Goal: Contribute content: Contribute content

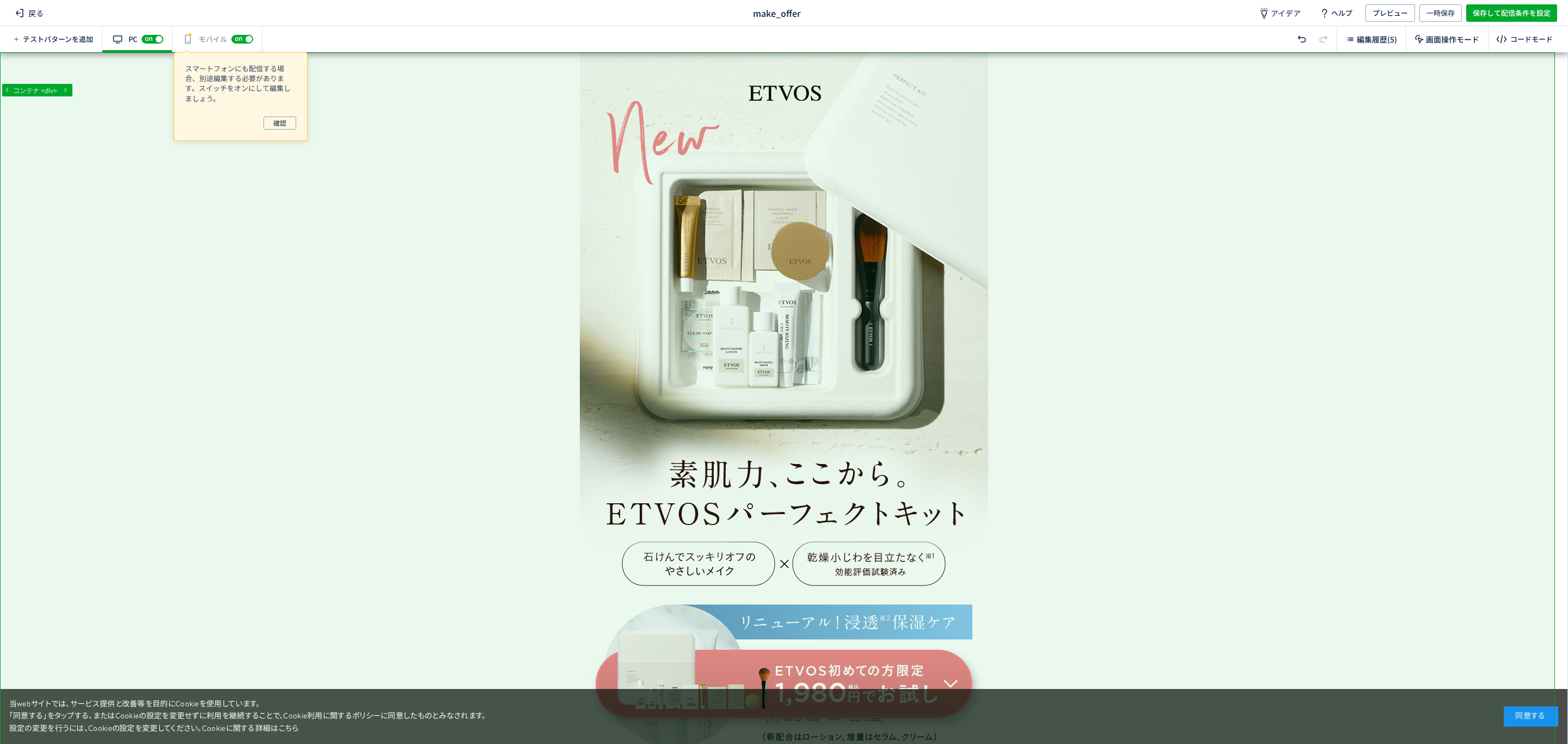
click at [204, 41] on div "有効な編集箇所が確認されません モバイル off on" at bounding box center [218, 39] width 90 height 26
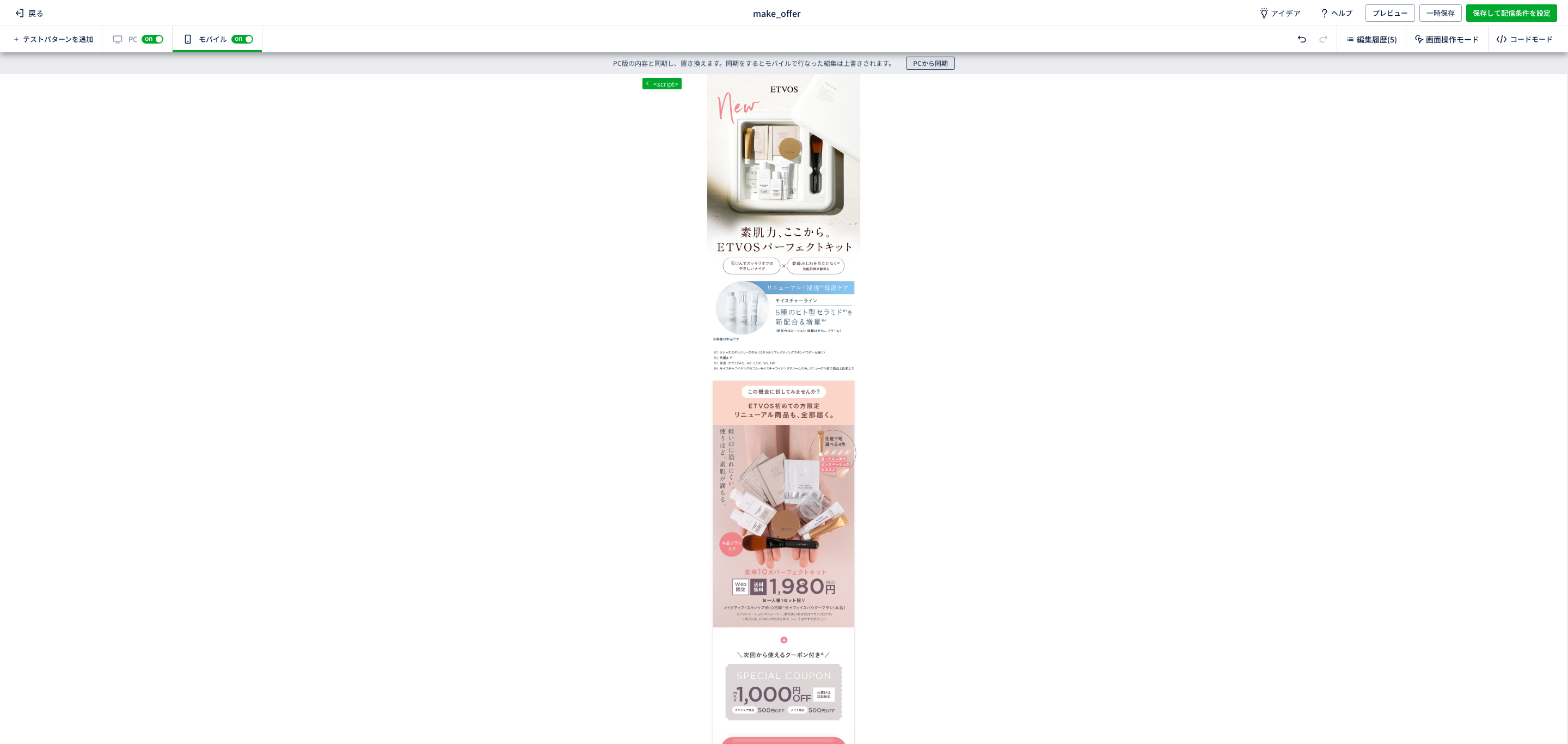
click at [919, 65] on span "PCから同期" at bounding box center [930, 63] width 35 height 13
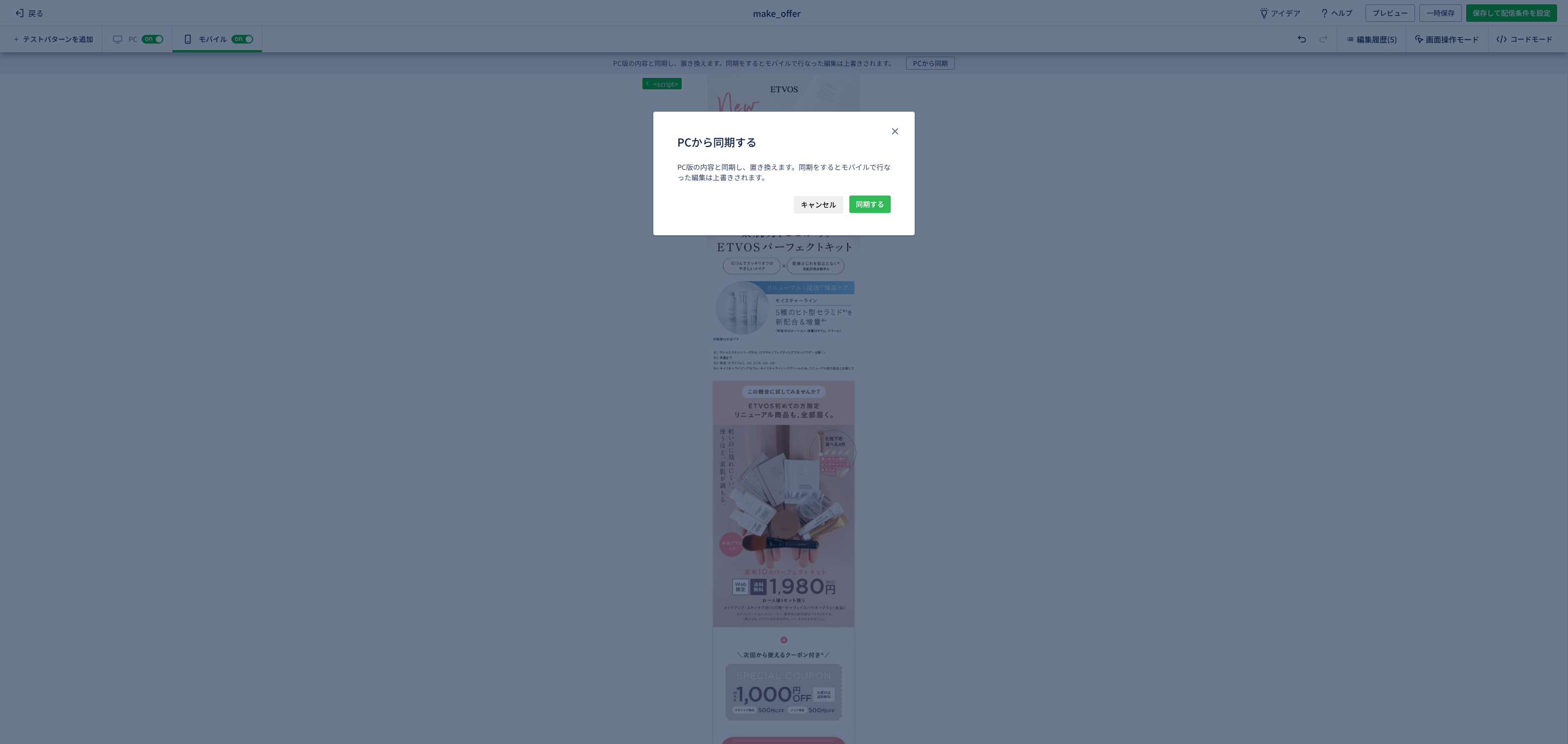
click at [867, 204] on span "同期する" at bounding box center [870, 204] width 29 height 18
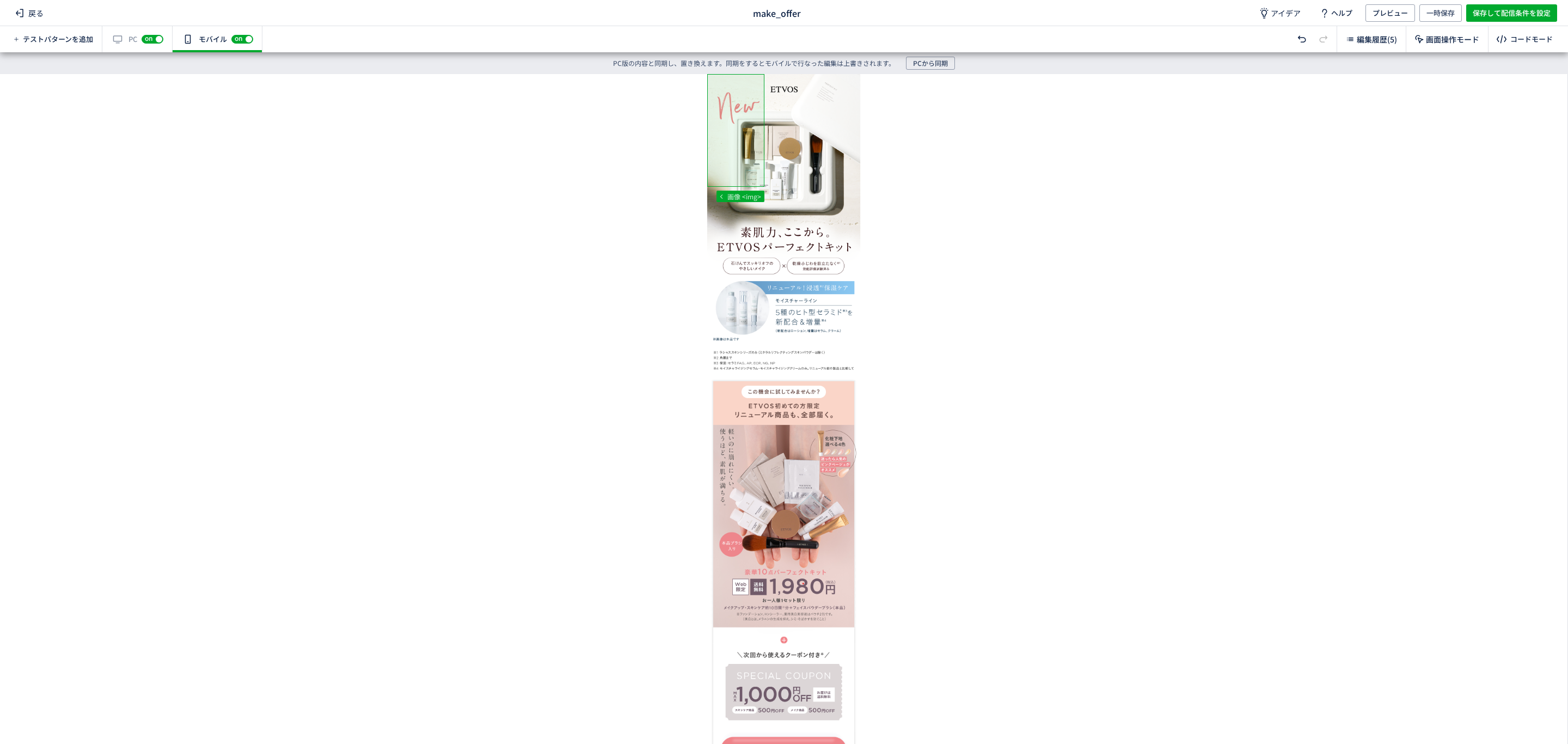
click at [111, 41] on div "有効な編集箇所が確認されません PC off on" at bounding box center [137, 39] width 70 height 26
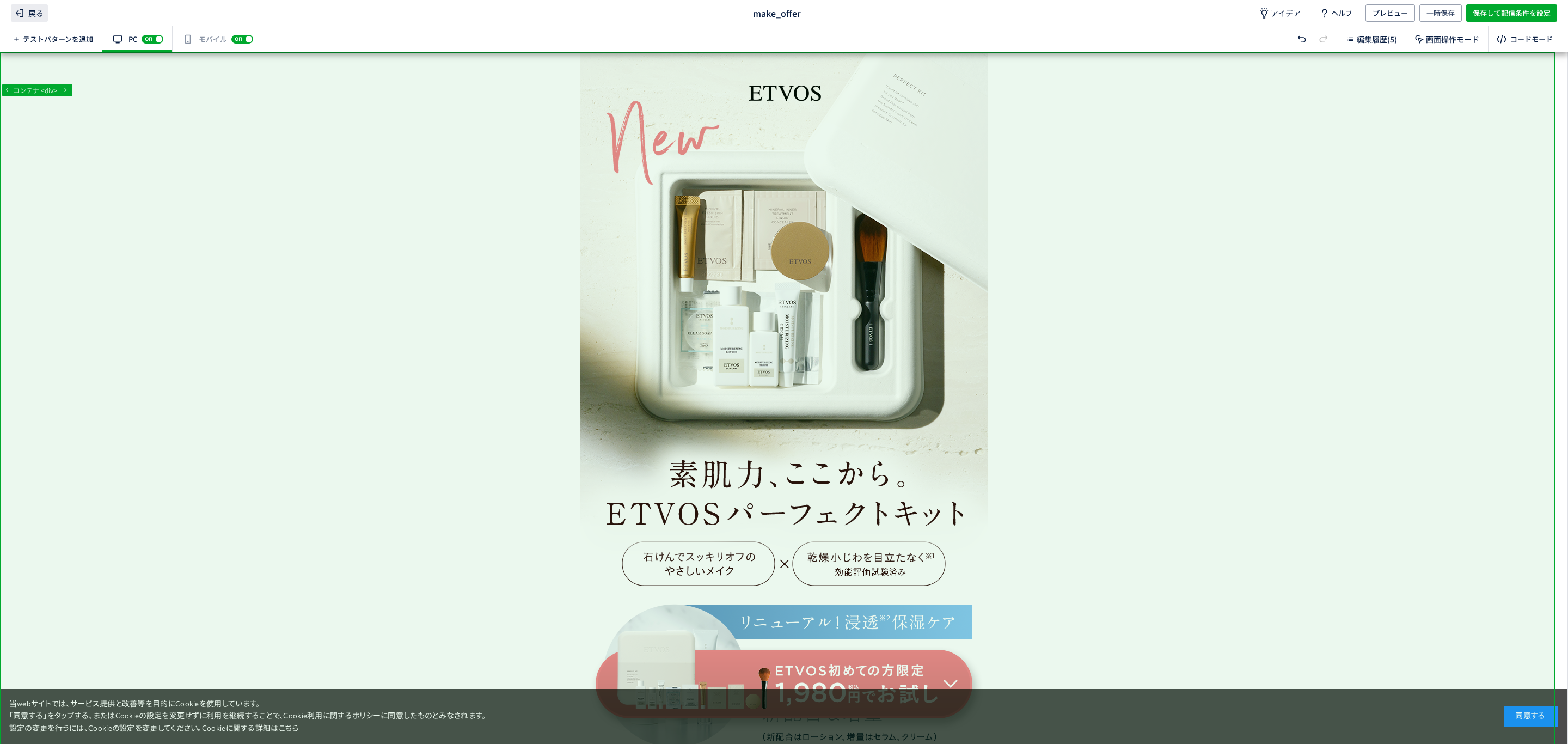
click at [26, 18] on span "戻る" at bounding box center [29, 13] width 37 height 18
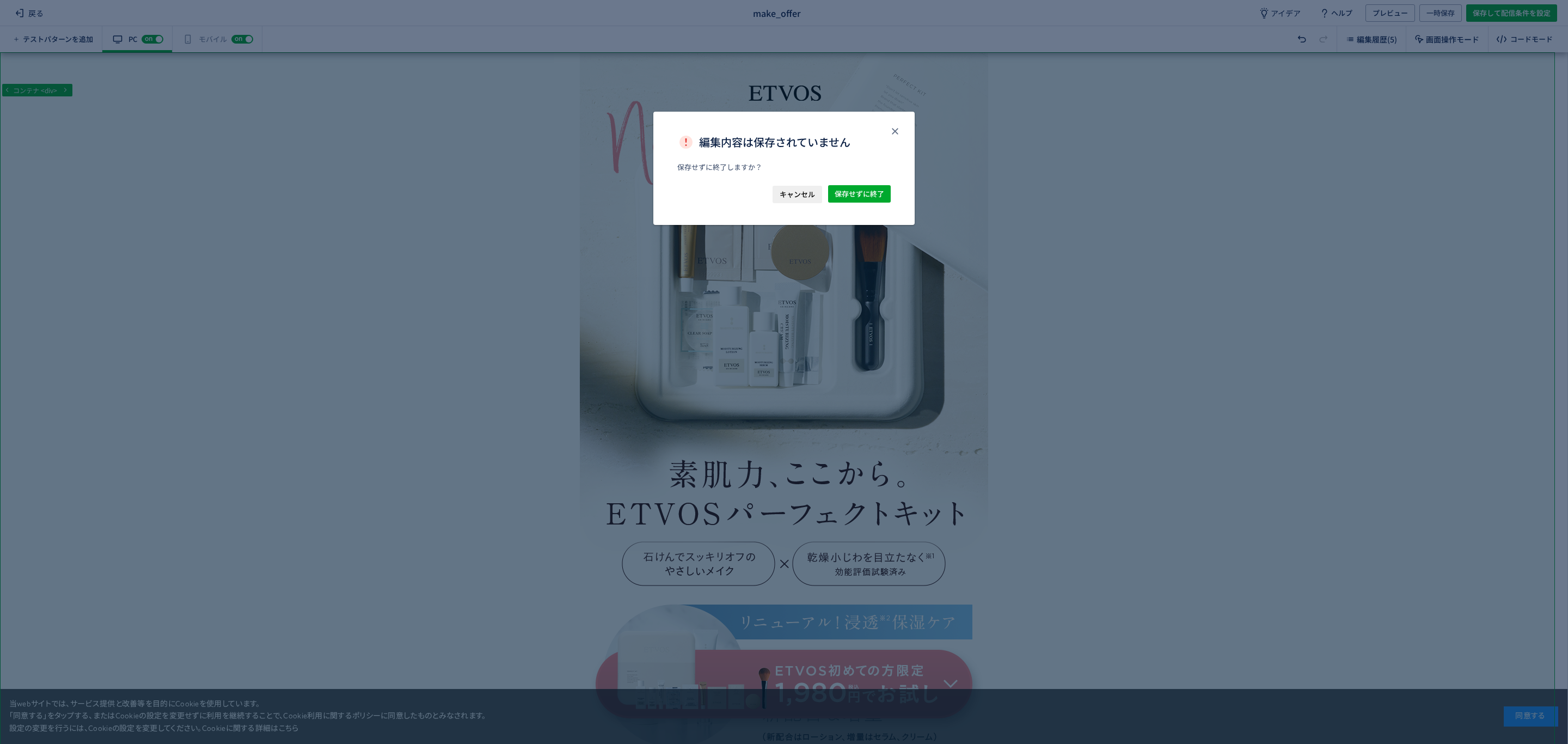
click at [802, 199] on span "キャンセル" at bounding box center [797, 194] width 35 height 18
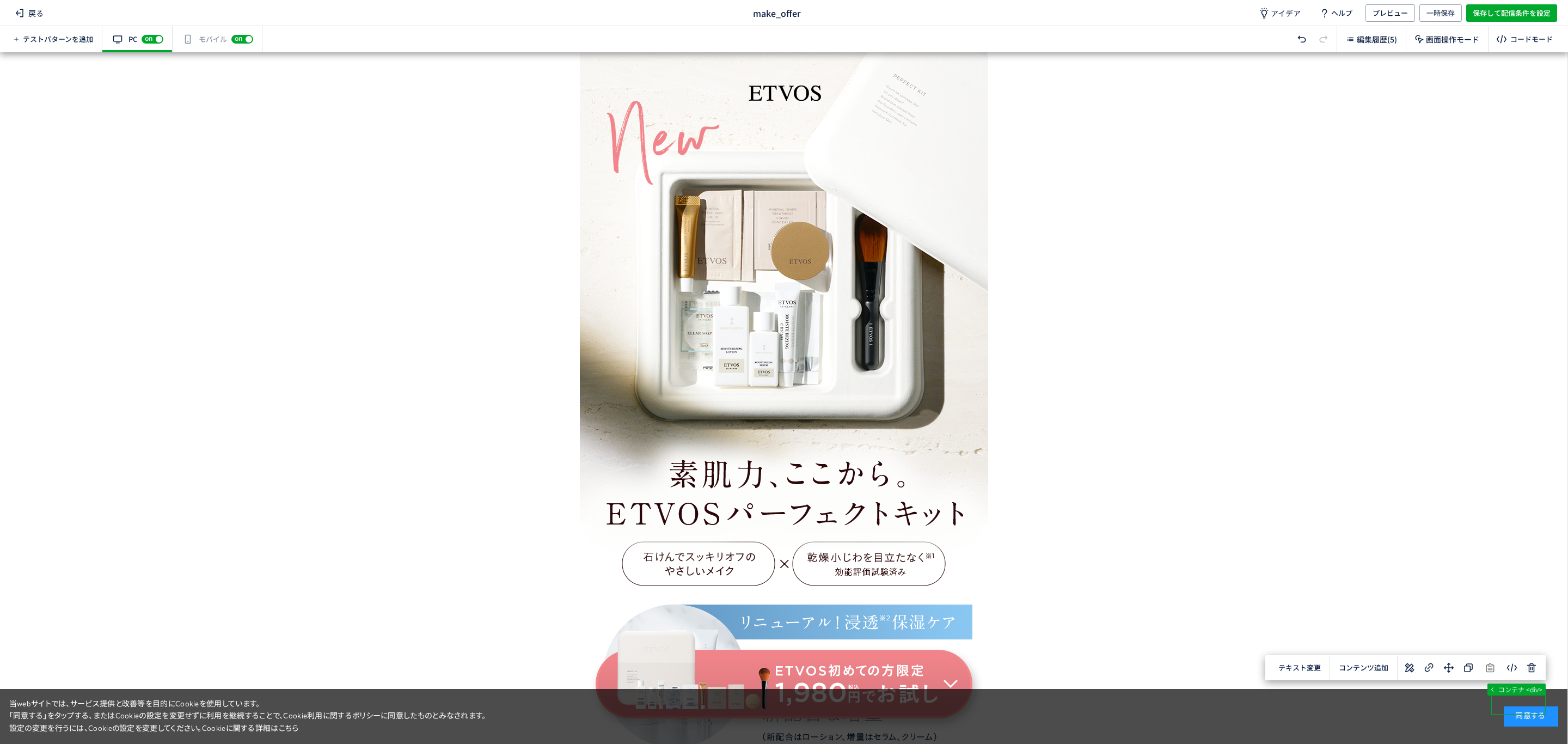
click at [33, 8] on span "戻る" at bounding box center [29, 13] width 37 height 18
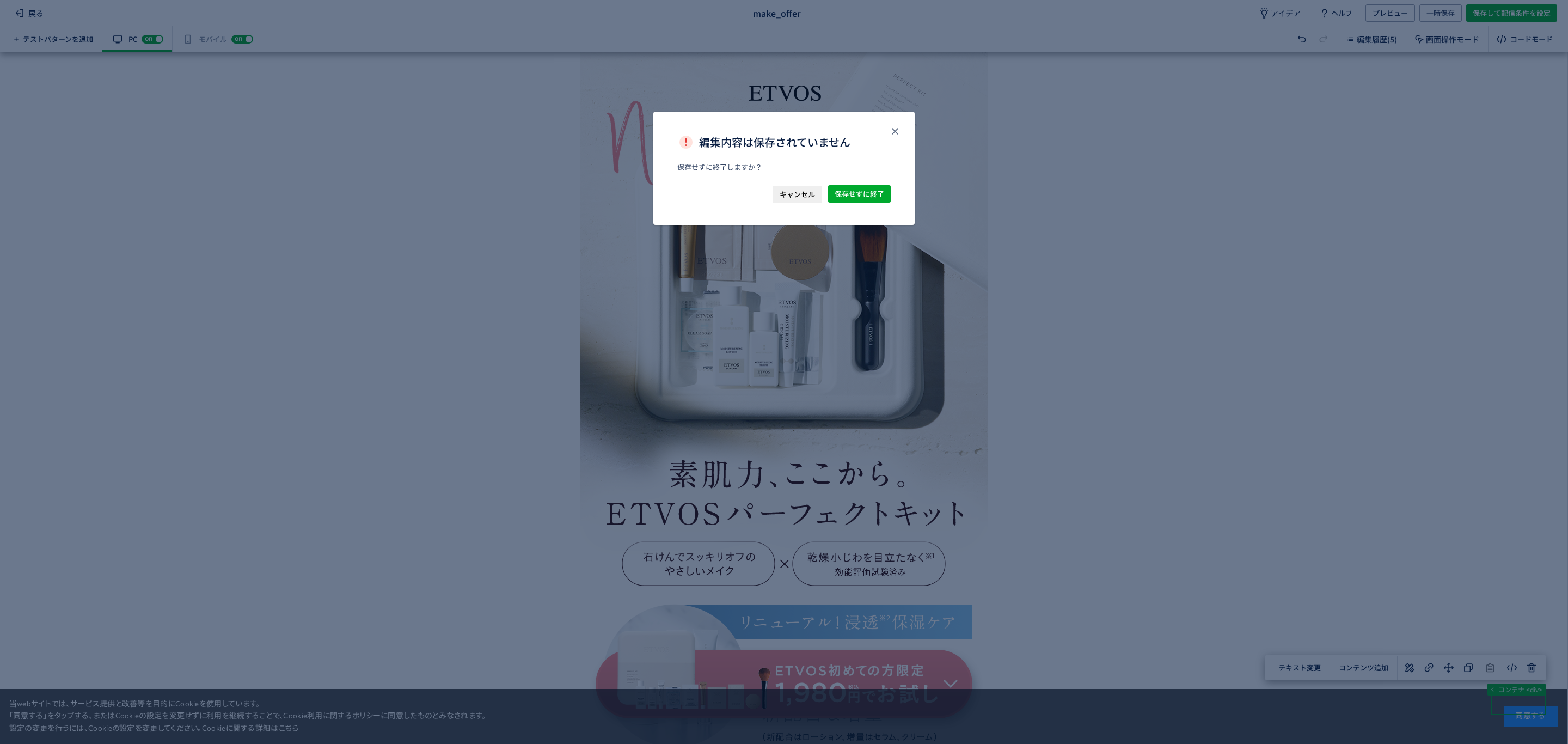
click at [796, 197] on span "キャンセル" at bounding box center [797, 194] width 35 height 18
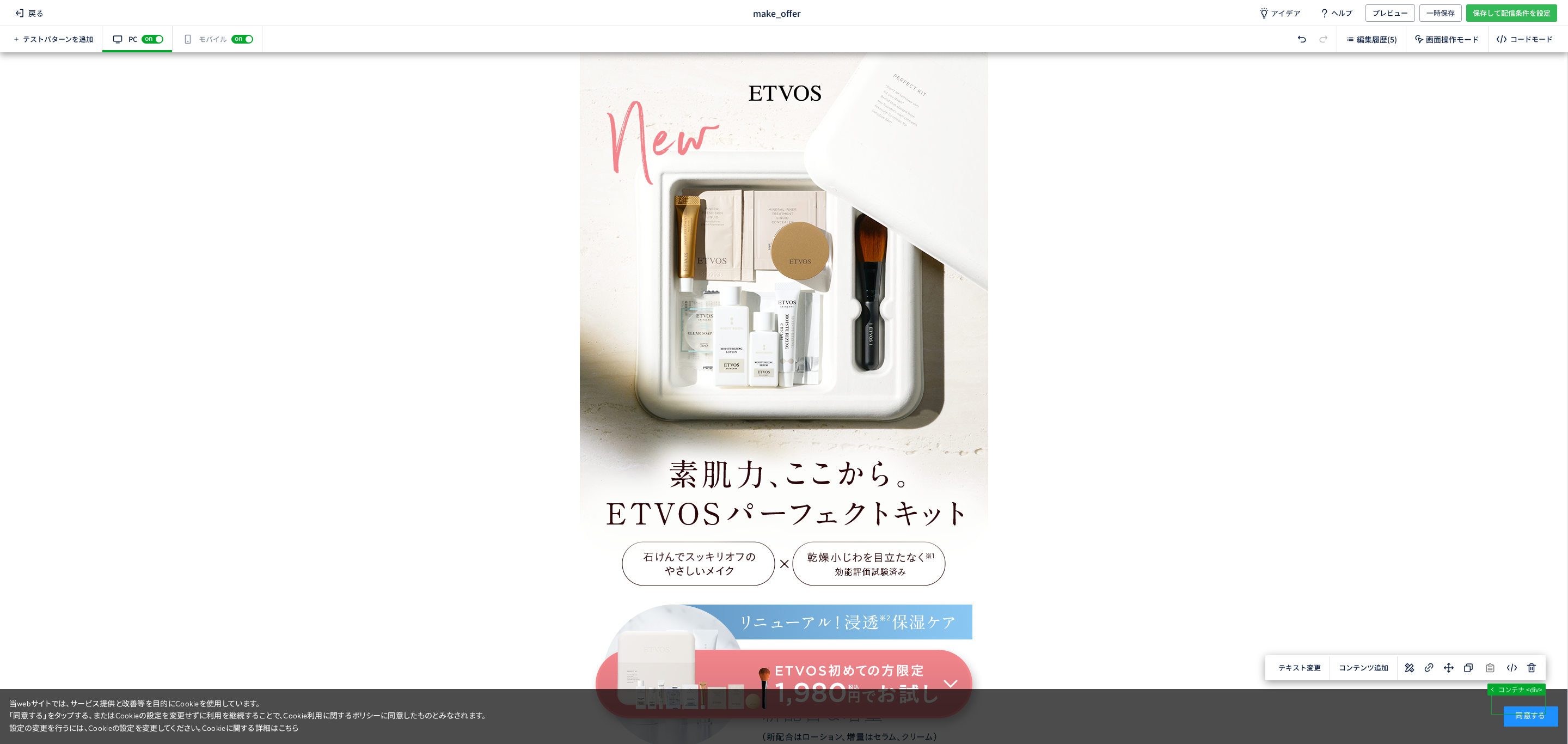
click at [1477, 15] on span "保存して配信条件を設定" at bounding box center [1511, 13] width 78 height 18
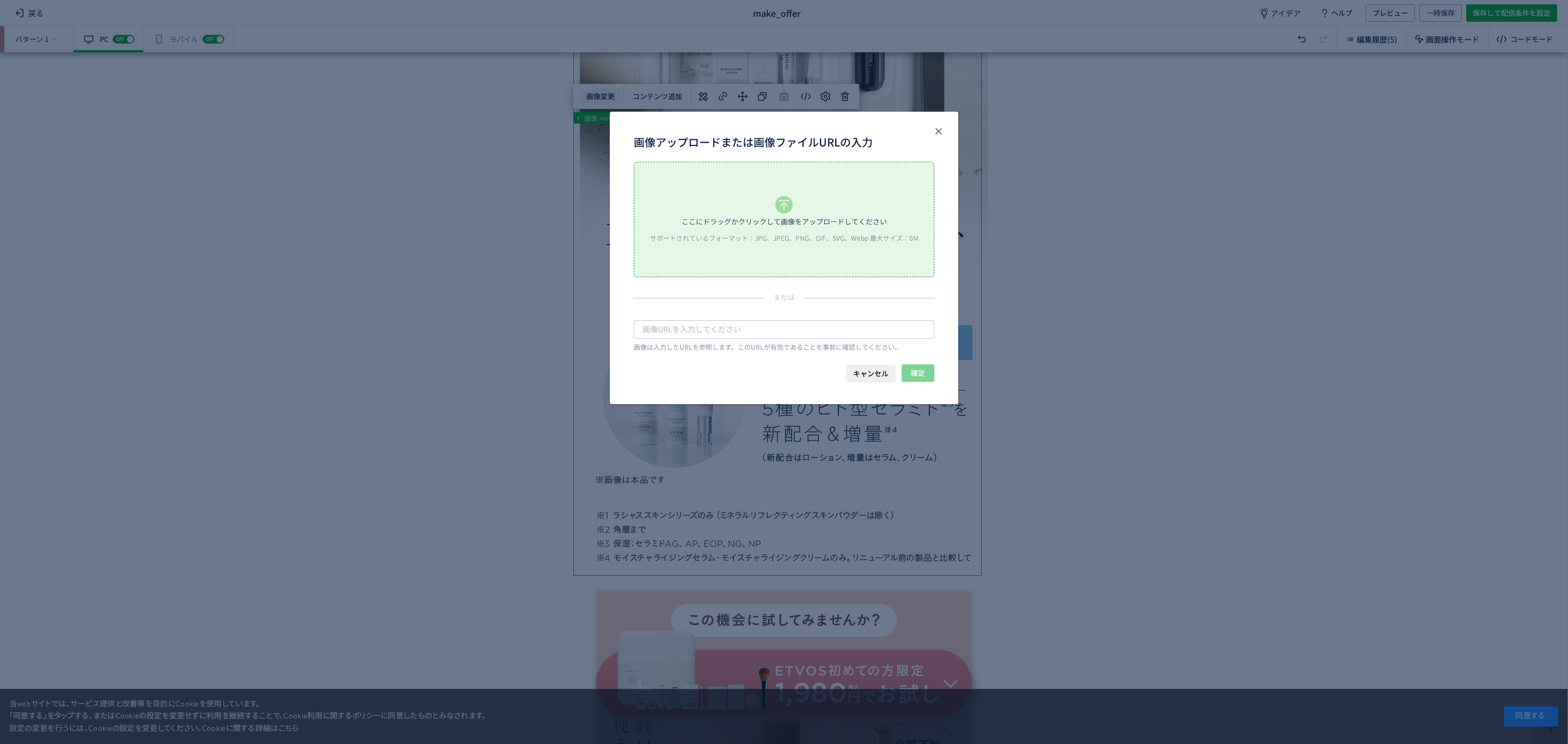
click at [600, 95] on body "戻る make_offer アイデア ヘルプ プレビュー 一時保存 保存して配信条件を設定 パターン 1 有効な編集箇所が確認されません PC off on …" at bounding box center [784, 372] width 1568 height 744
click at [766, 222] on div "ここにドラッグかクリックして画像をアップロードしてください" at bounding box center [784, 222] width 205 height 16
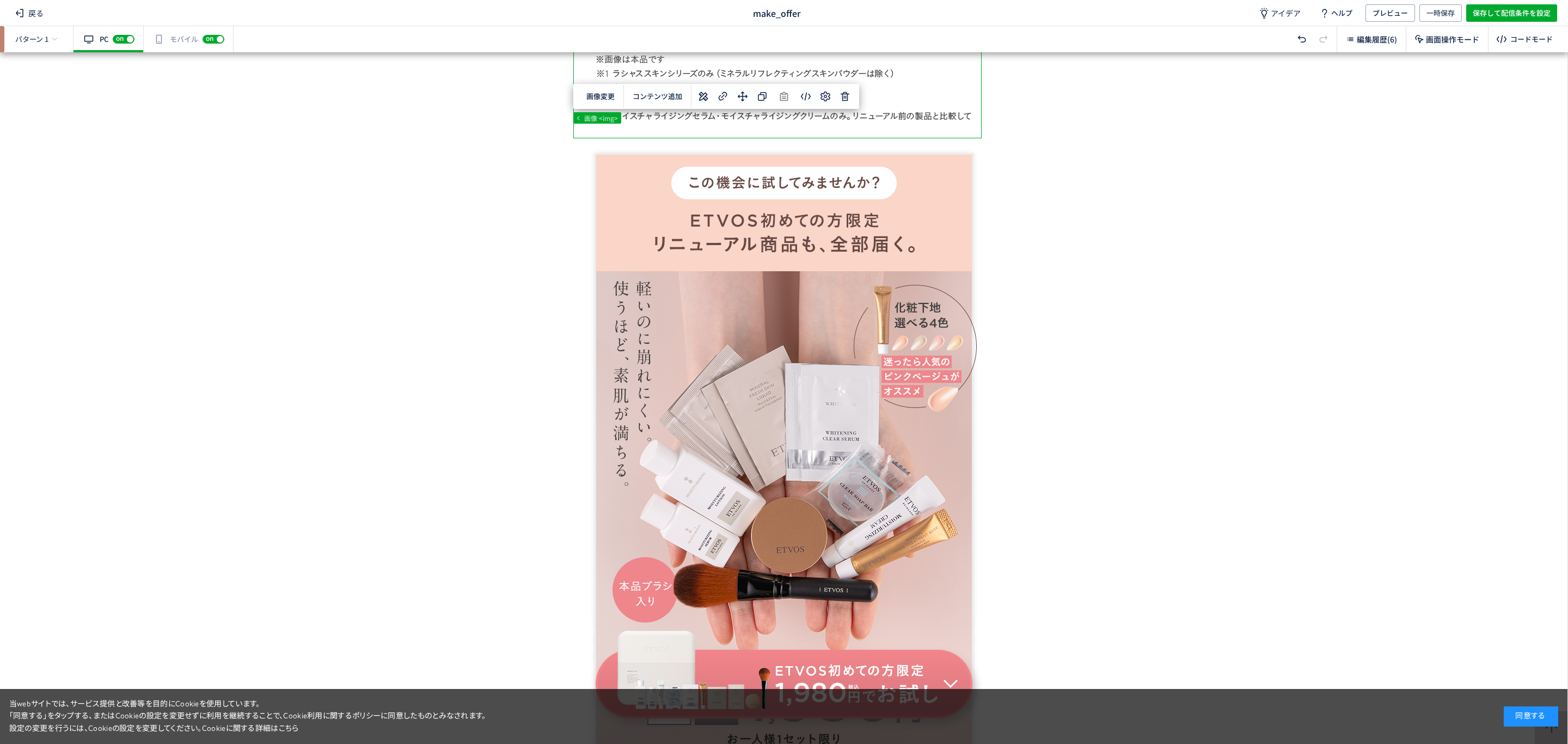
scroll to position [758, 0]
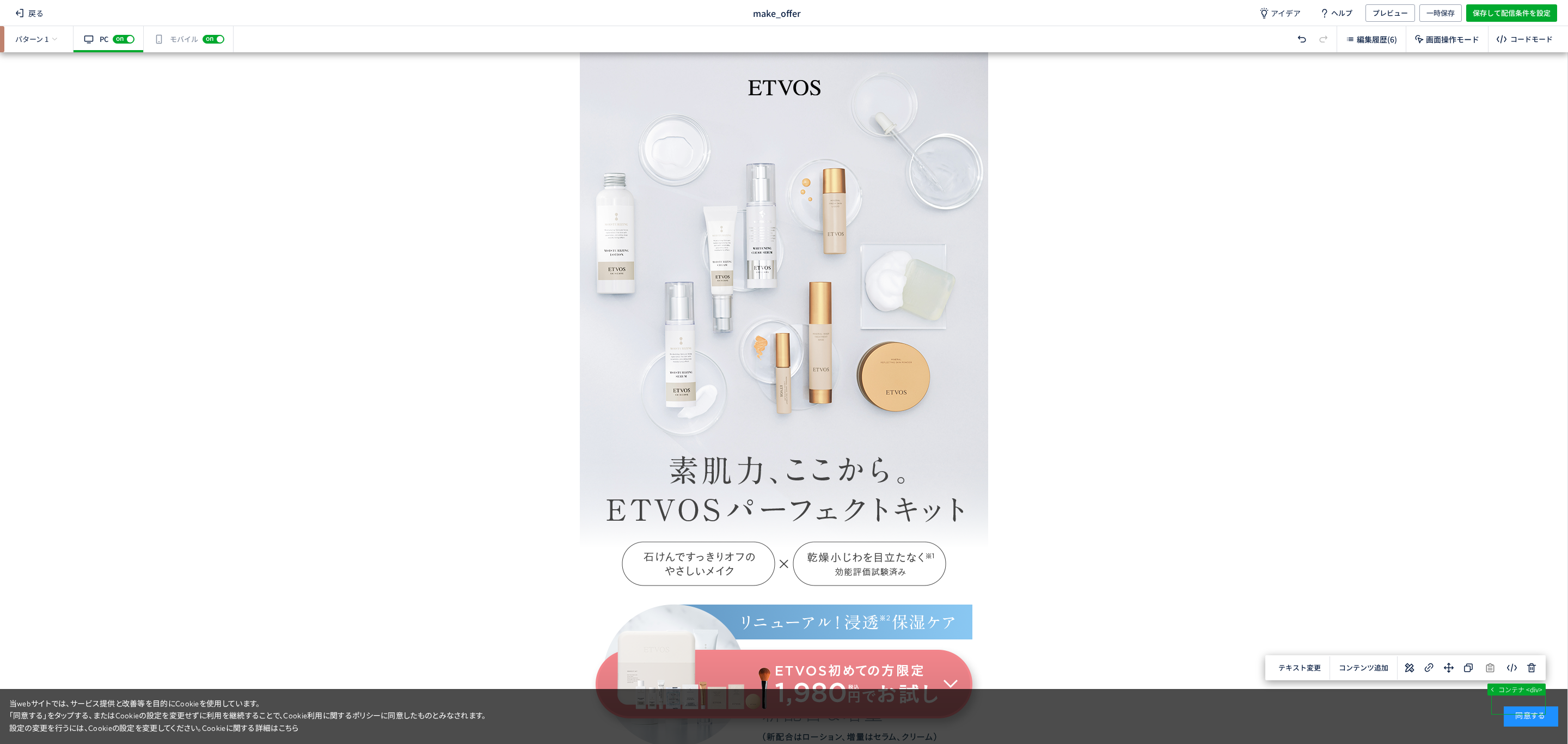
click at [170, 38] on div "有効な編集箇所が確認されません モバイル off on" at bounding box center [189, 39] width 90 height 26
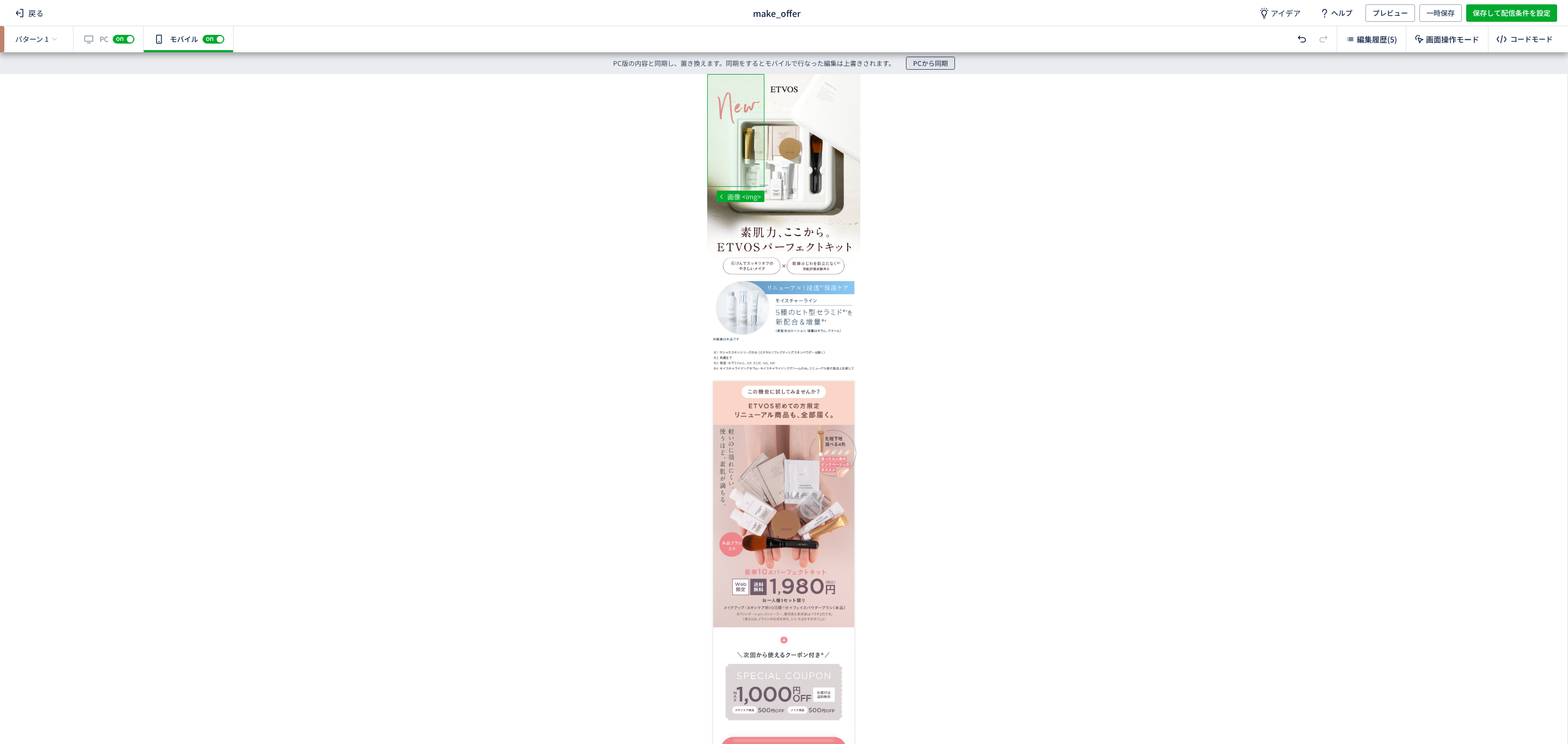
click at [933, 65] on span "PCから同期" at bounding box center [930, 63] width 35 height 13
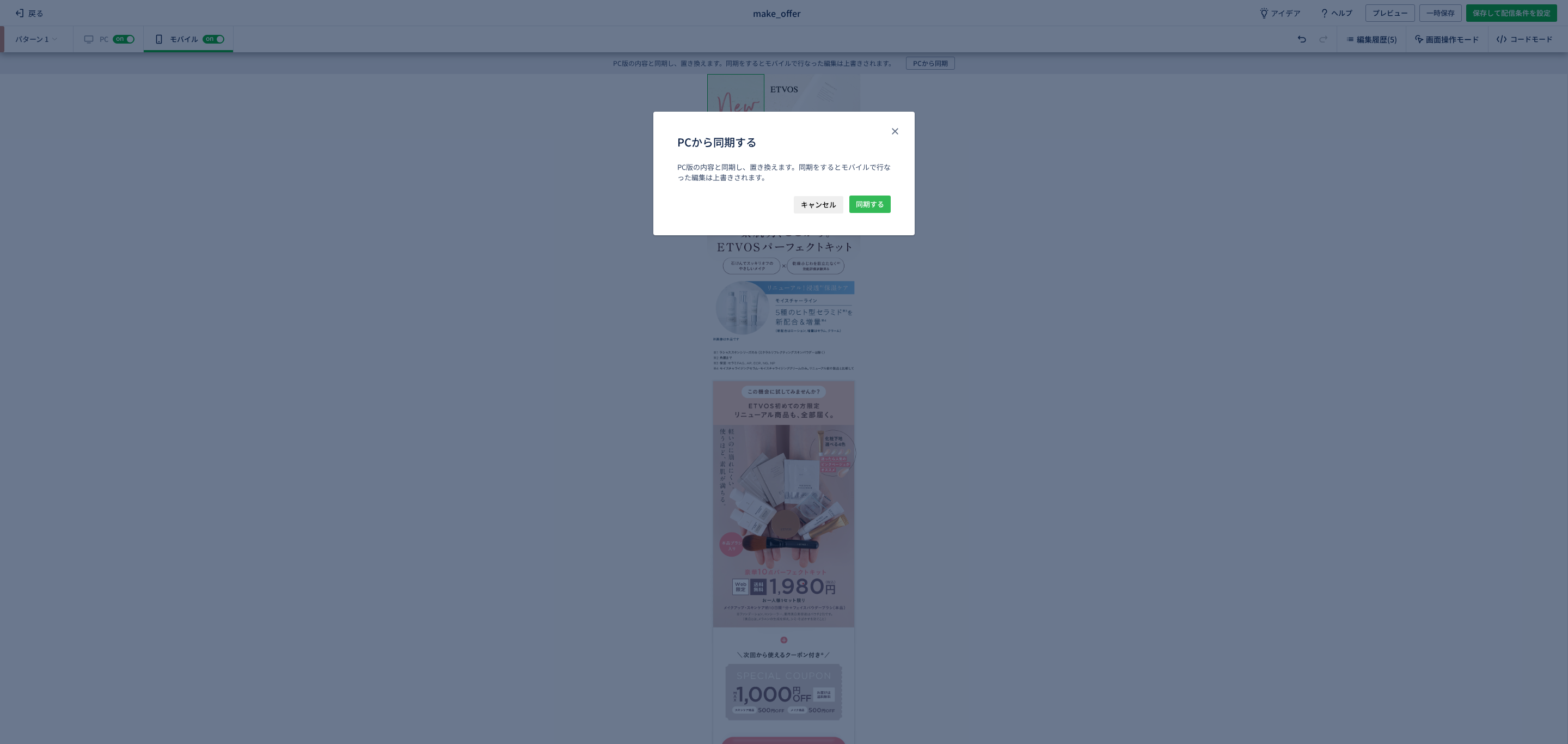
click at [870, 209] on span "同期する" at bounding box center [870, 204] width 29 height 18
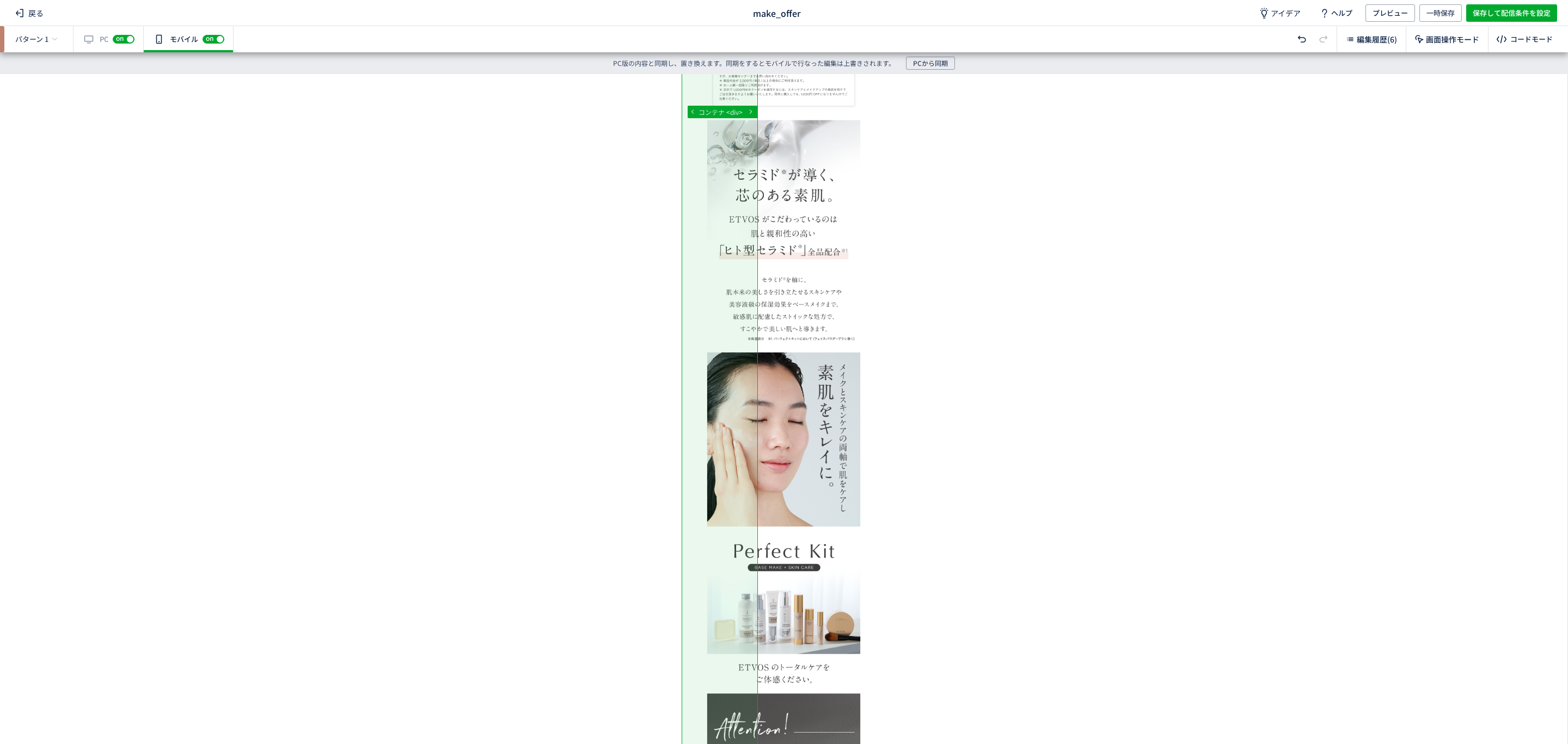
click at [96, 32] on div "有効な編集箇所が確認されません PC off on" at bounding box center [108, 39] width 70 height 26
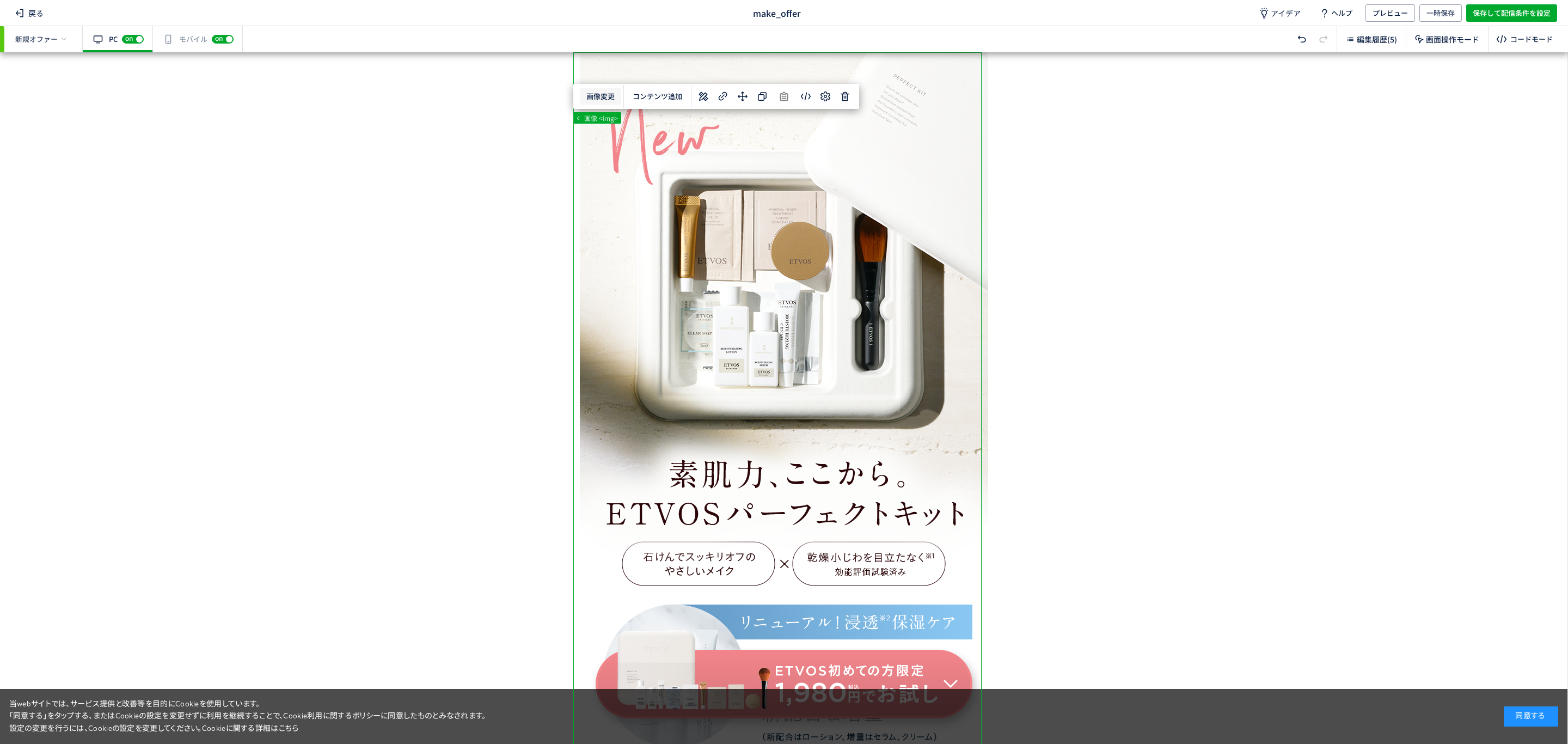
click at [596, 100] on body "戻る make_offer アイデア ヘルプ プレビュー 一時保存 保存して配信条件を設定 新規オファー 有効な編集箇所が確認されません PC off on …" at bounding box center [784, 372] width 1568 height 744
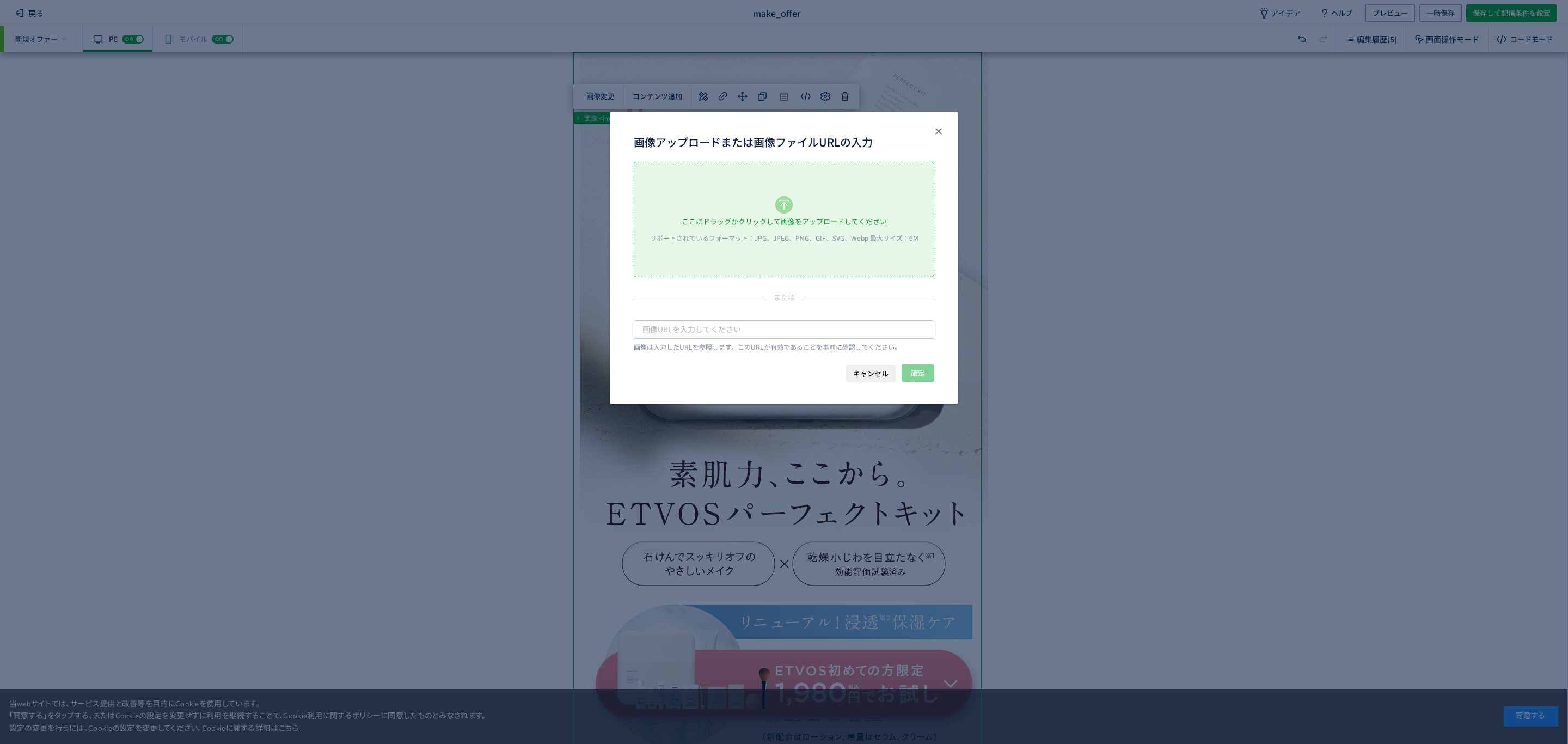
click at [727, 211] on div "ここにドラッグかクリックして画像をアップロードしてください サポートされているフォーマット：JPG、JPEG、PNG、GIF、SVG、Webp 最大サイズ：6M" at bounding box center [784, 220] width 299 height 114
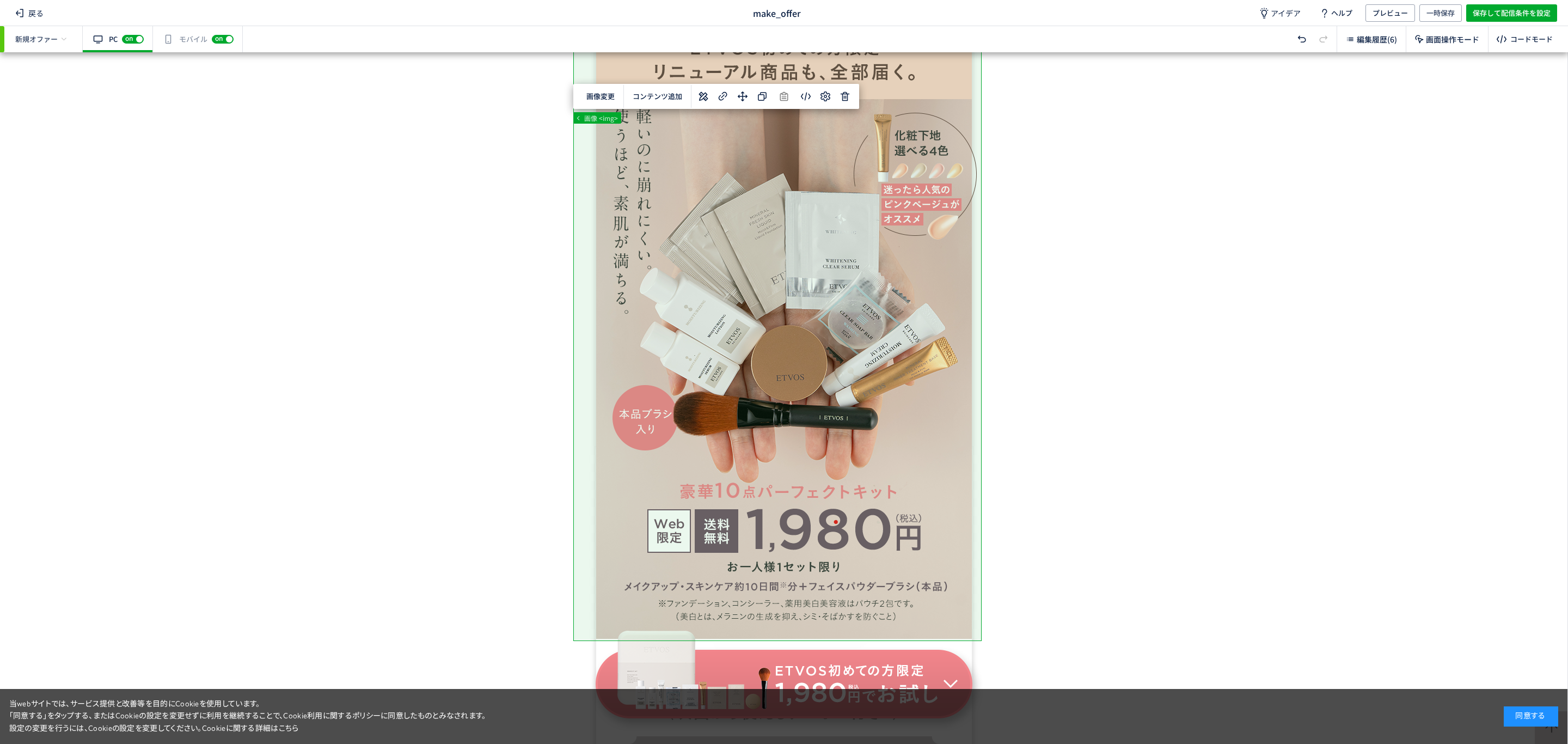
scroll to position [912, 0]
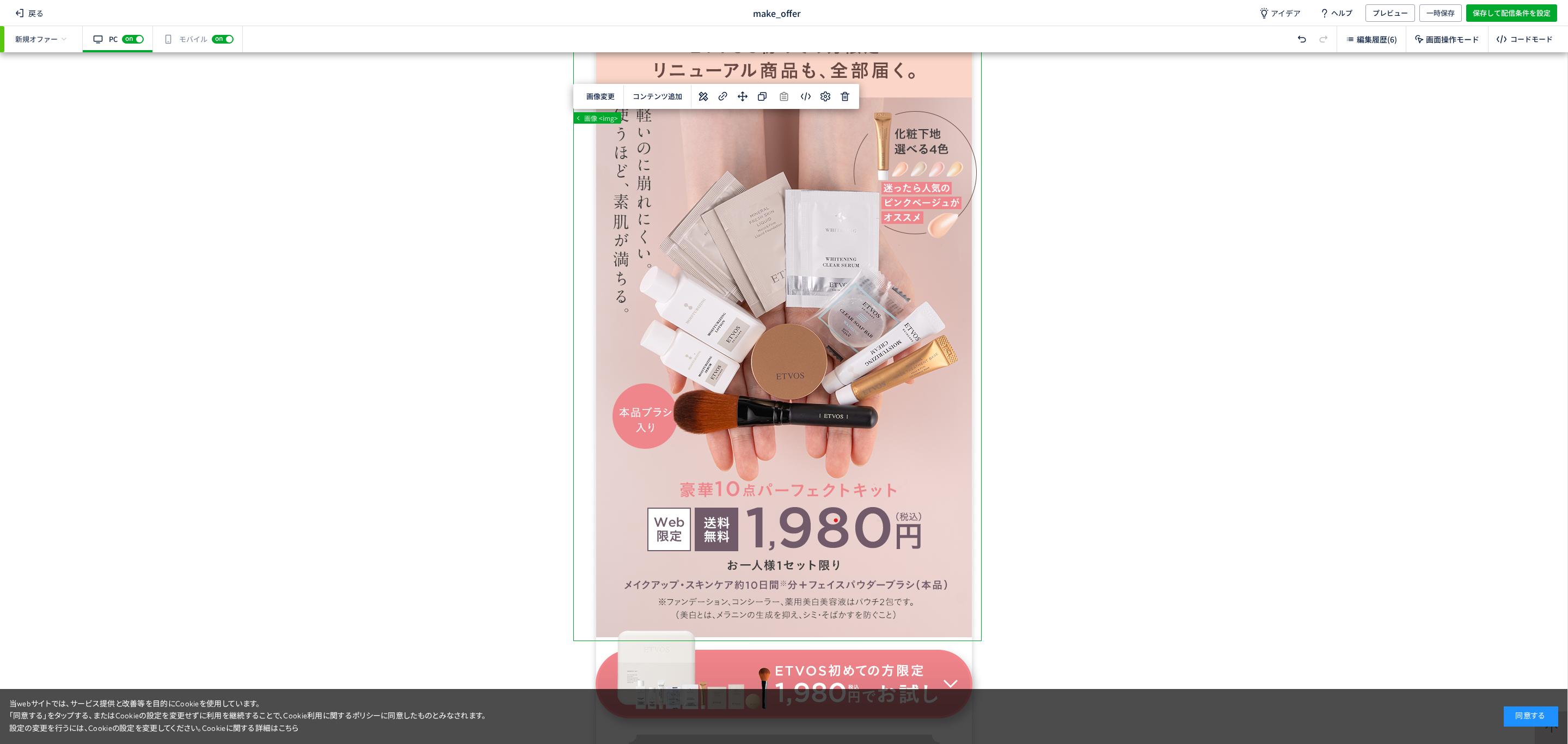
click at [1370, 37] on span "編集履歴(6)" at bounding box center [1377, 39] width 40 height 11
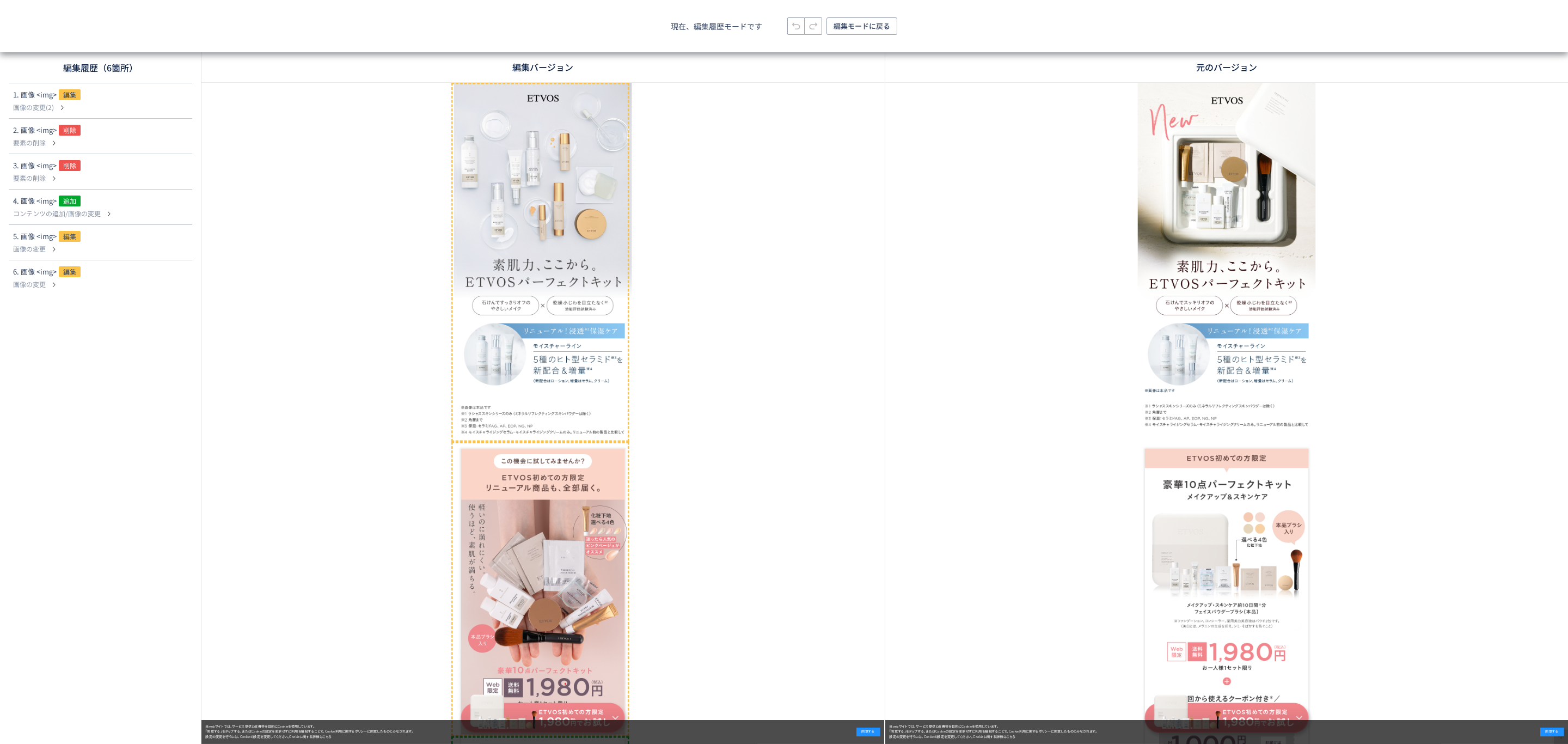
scroll to position [0, 0]
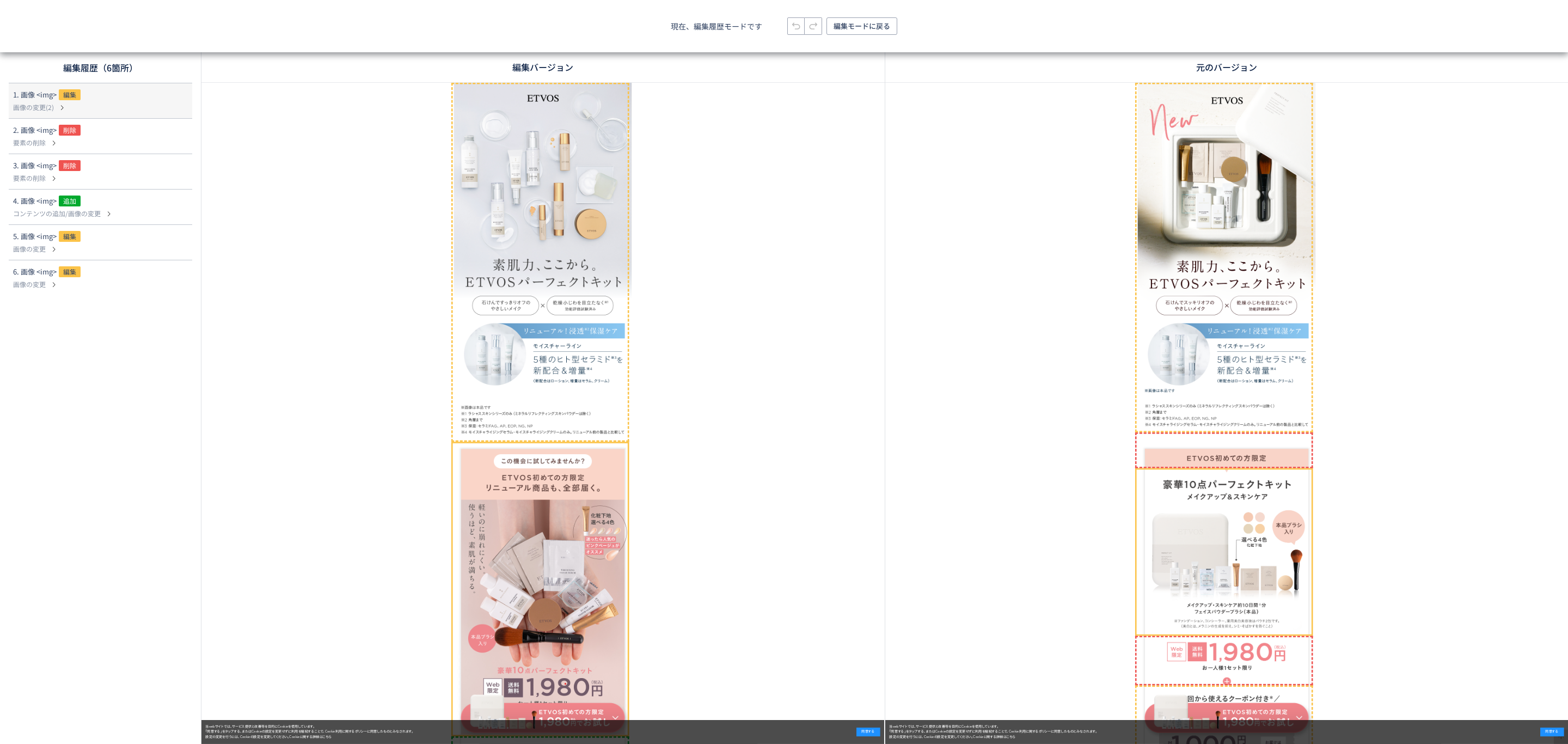
click at [177, 103] on use at bounding box center [179, 100] width 9 height 9
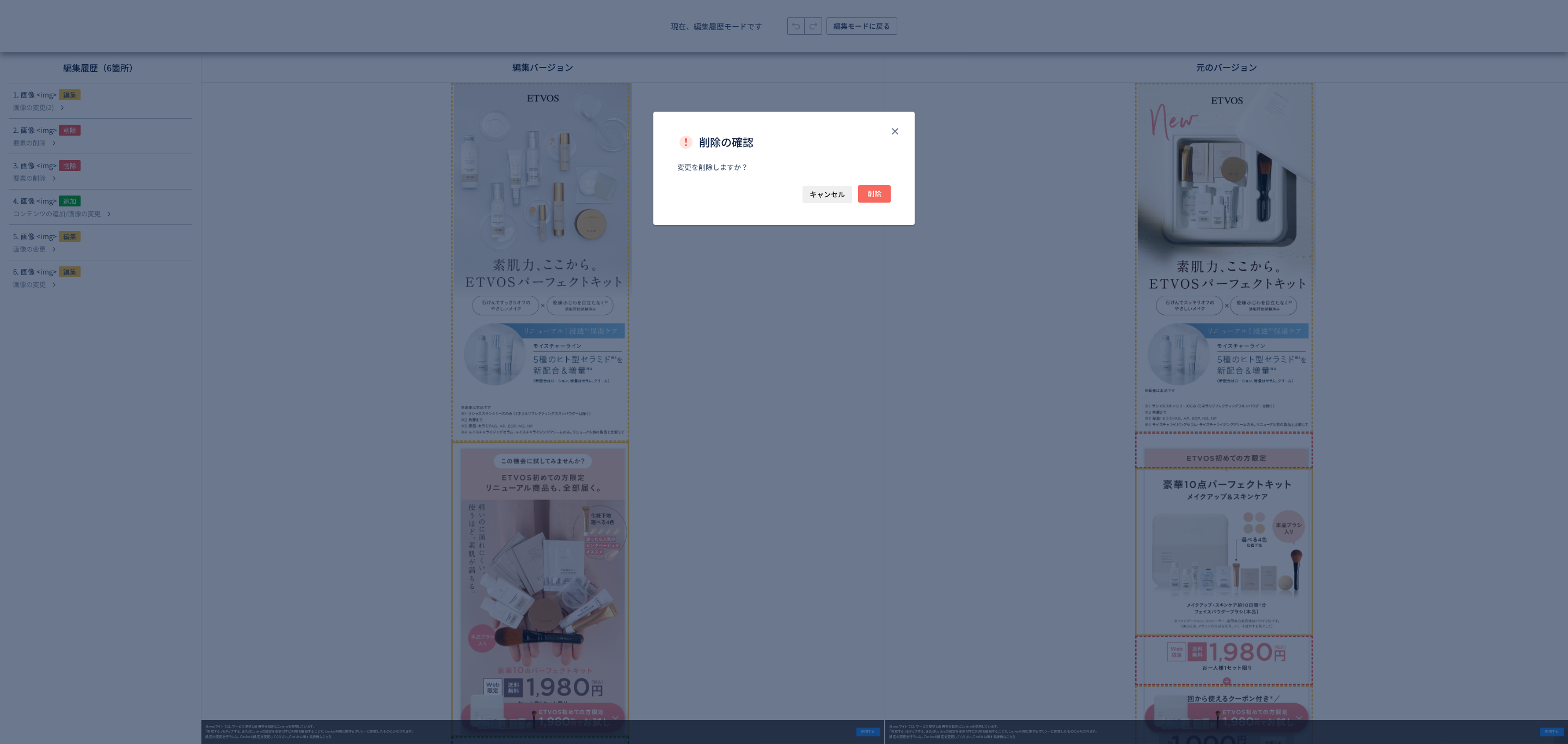
click at [875, 194] on span "削除" at bounding box center [874, 194] width 14 height 18
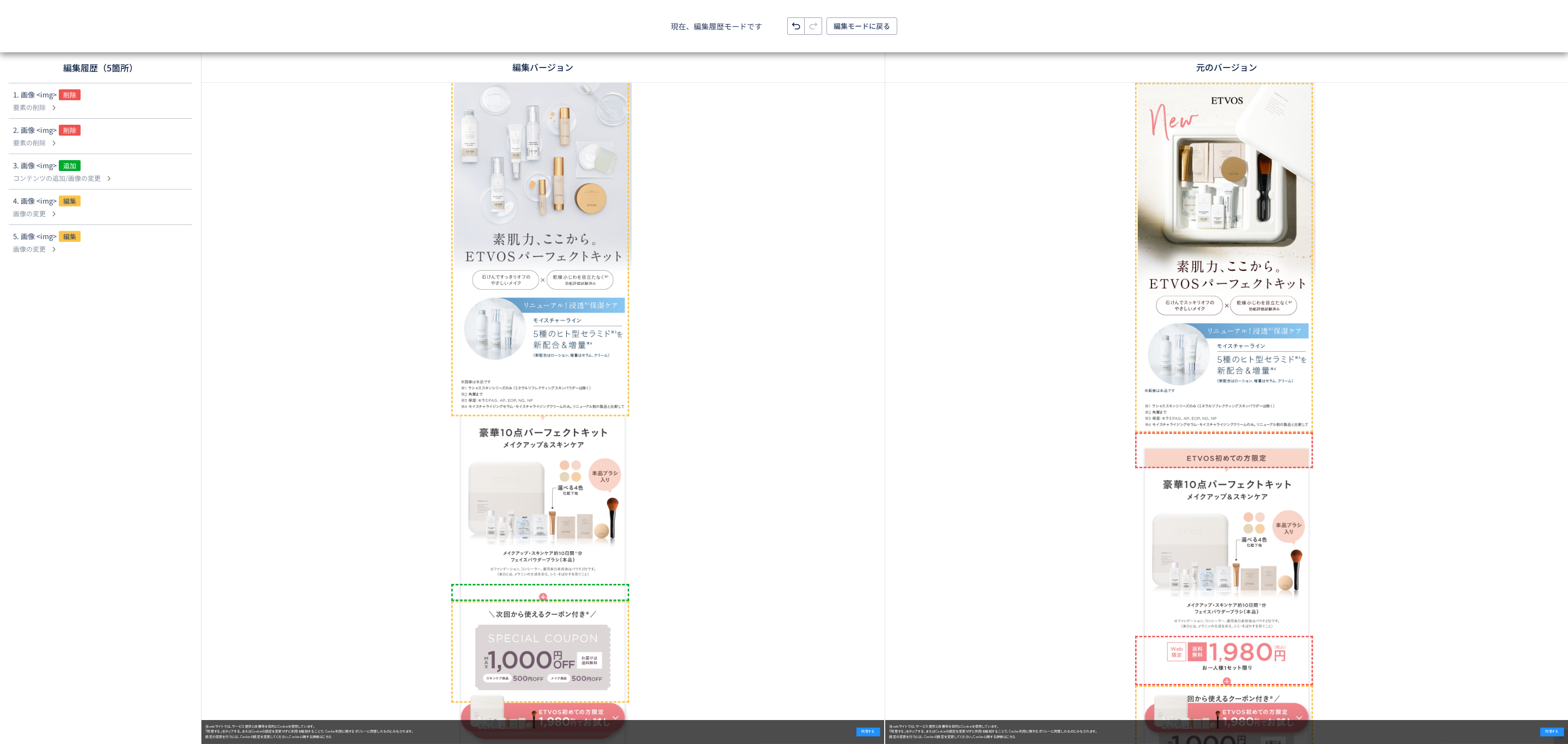
scroll to position [60, 0]
click at [177, 99] on use at bounding box center [179, 100] width 9 height 9
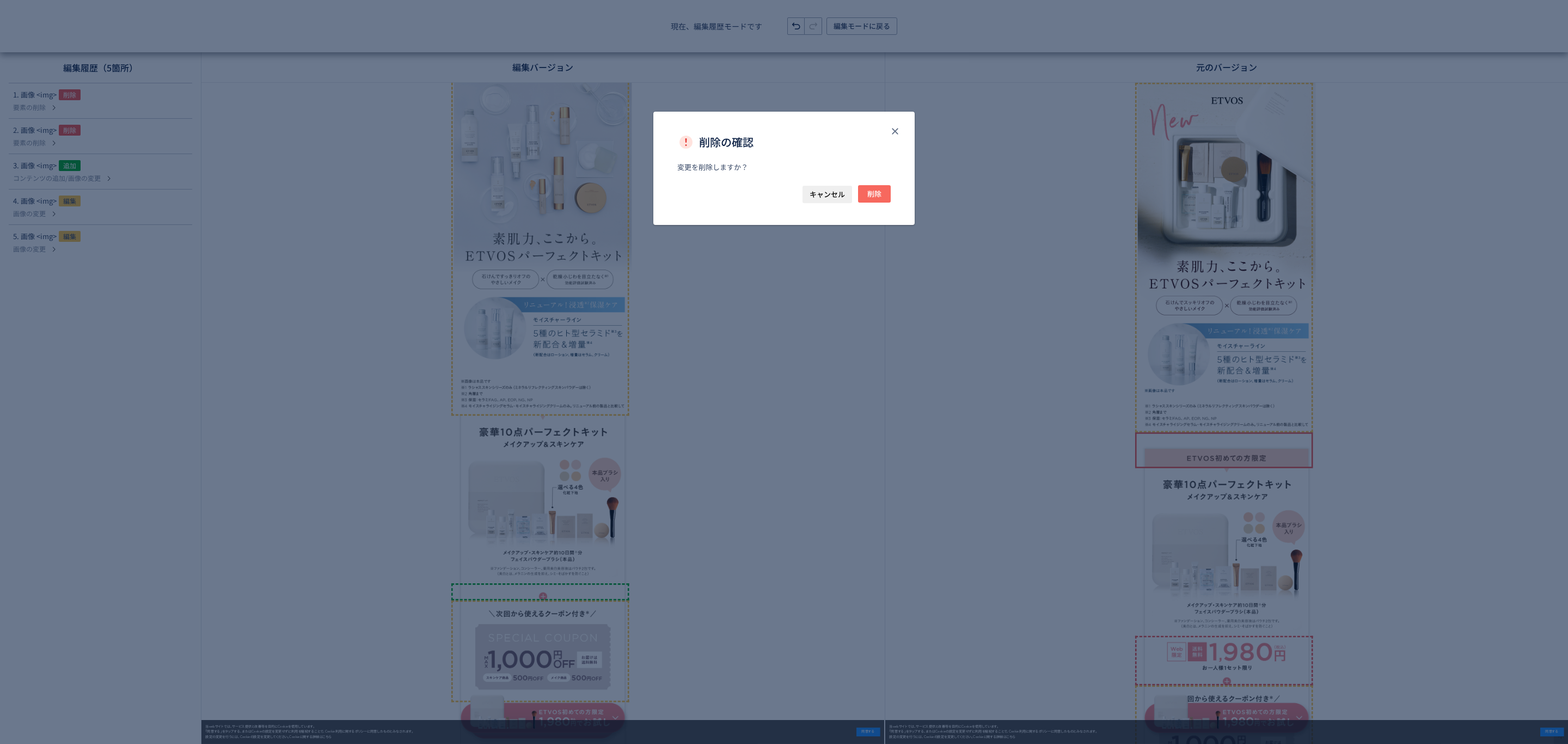
click at [869, 190] on span "削除" at bounding box center [874, 194] width 14 height 18
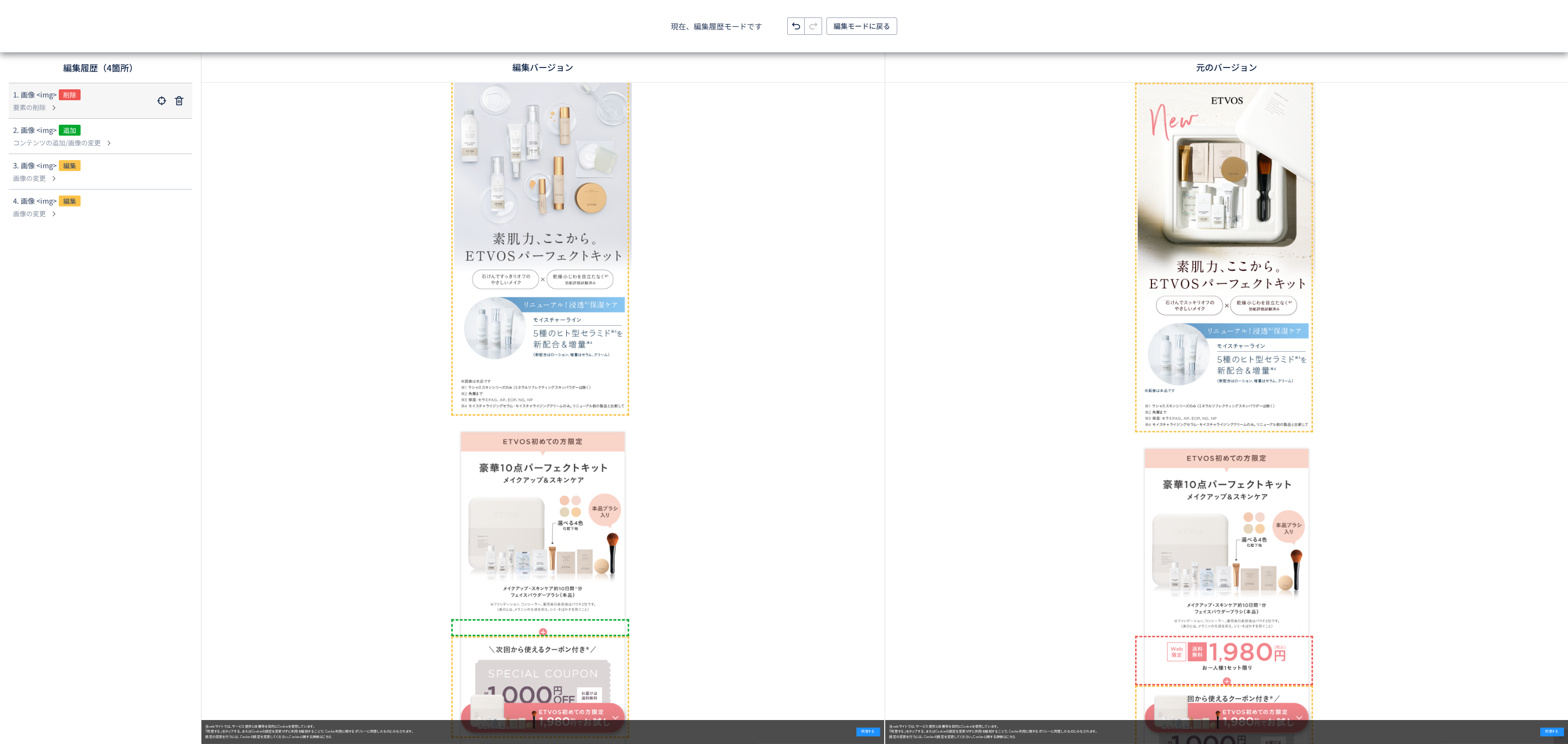
click at [117, 111] on p "要素の削除" at bounding box center [83, 107] width 140 height 10
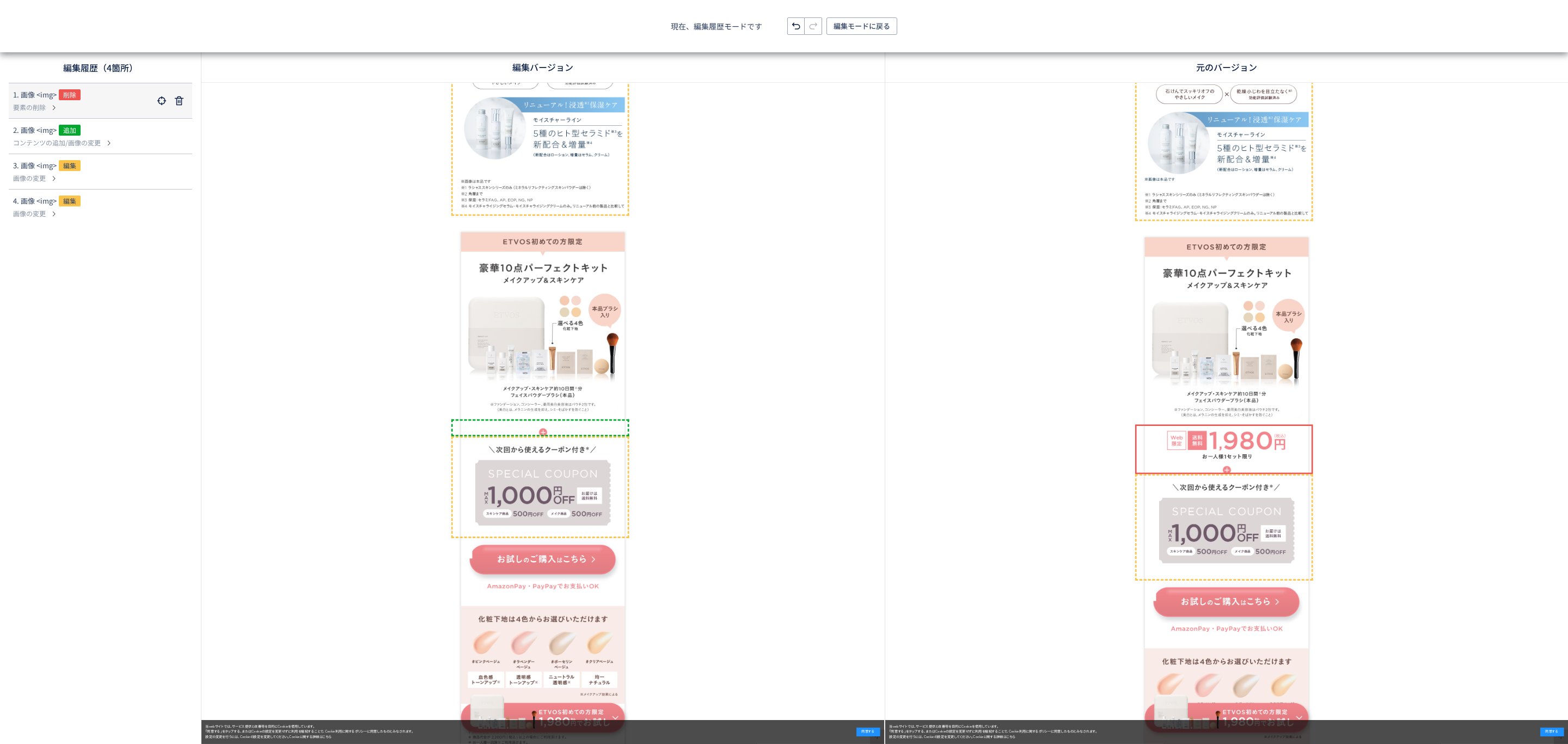
scroll to position [567, 0]
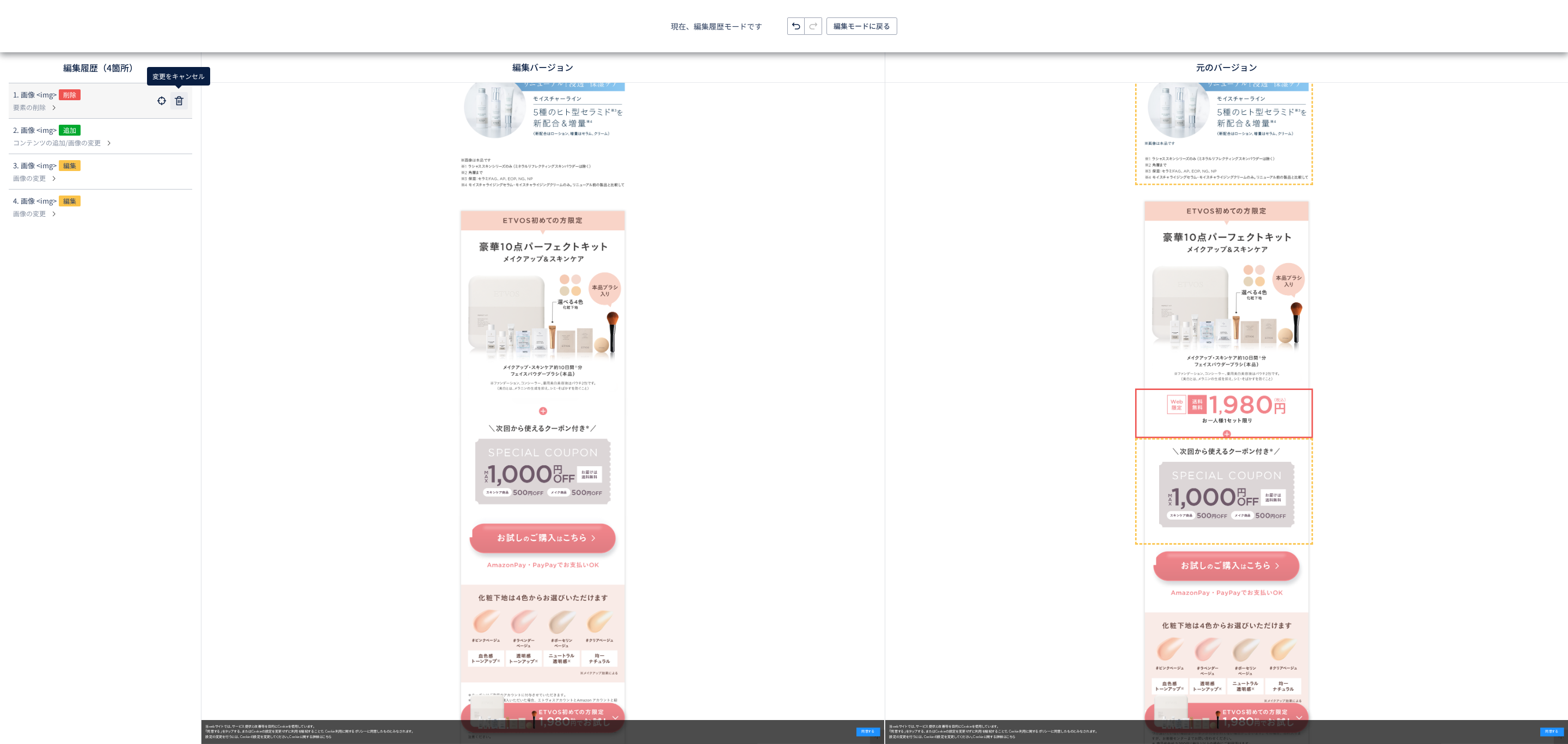
click at [177, 100] on use at bounding box center [179, 100] width 9 height 9
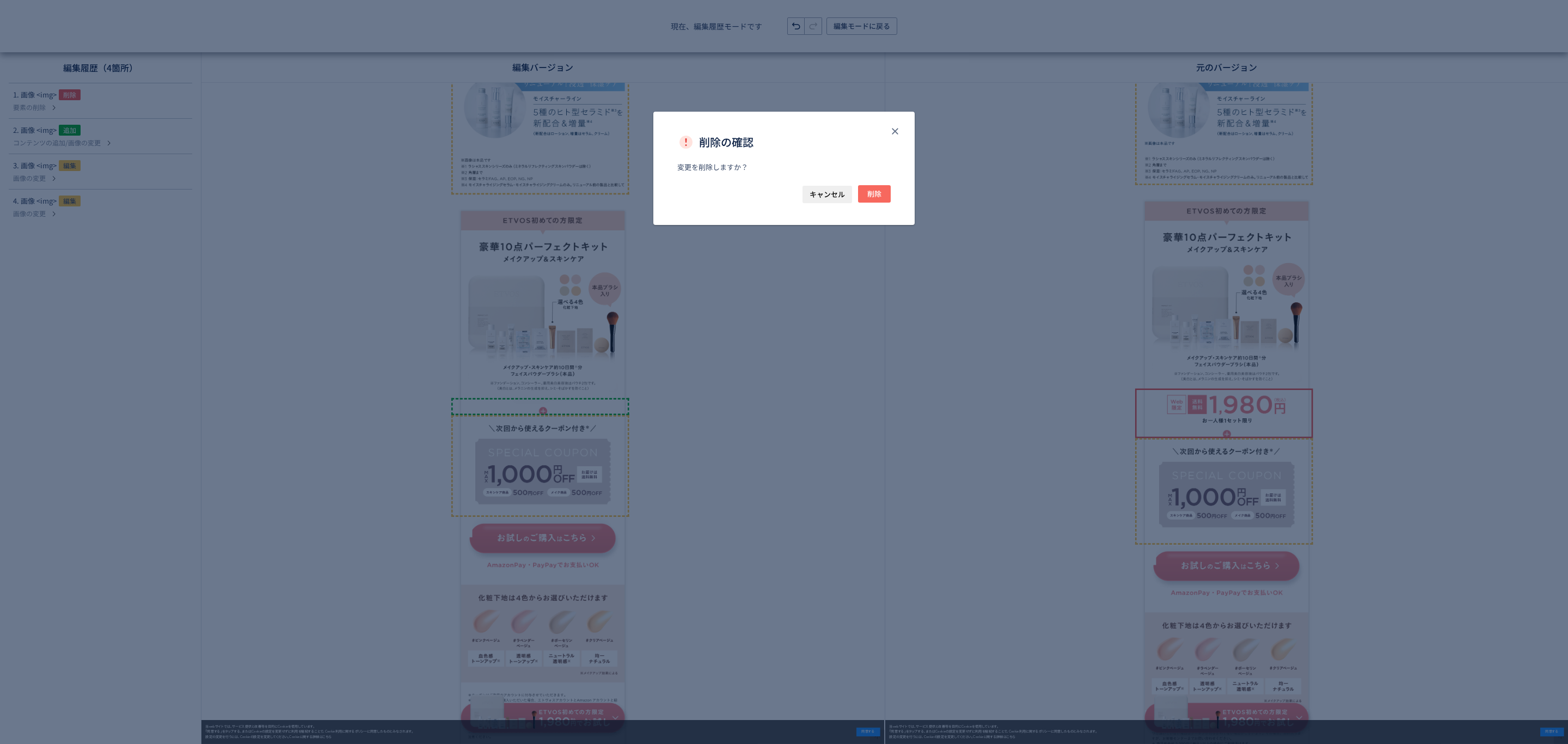
click at [889, 191] on button "削除" at bounding box center [875, 194] width 33 height 18
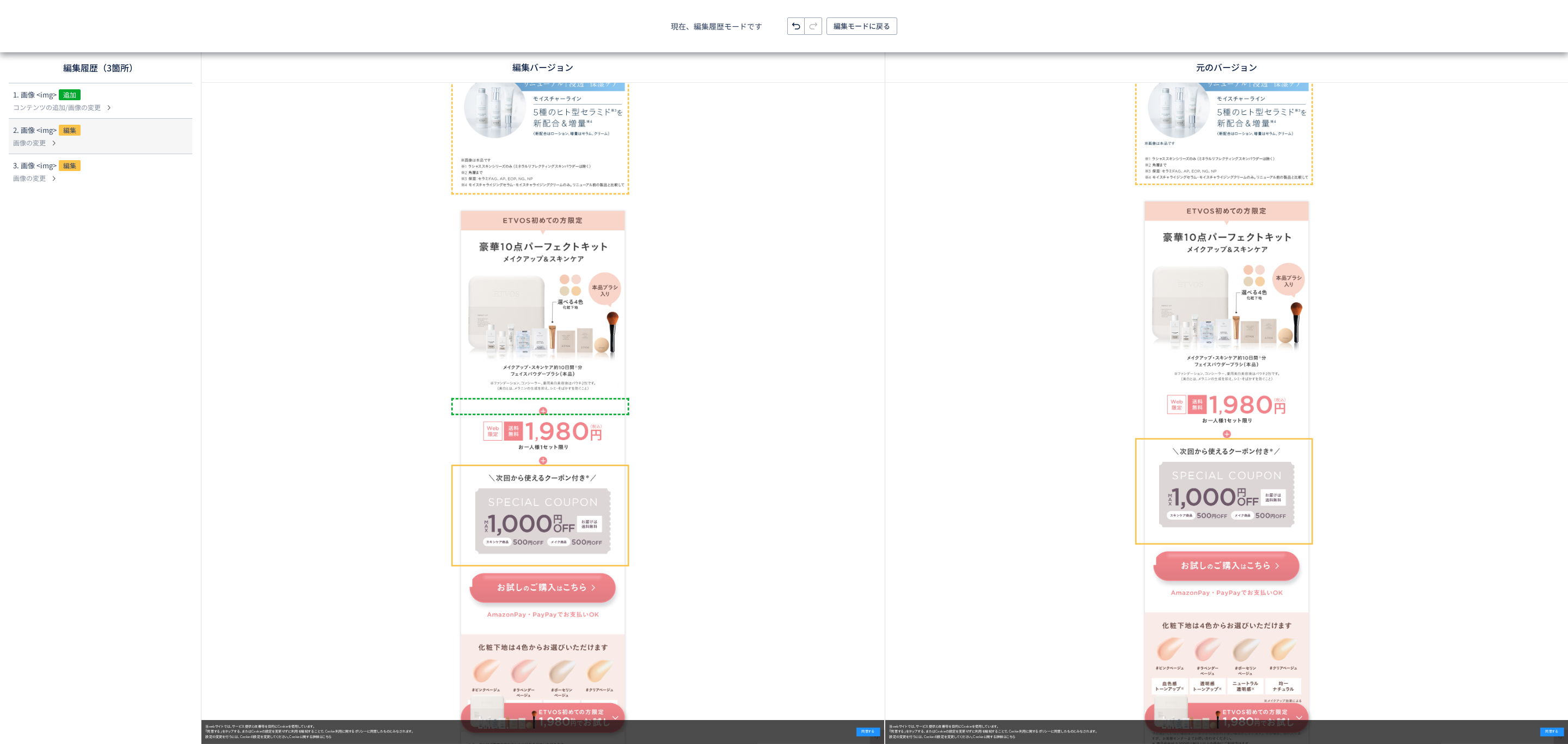
click at [178, 137] on icon at bounding box center [179, 136] width 13 height 13
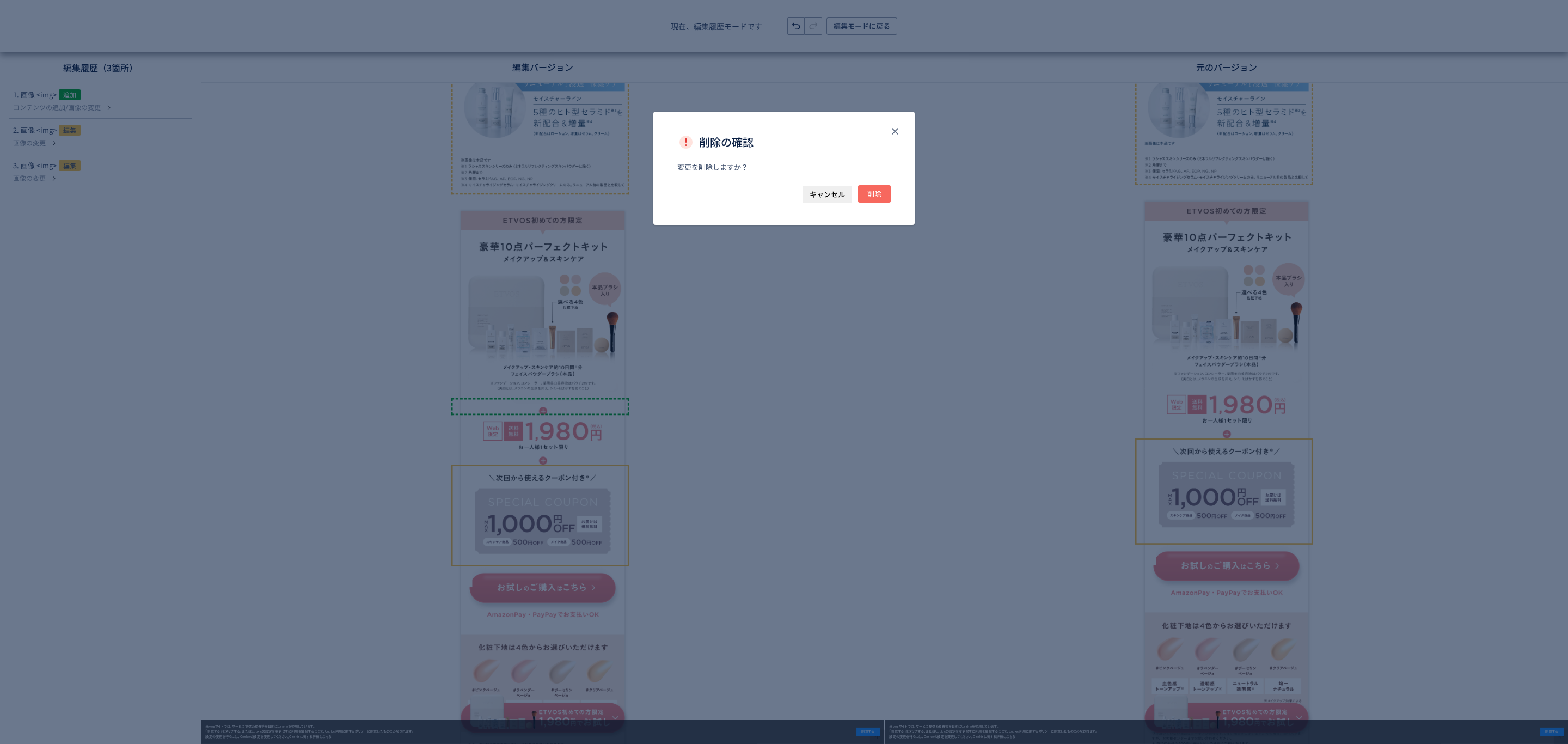
click at [869, 190] on span "削除" at bounding box center [874, 194] width 14 height 18
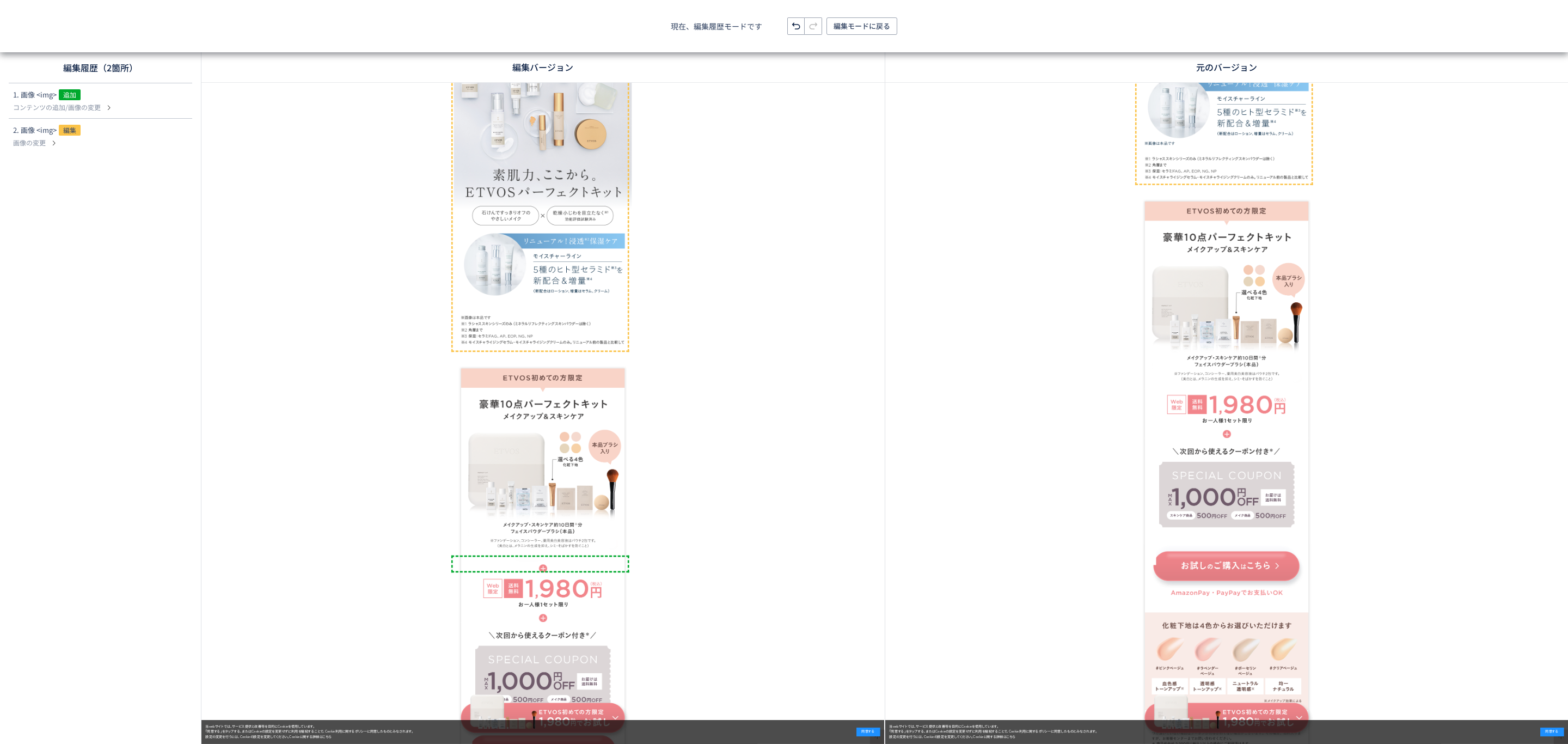
scroll to position [214, 0]
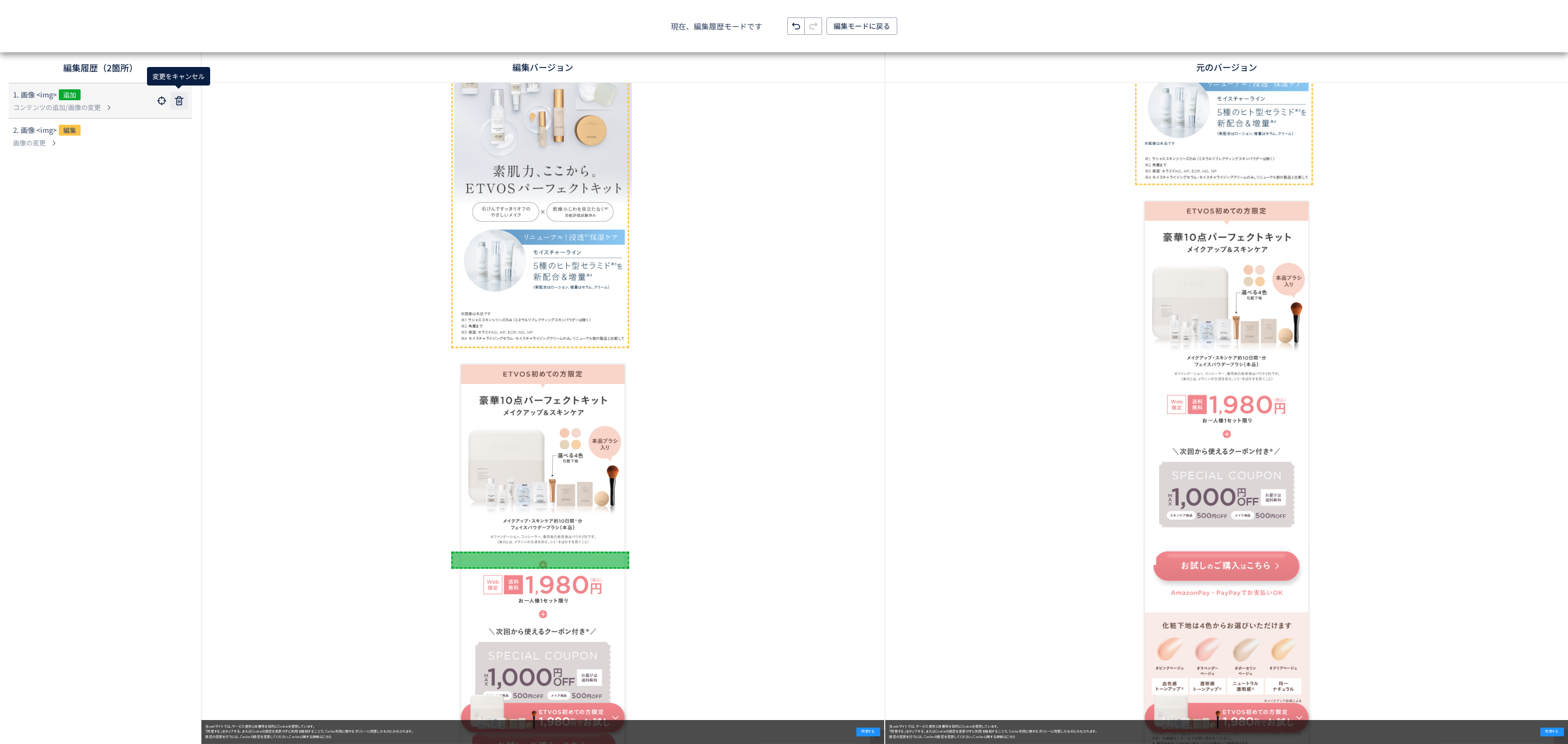
click at [180, 106] on icon at bounding box center [179, 100] width 13 height 13
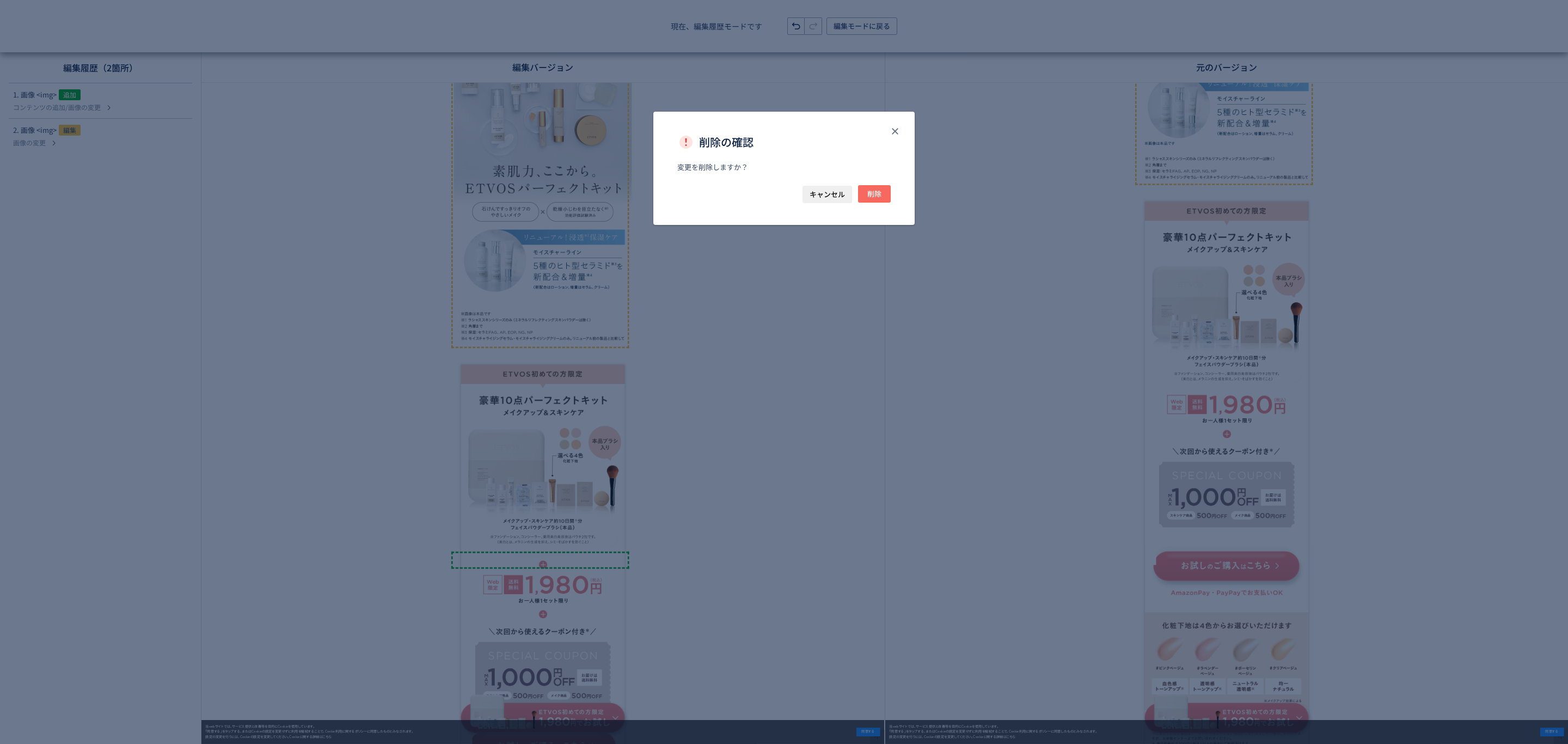
click at [874, 191] on span "削除" at bounding box center [874, 194] width 14 height 18
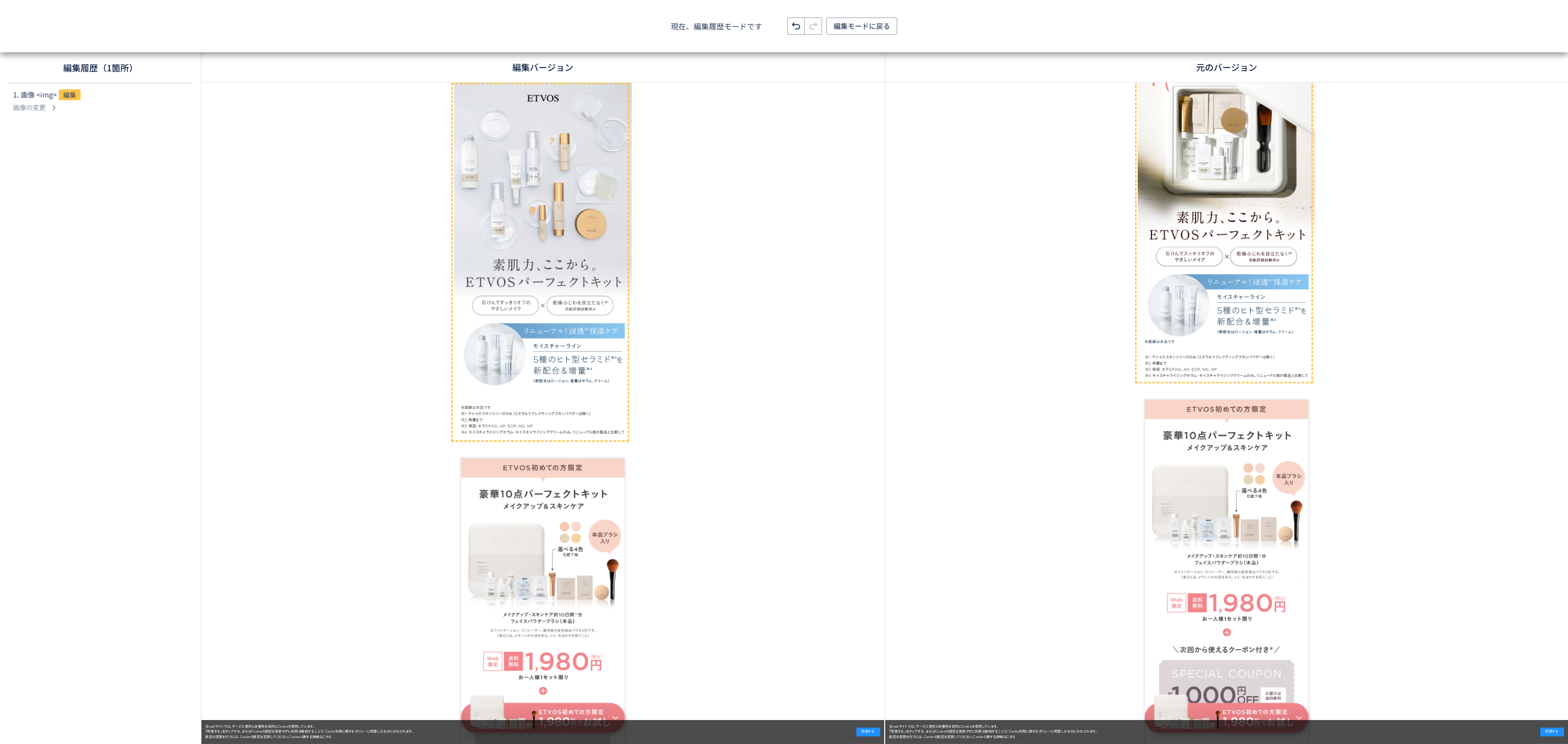
scroll to position [0, 0]
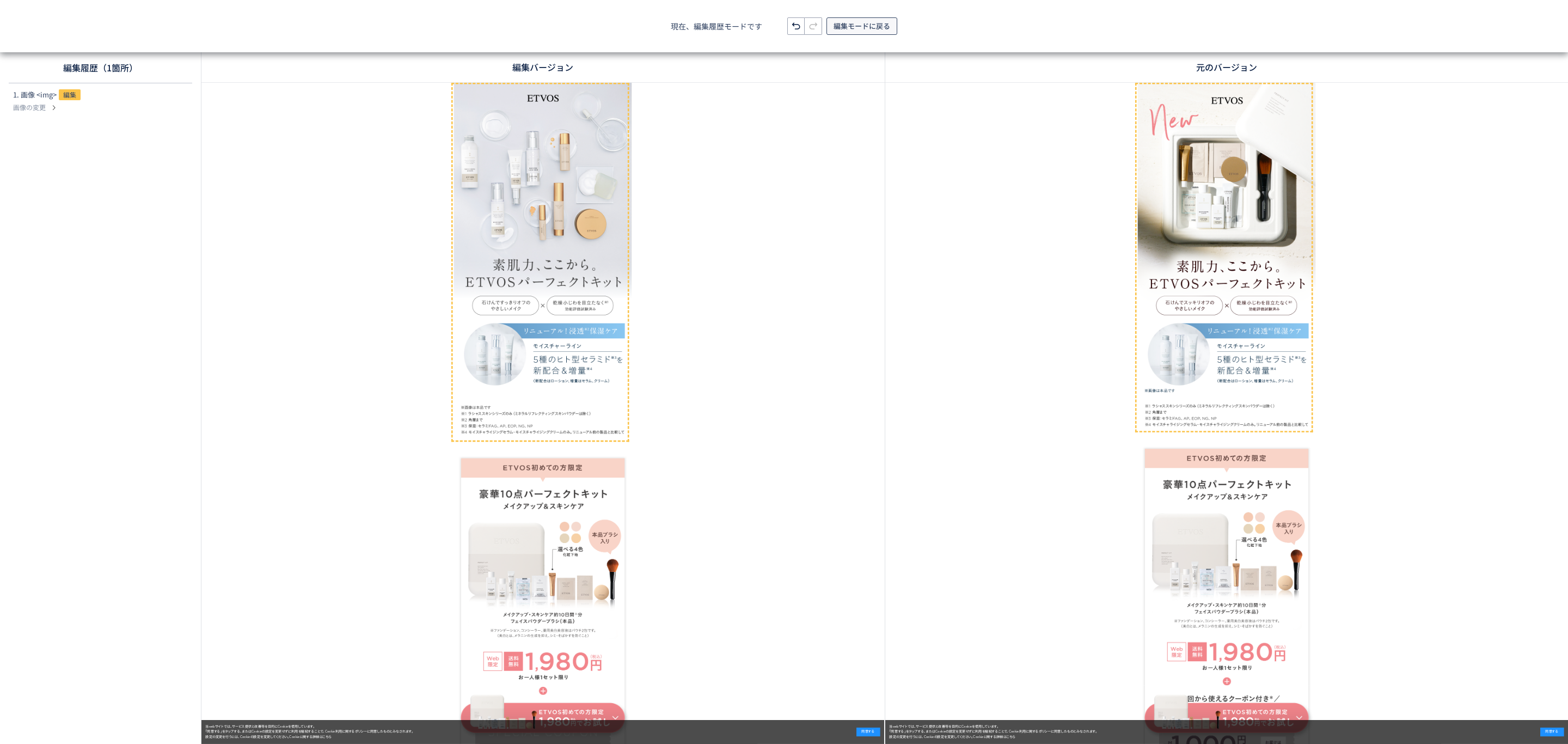
click at [846, 27] on span "編集モードに戻る" at bounding box center [861, 26] width 57 height 18
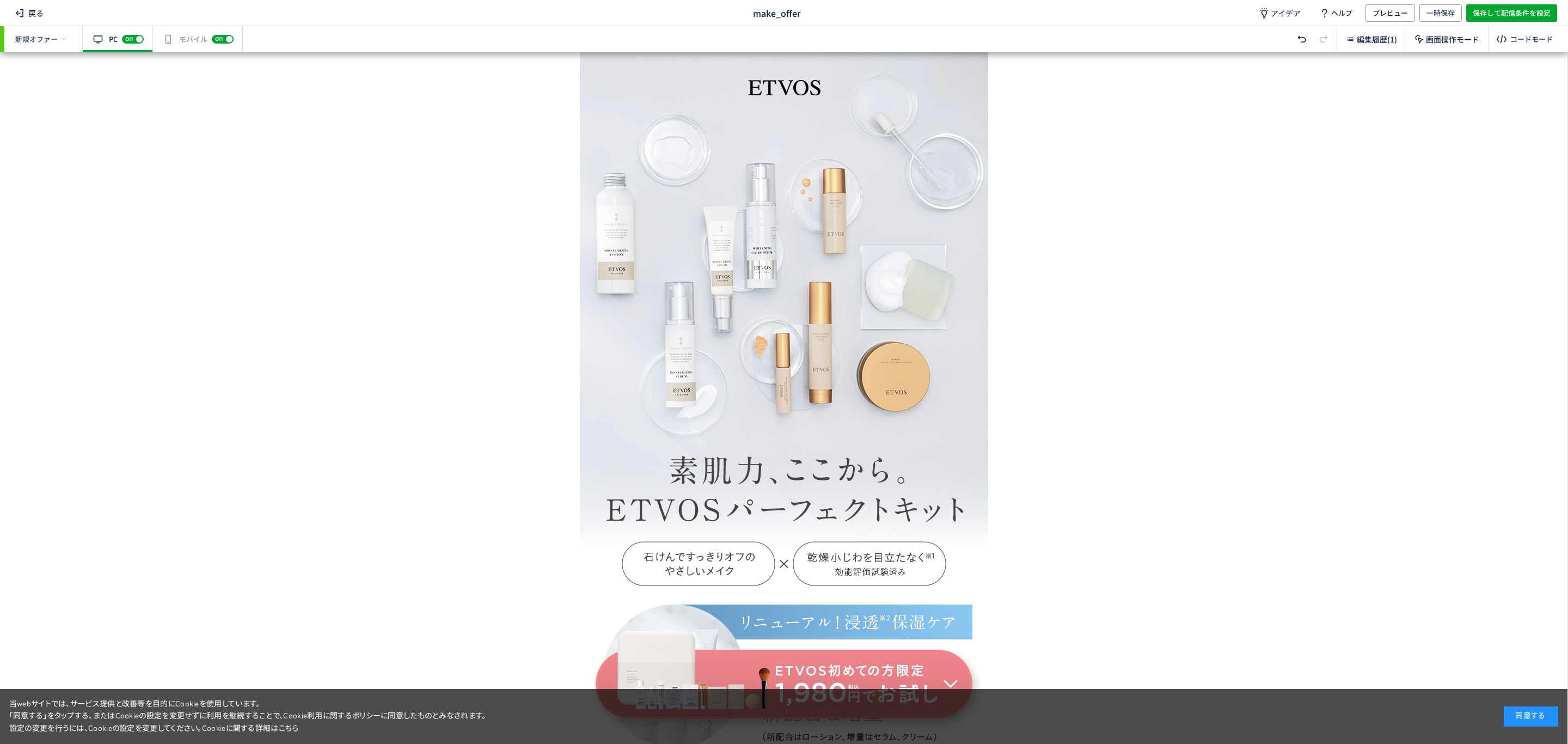
click at [191, 37] on div "有効な編集箇所が確認されません モバイル off on" at bounding box center [198, 39] width 90 height 26
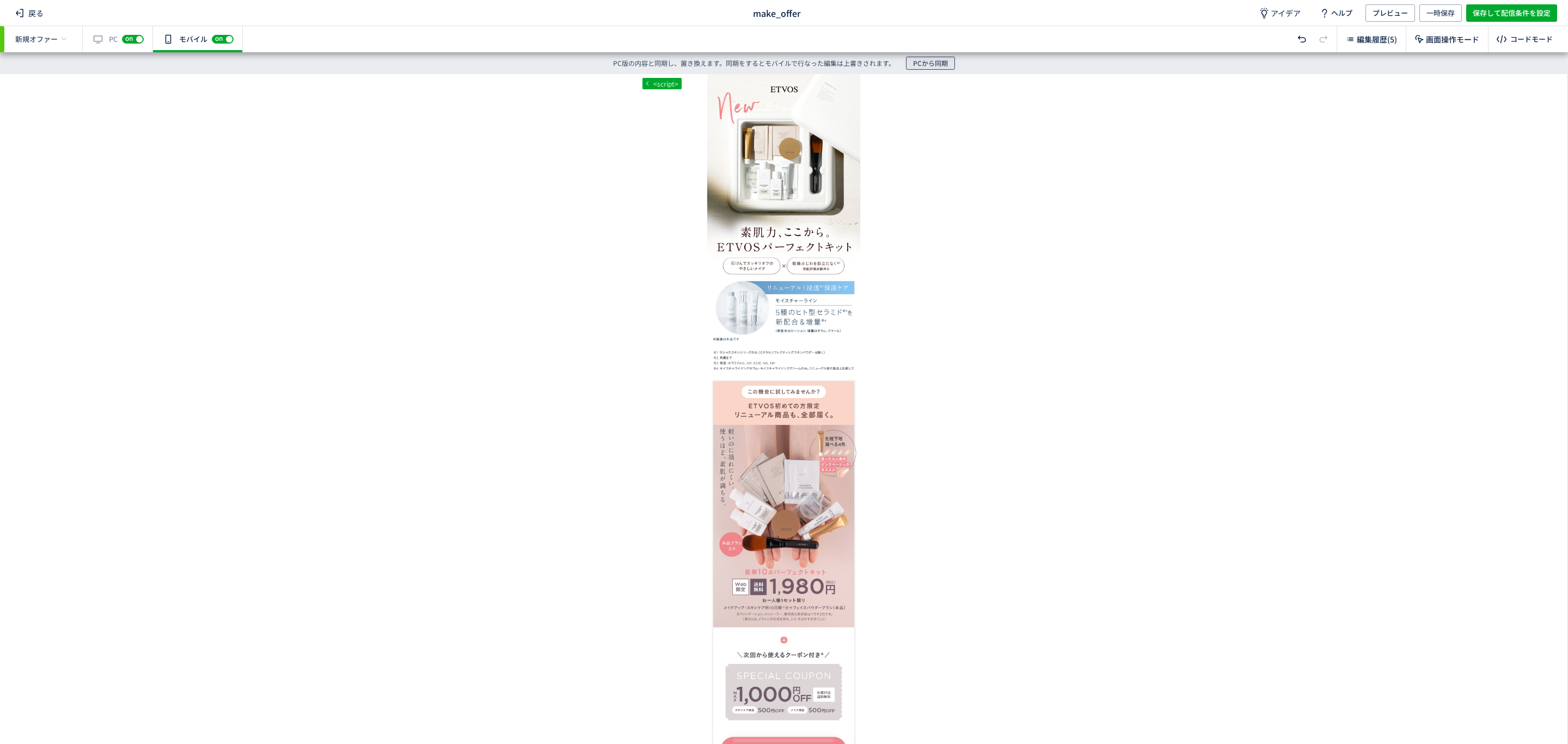
click at [926, 61] on span "PCから同期" at bounding box center [930, 63] width 35 height 13
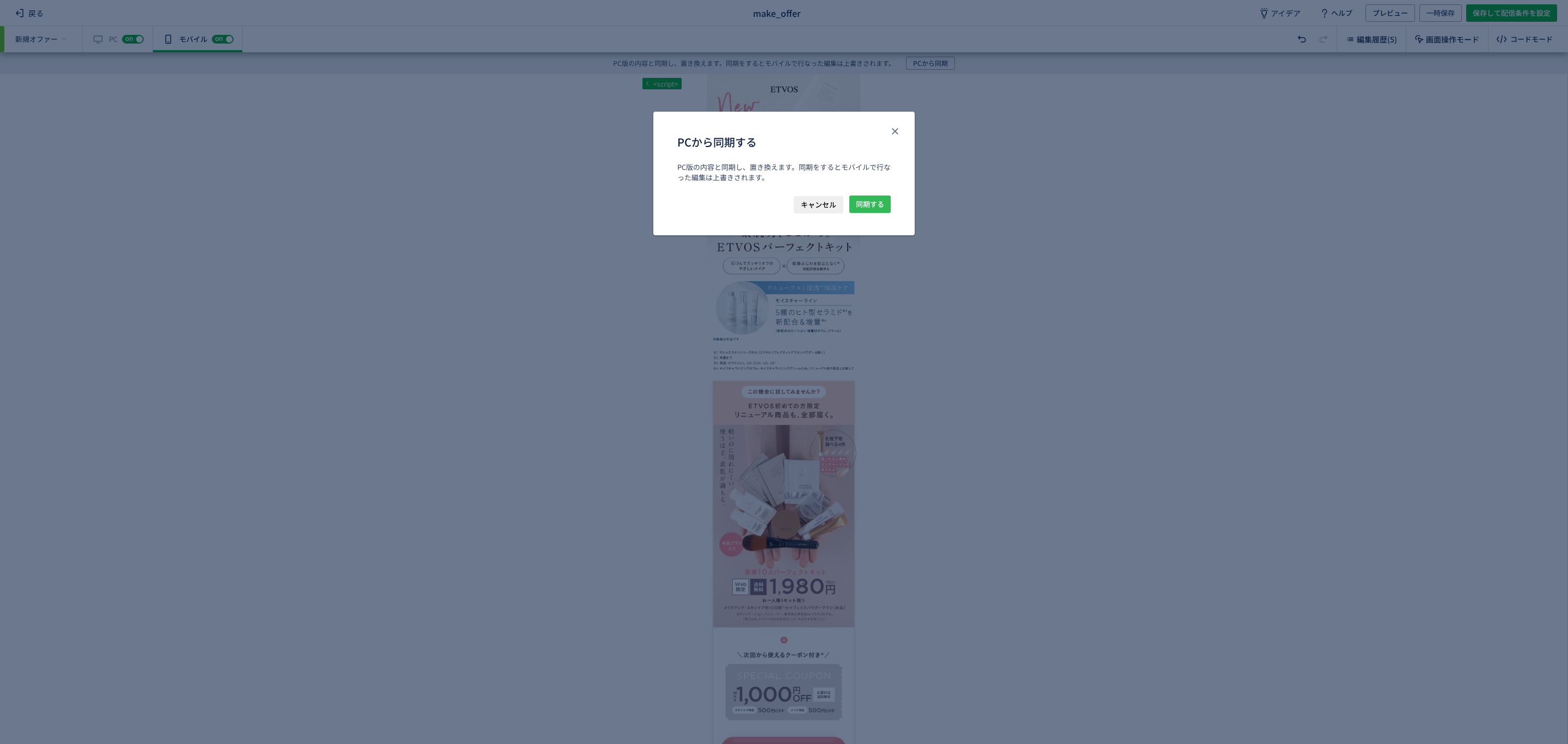
click at [866, 201] on span "同期する" at bounding box center [870, 204] width 29 height 18
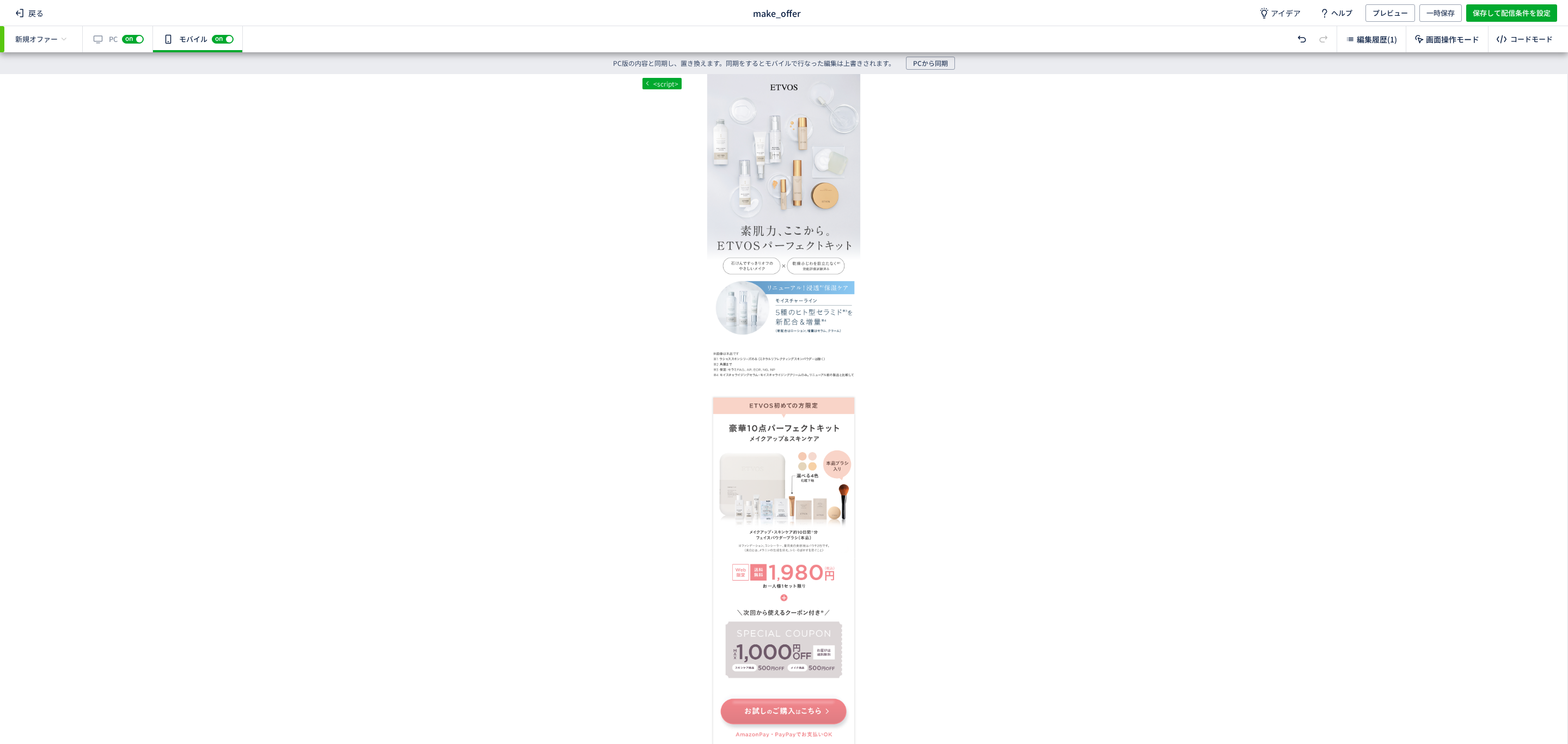
click at [103, 38] on div "有効な編集箇所が確認されません PC off on" at bounding box center [117, 39] width 70 height 26
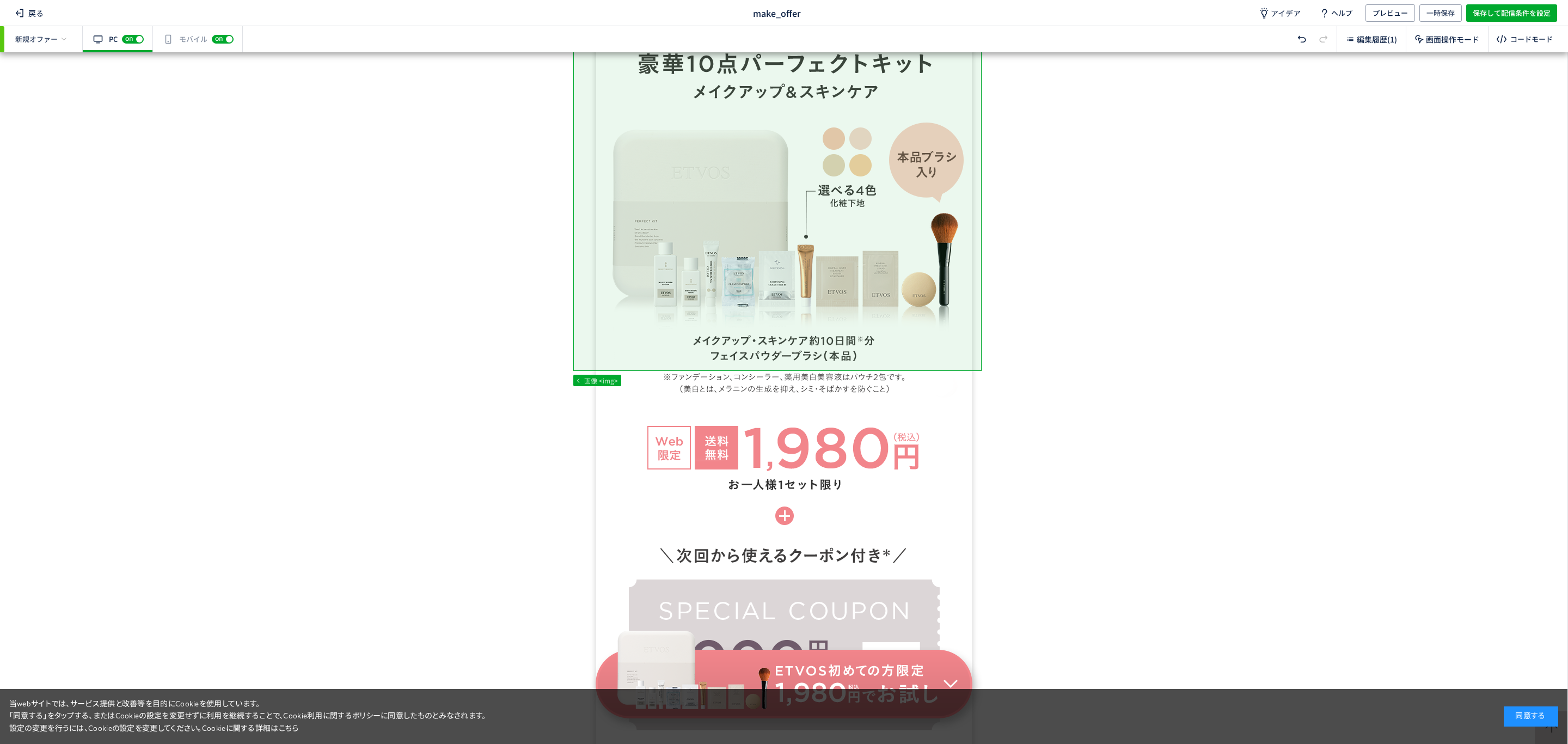
scroll to position [972, 0]
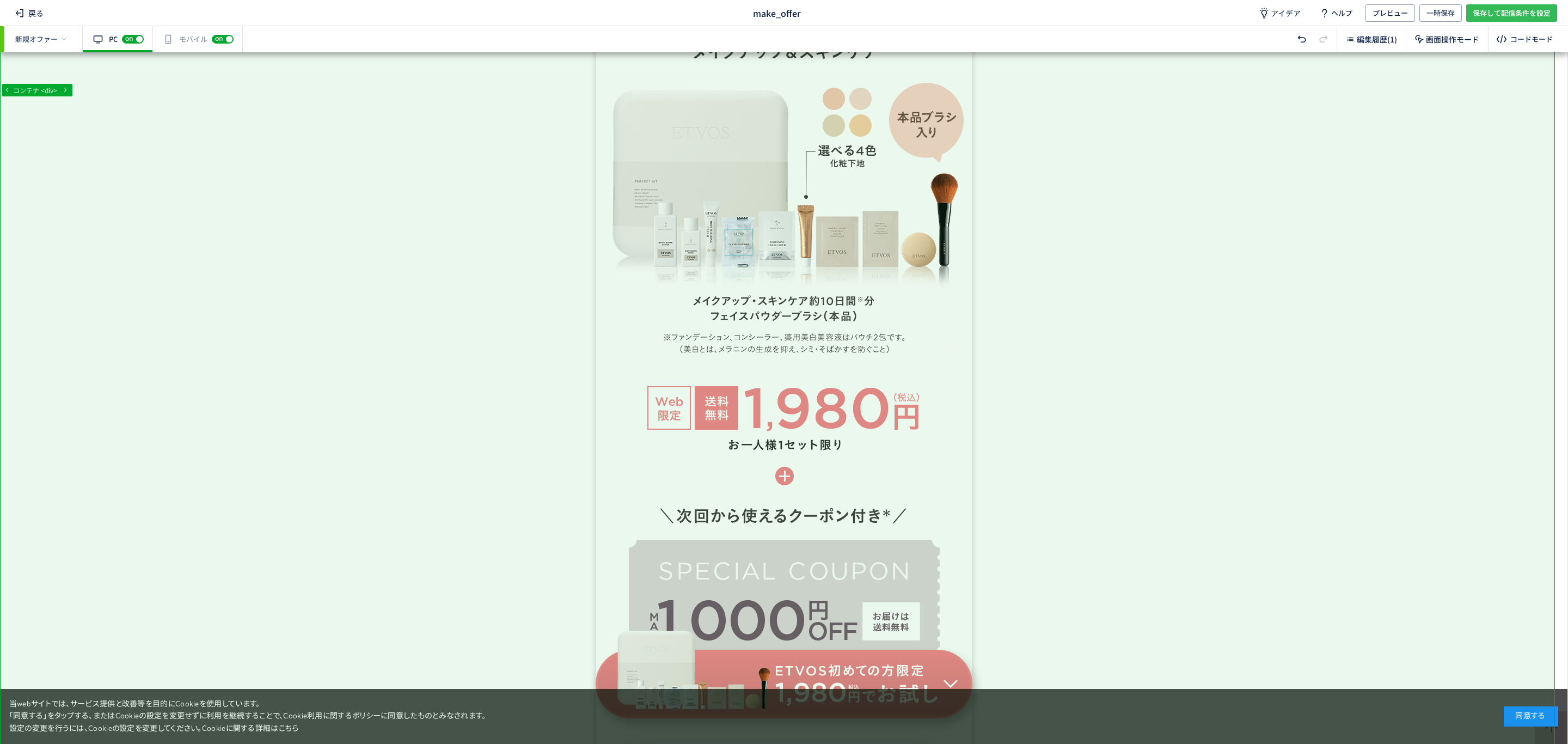
click at [1487, 13] on span "保存して配信条件を設定" at bounding box center [1511, 13] width 78 height 18
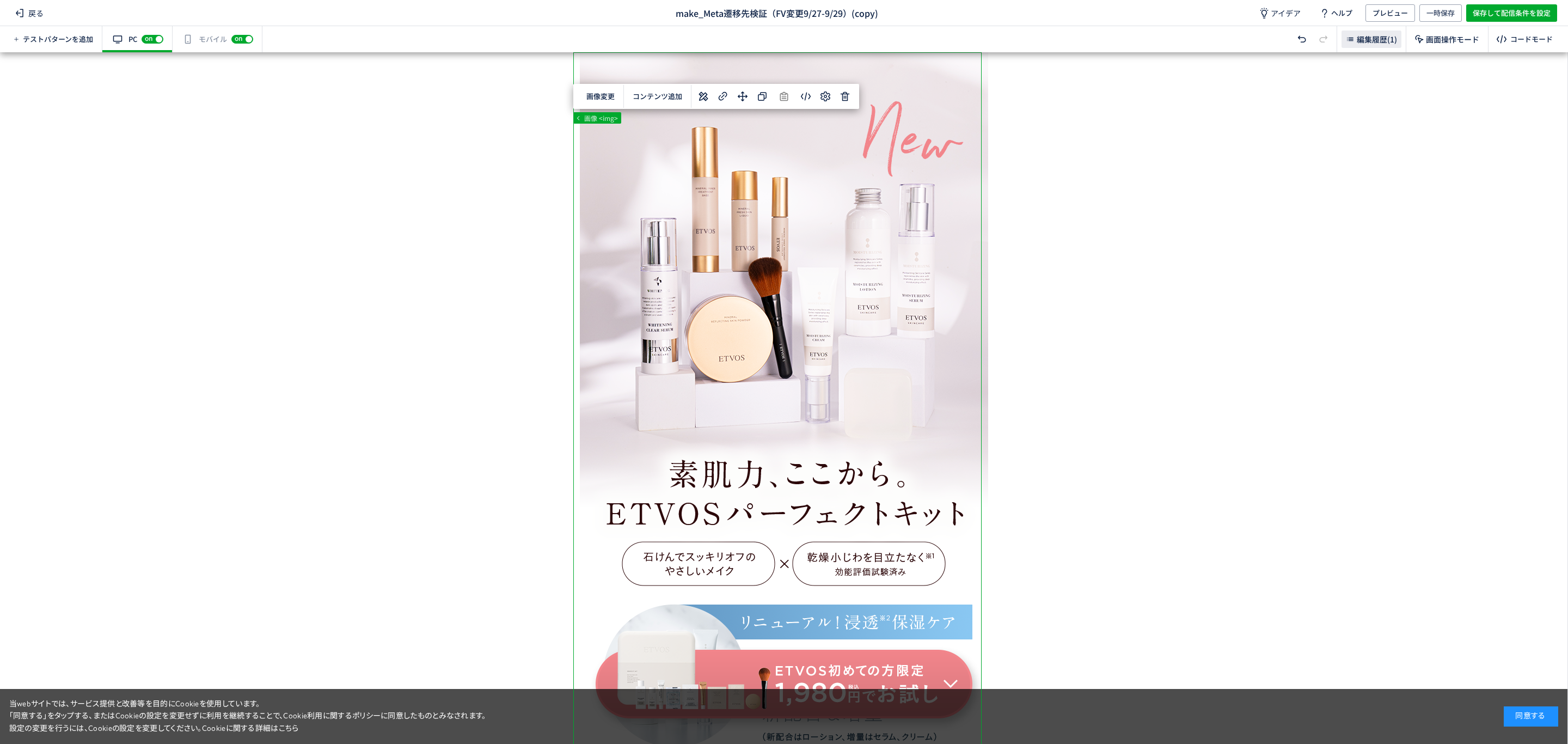
click at [1376, 38] on span "編集履歴(1)" at bounding box center [1377, 39] width 40 height 11
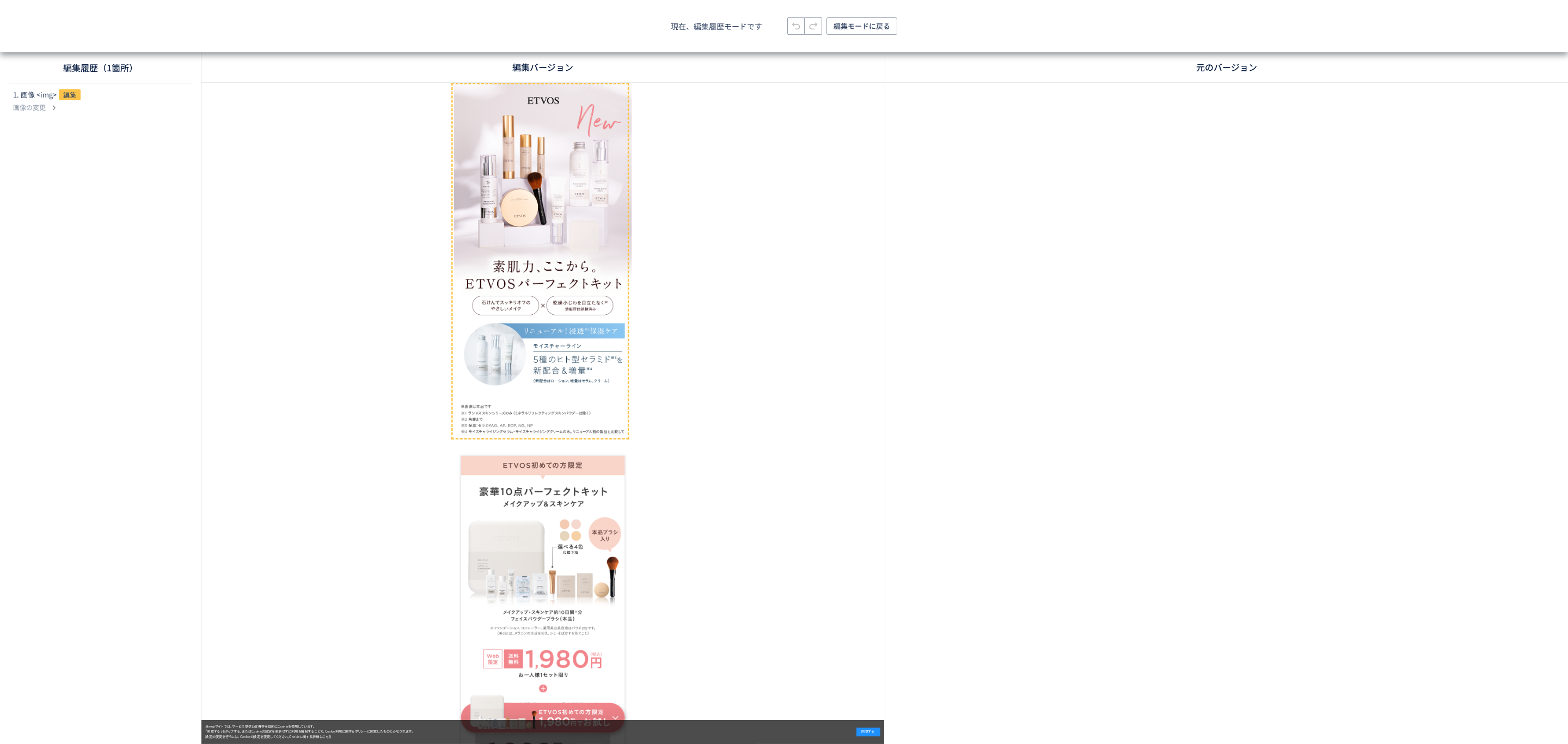
click at [928, 365] on img at bounding box center [985, 492] width 408 height 819
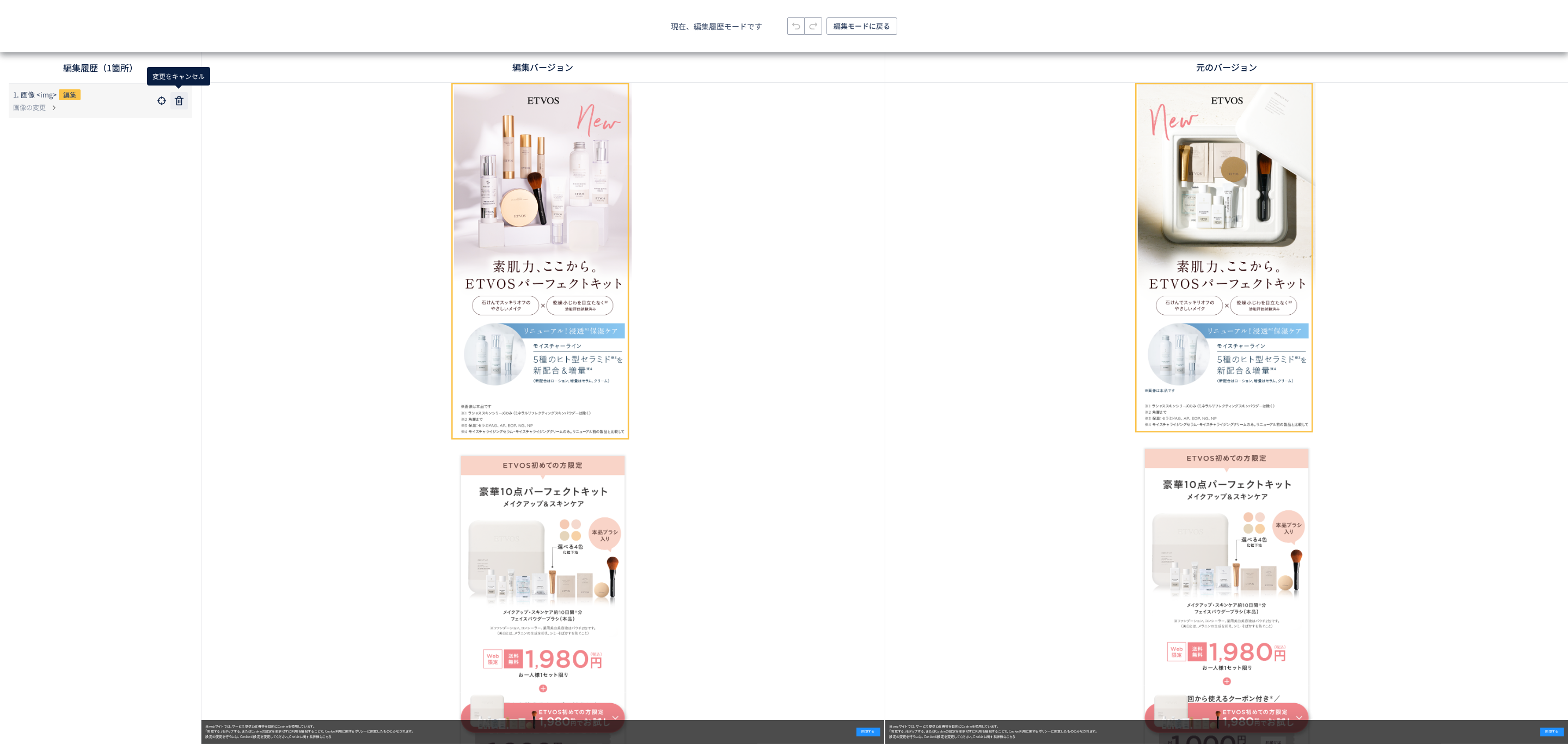
click at [180, 100] on use at bounding box center [179, 100] width 9 height 9
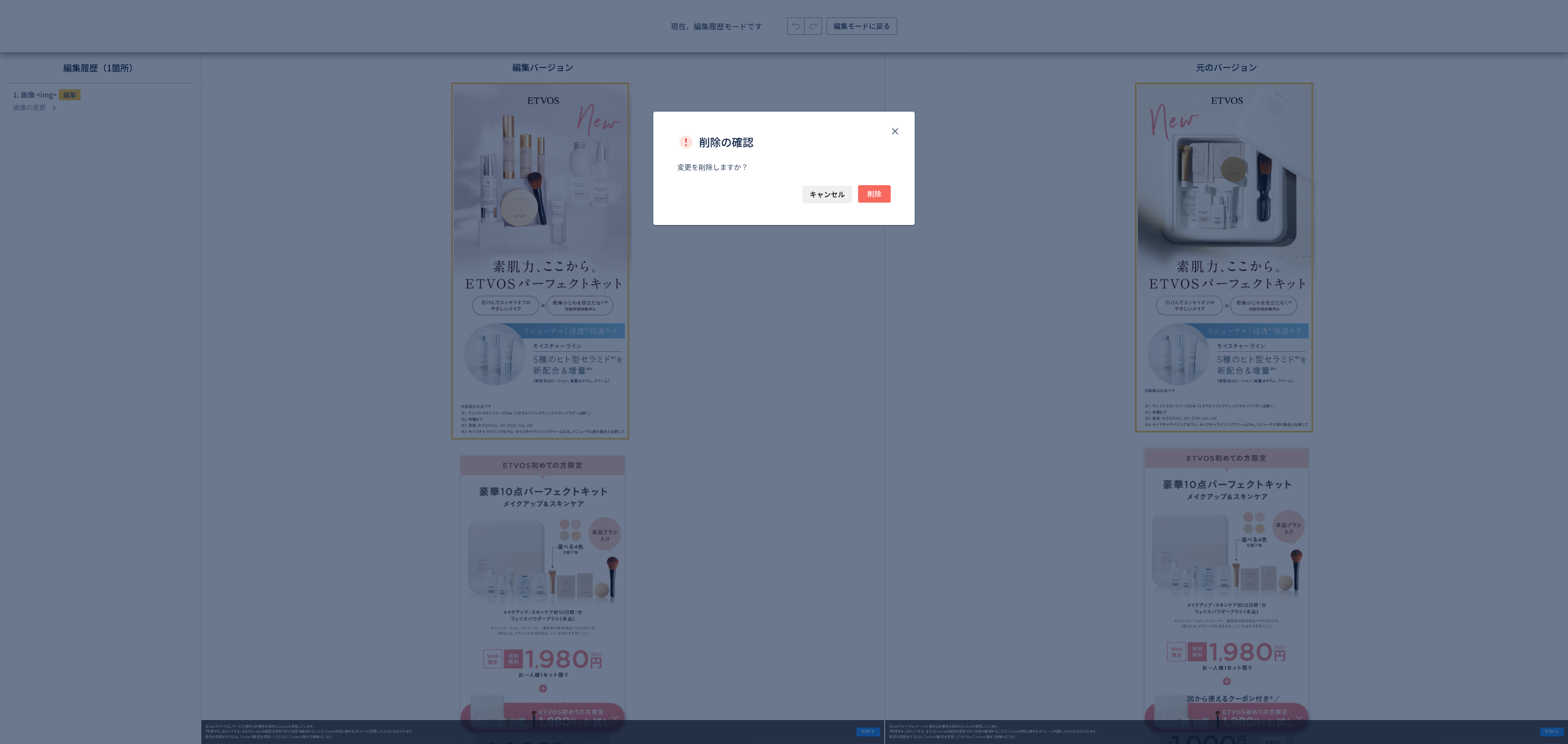
click at [873, 198] on span "削除" at bounding box center [874, 194] width 14 height 18
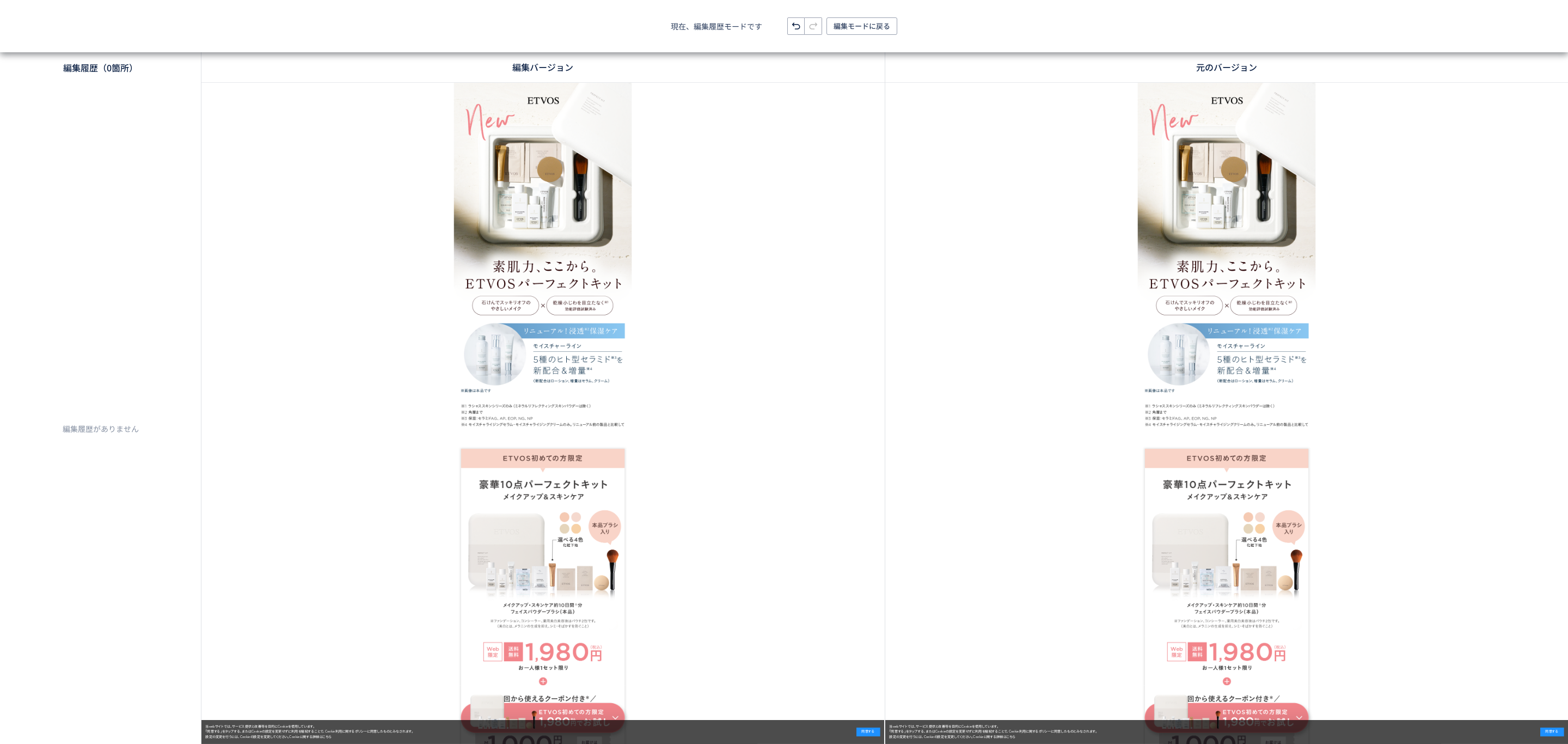
click at [1037, 474] on img at bounding box center [985, 484] width 408 height 802
click at [858, 29] on span "編集モードに戻る" at bounding box center [861, 26] width 57 height 18
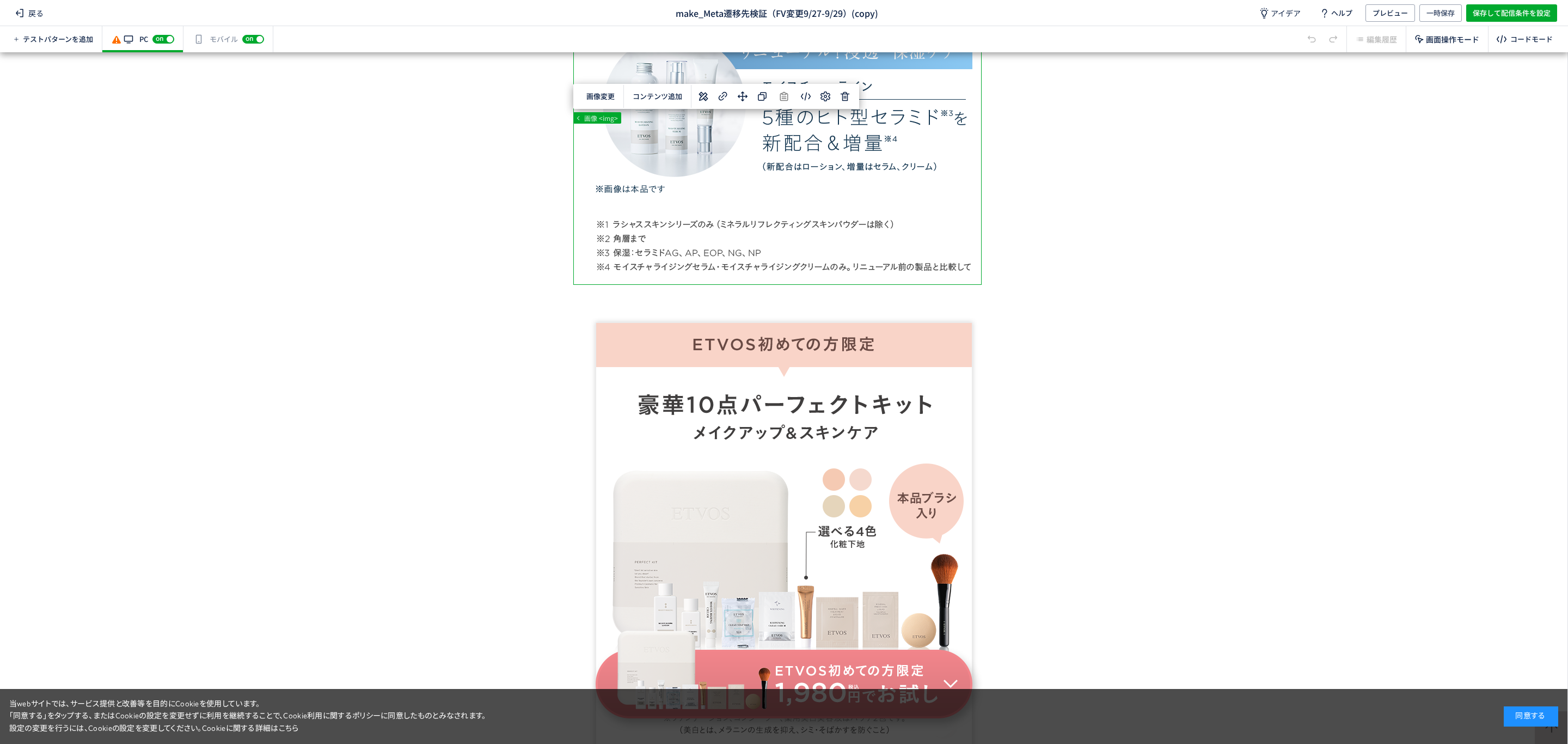
scroll to position [570, 0]
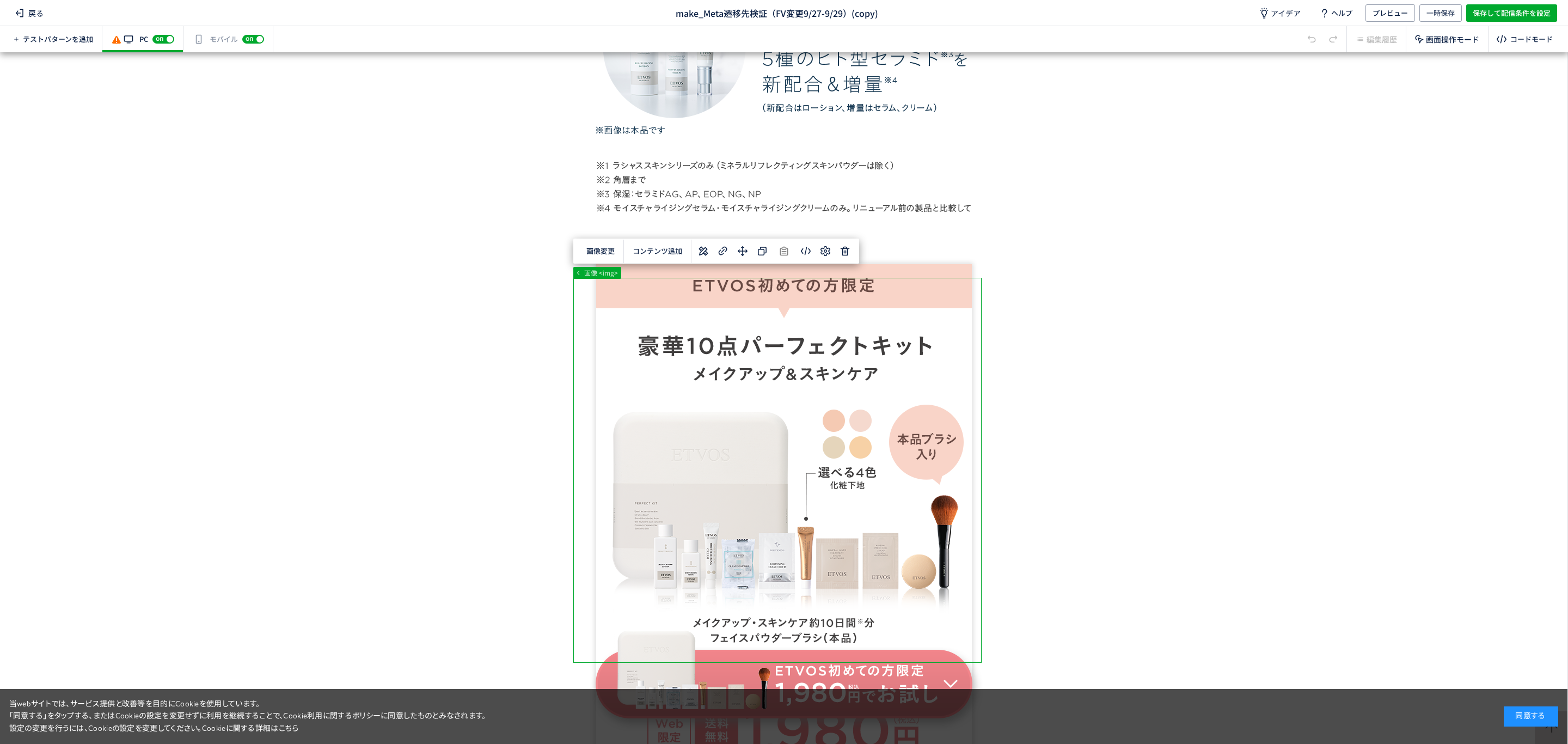
scroll to position [629, 0]
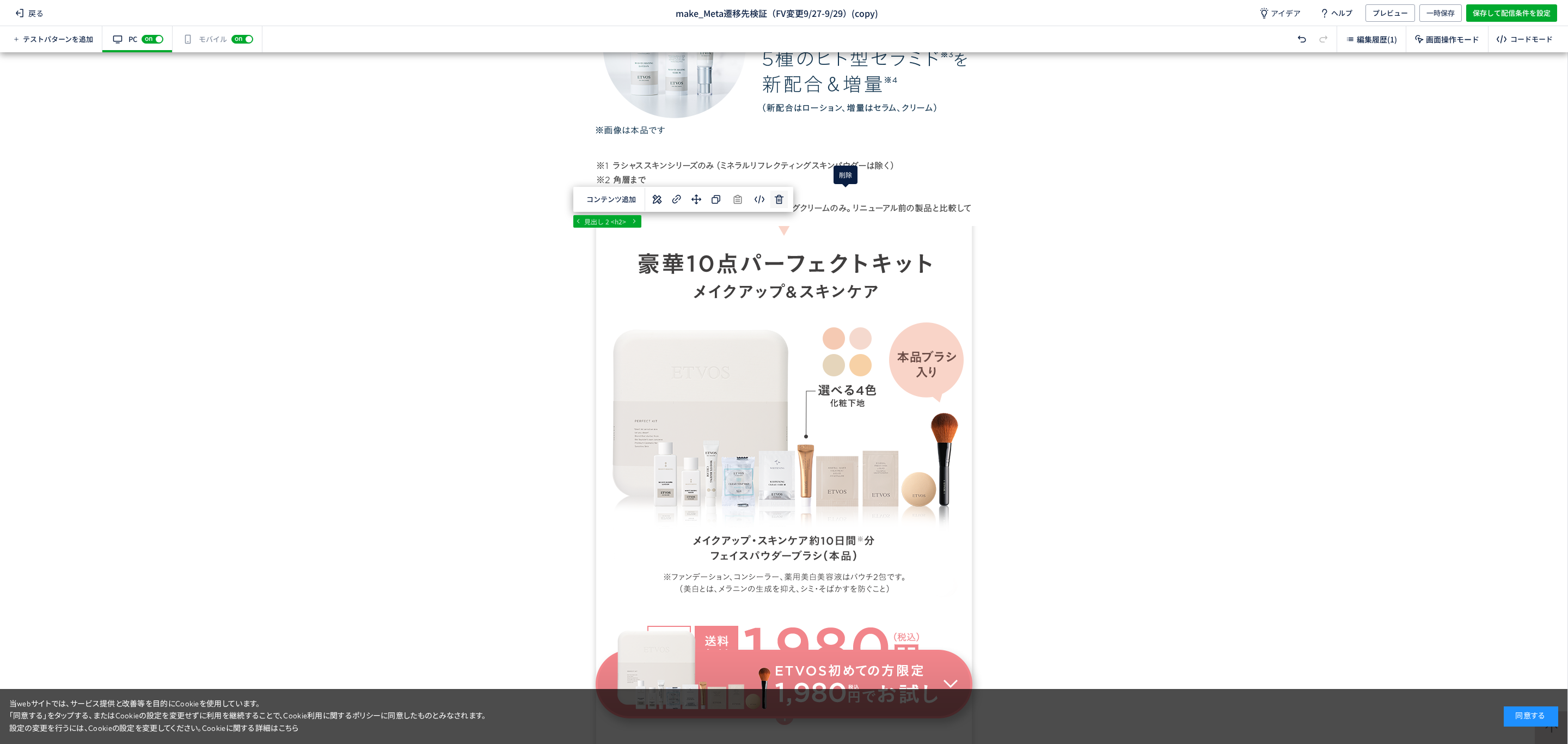
click at [847, 203] on div "... div div#wrap div#content section 見出し 2 <h2> 選択した要素の前 選択した要素の後 選択した領域内の先頭 選択…" at bounding box center [783, 398] width 1567 height 692
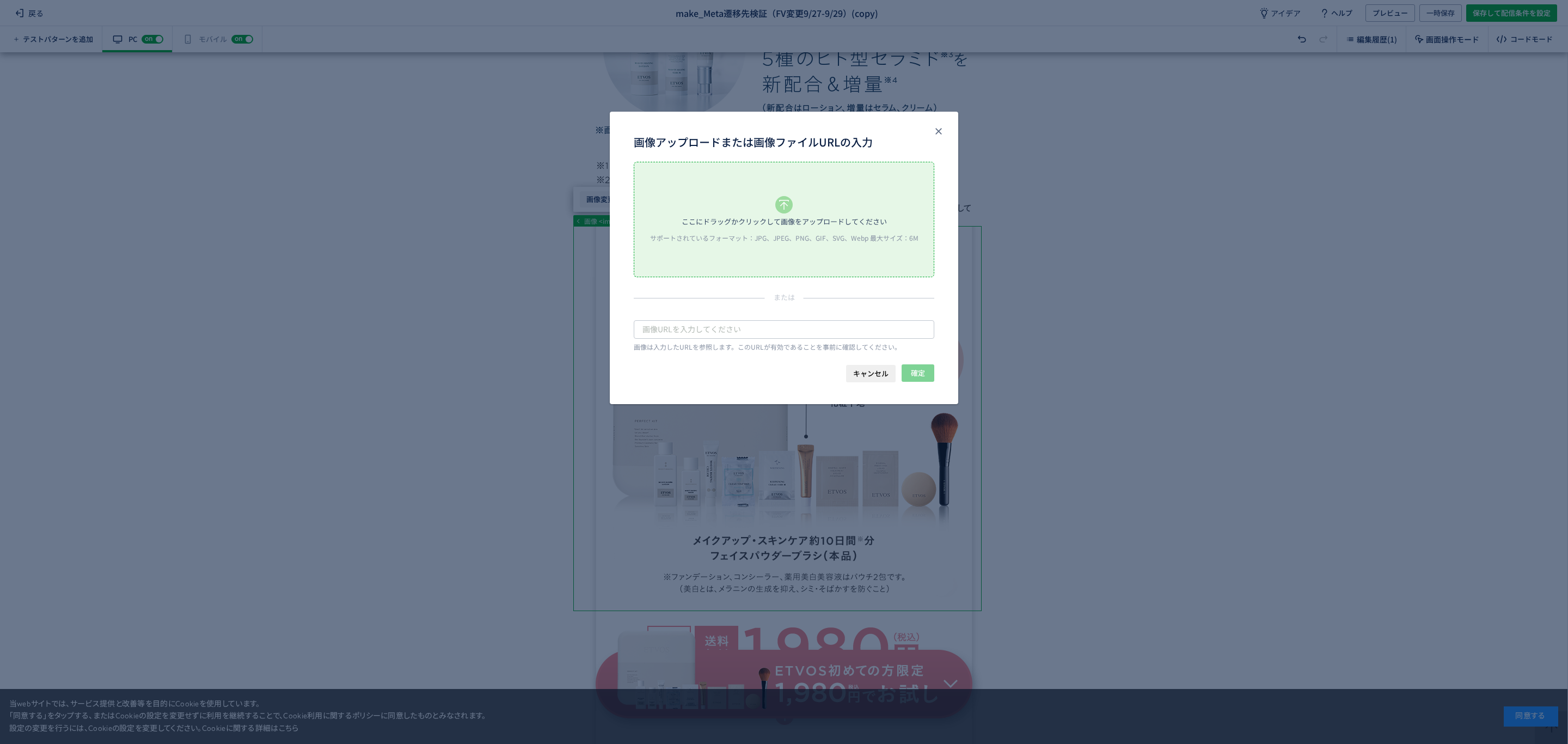
click at [593, 204] on body "戻る make_Meta遷移先検証（FV変更9/27-9/29）(copy) アイデア ヘルプ プレビュー 一時保存 保存して配信条件を設定 テストパターンを…" at bounding box center [784, 372] width 1568 height 744
click at [721, 221] on div "ここにドラッグかクリックして画像をアップロードしてください" at bounding box center [784, 222] width 205 height 16
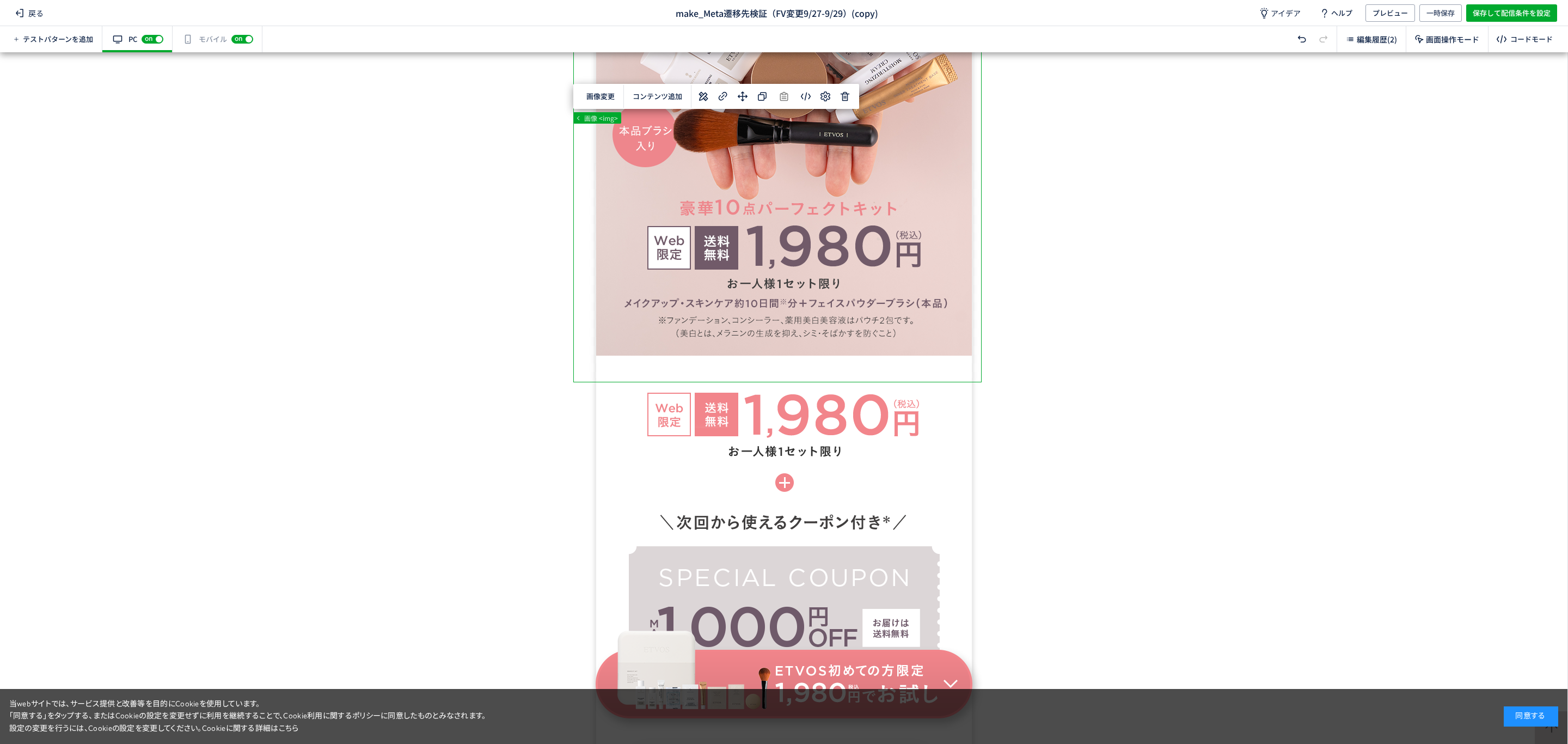
scroll to position [1174, 0]
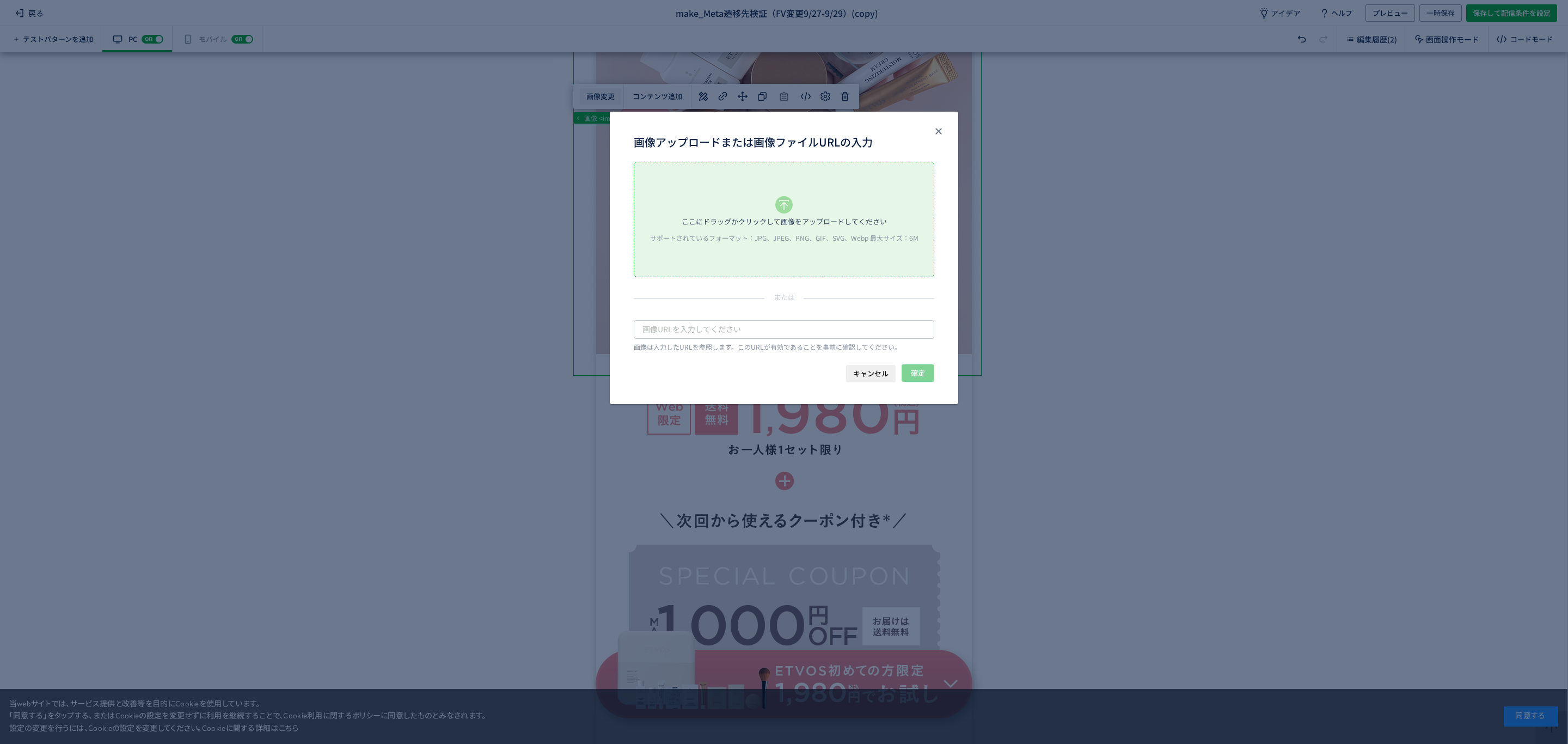
click at [603, 97] on body "戻る make_Meta遷移先検証（FV変更9/27-9/29）(copy) アイデア ヘルプ プレビュー 一時保存 保存して配信条件を設定 テストパターンを…" at bounding box center [784, 372] width 1568 height 744
click at [720, 242] on div "サポートされているフォーマット：JPG、JPEG、PNG、GIF、SVG、Webp 最大サイズ：6M" at bounding box center [784, 237] width 279 height 9
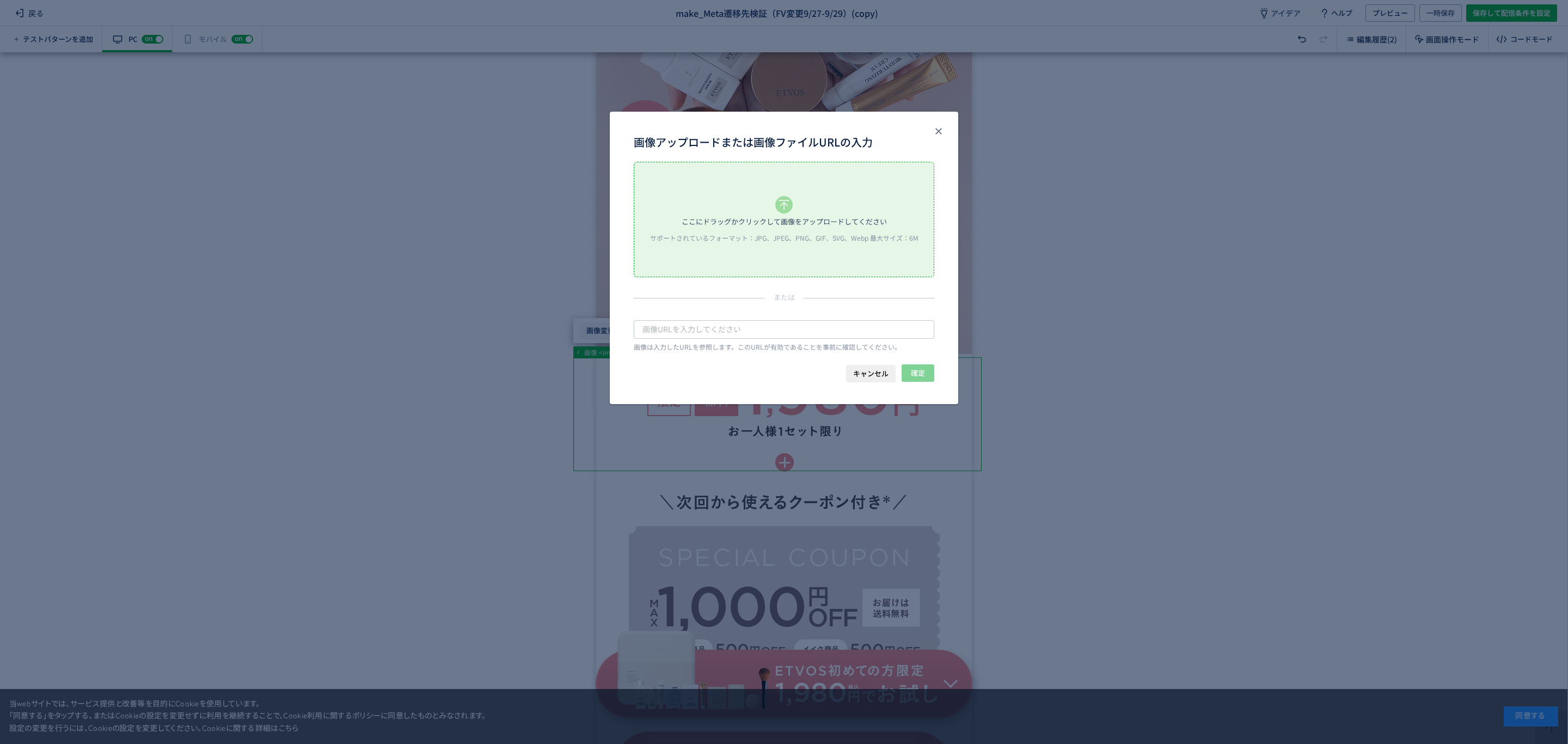
click at [603, 337] on body "戻る make_Meta遷移先検証（FV変更9/27-9/29）(copy) アイデア ヘルプ プレビュー 一時保存 保存して配信条件を設定 テストパターンを…" at bounding box center [784, 372] width 1568 height 744
click at [711, 240] on div "サポートされているフォーマット：JPG、JPEG、PNG、GIF、SVG、Webp 最大サイズ：6M" at bounding box center [784, 237] width 279 height 9
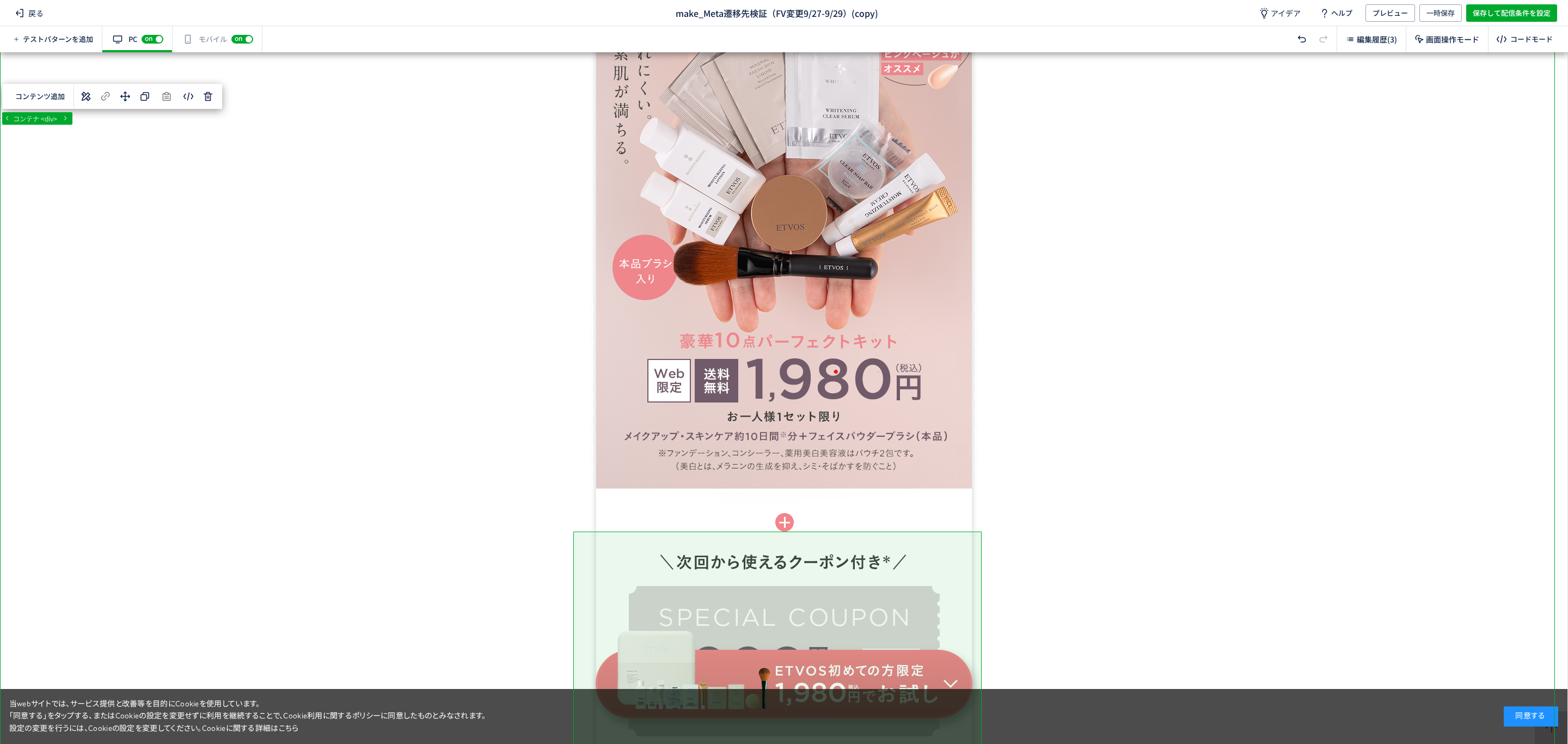
scroll to position [1038, 0]
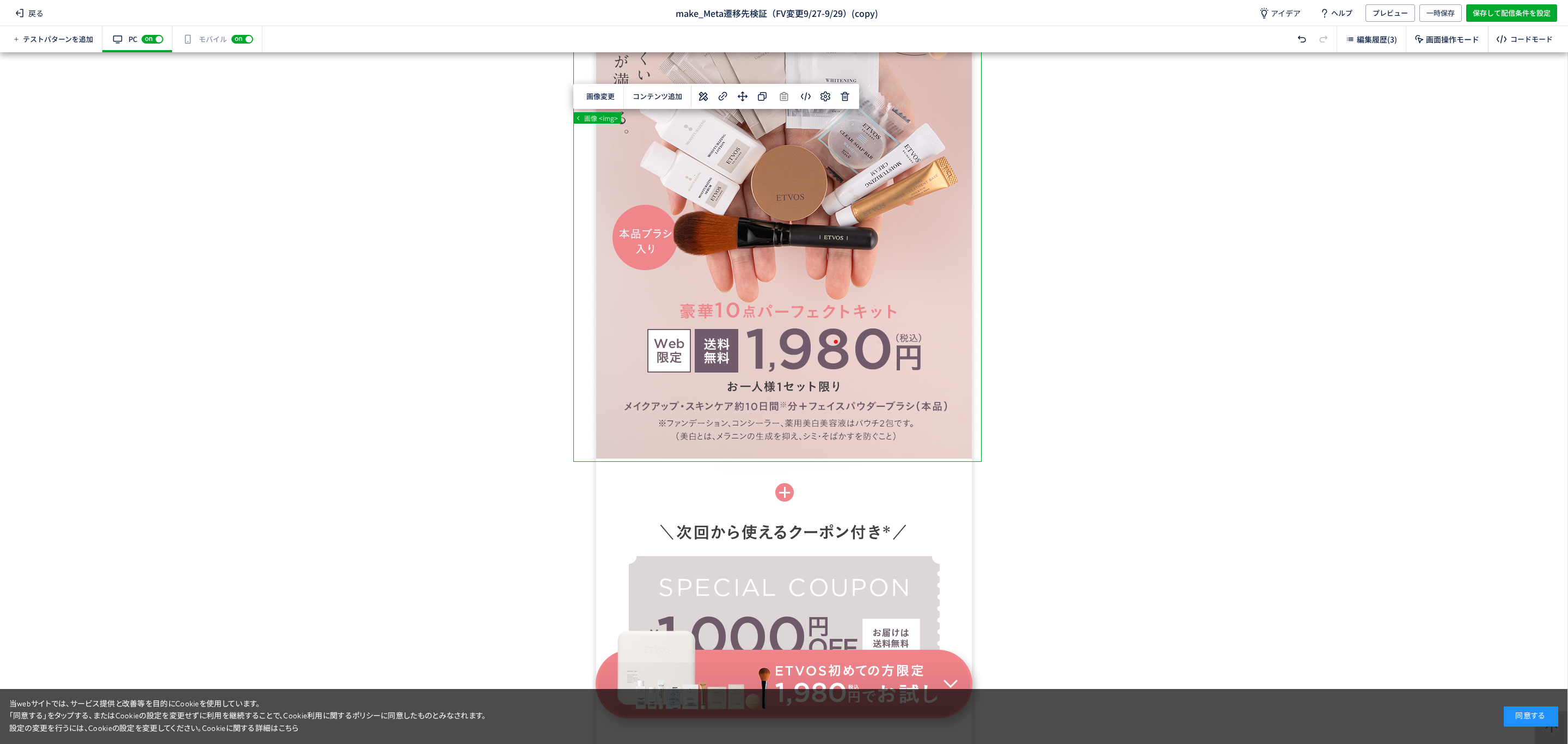
scroll to position [1070, 0]
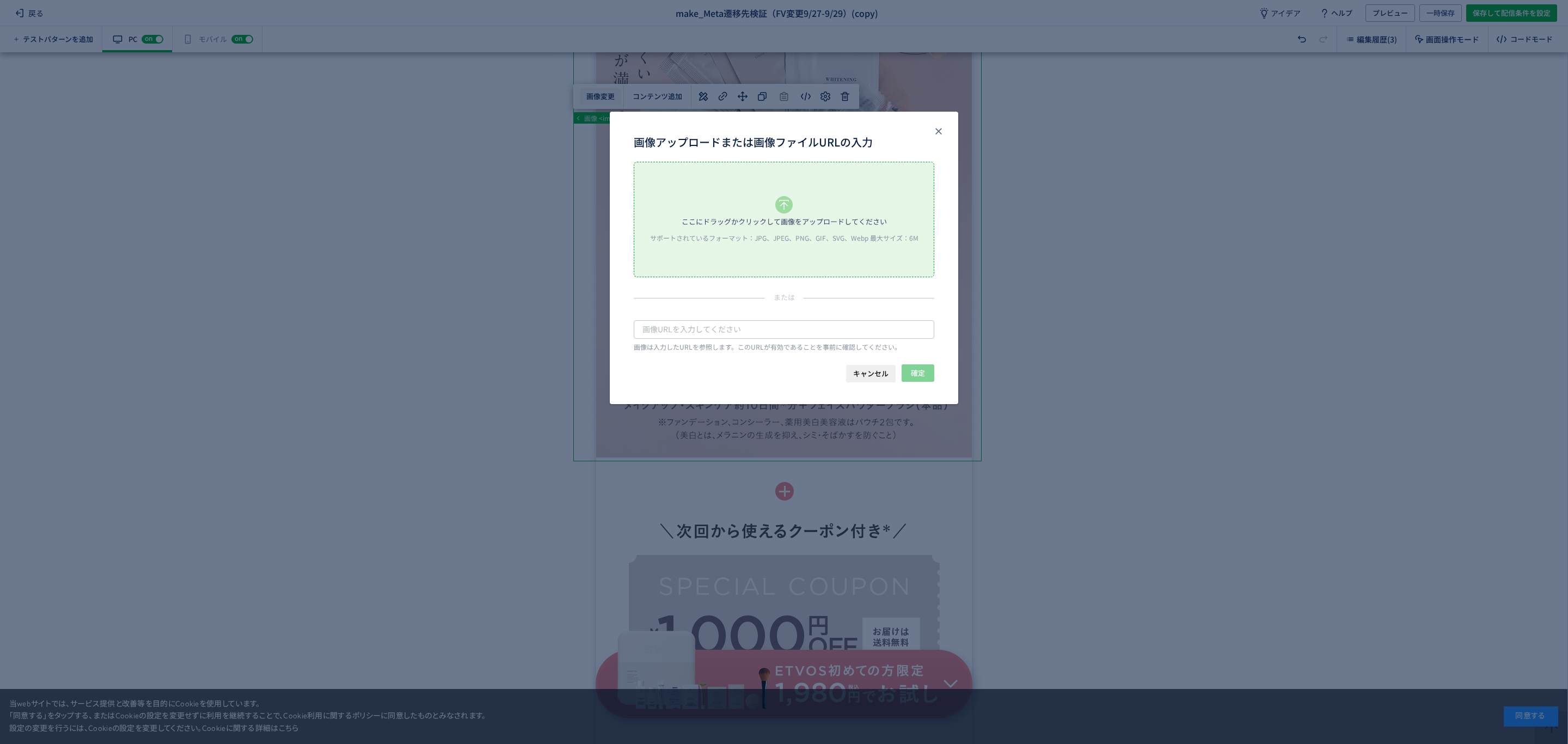
click at [581, 101] on body "戻る make_Meta遷移先検証（FV変更9/27-9/29）(copy) アイデア ヘルプ プレビュー 一時保存 保存して配信条件を設定 テストパターンを…" at bounding box center [784, 372] width 1568 height 744
click at [720, 214] on div "ここにドラッグかクリックして画像をアップロードしてください" at bounding box center [784, 222] width 205 height 16
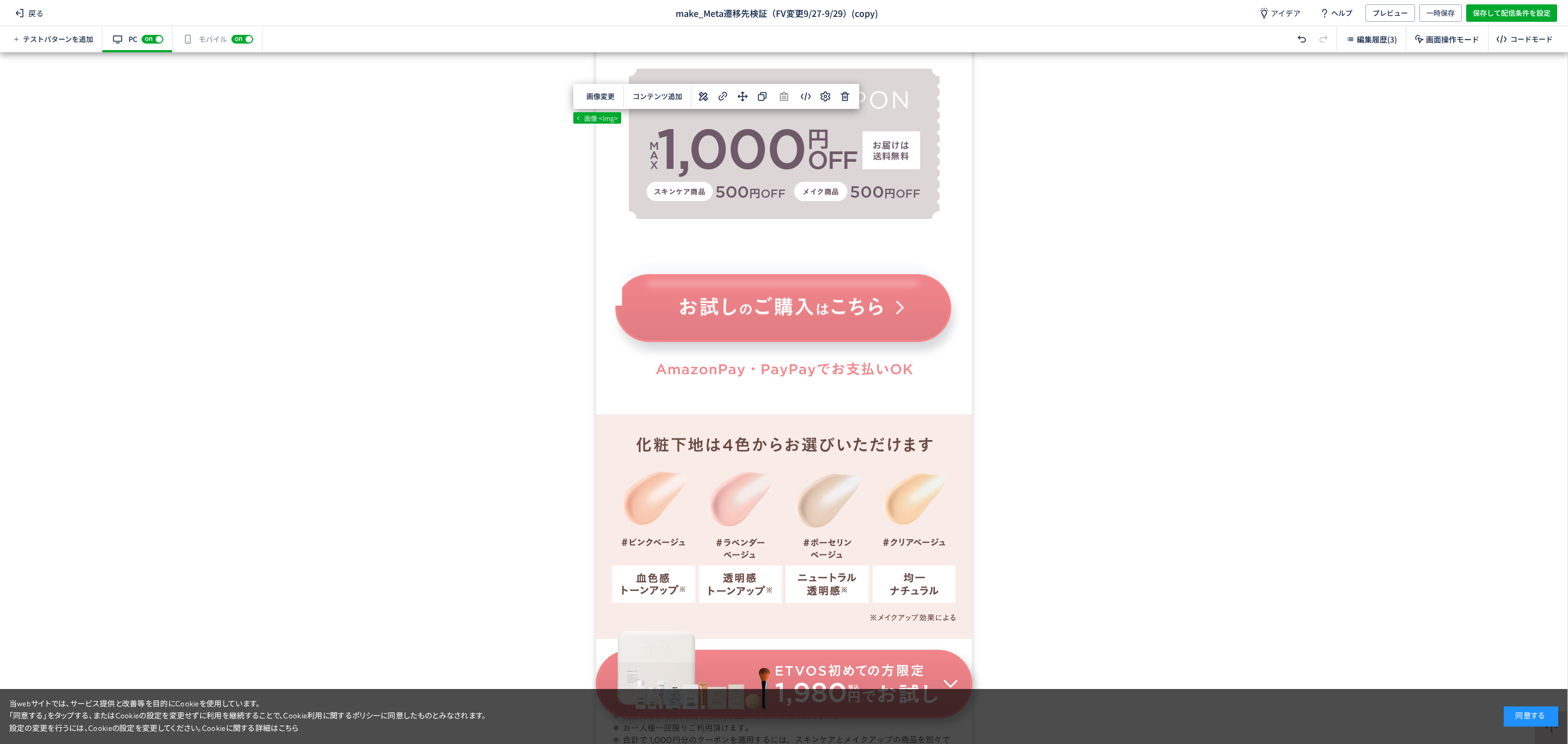
scroll to position [0, 0]
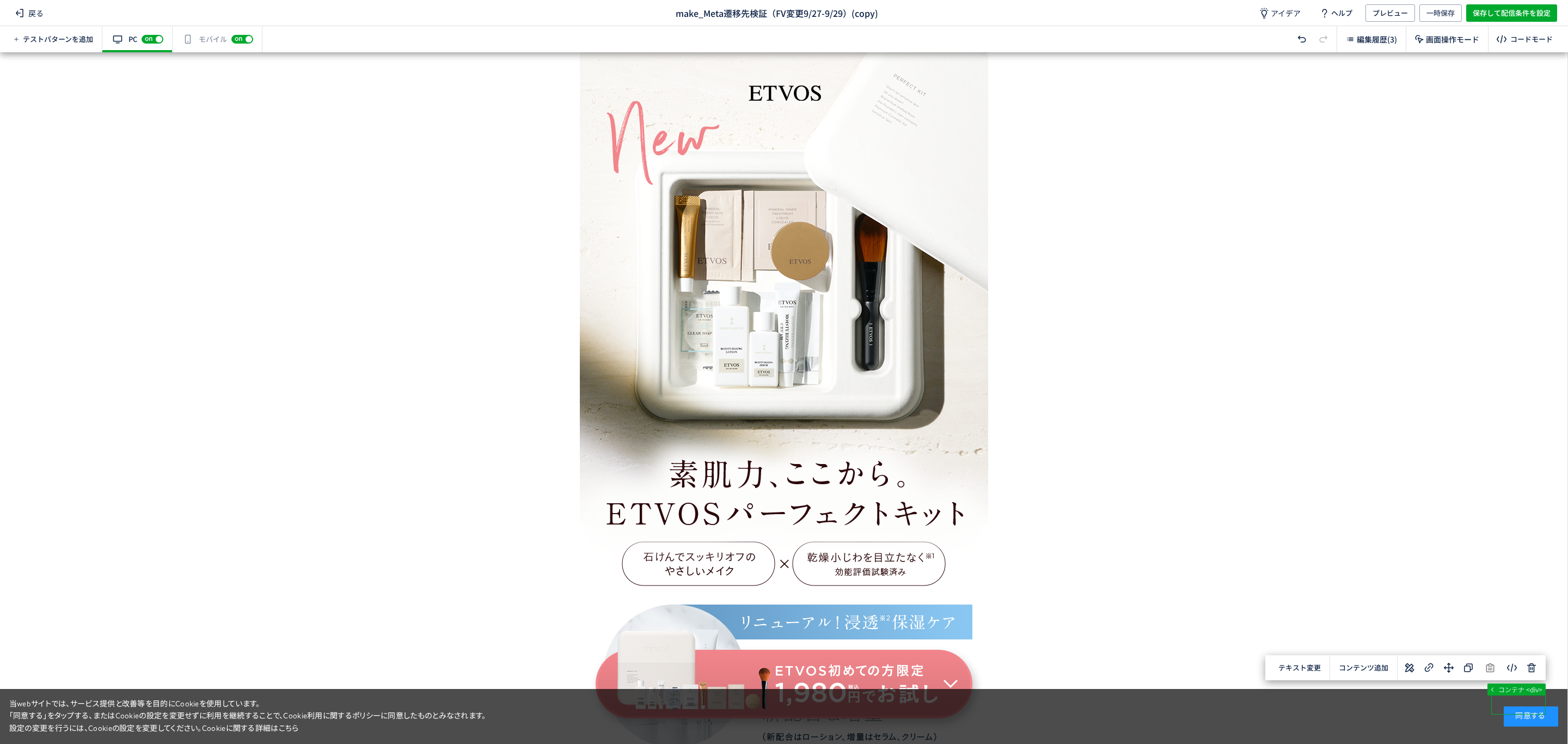
click at [203, 39] on div "有効な編集箇所が確認されません モバイル off on" at bounding box center [218, 39] width 90 height 26
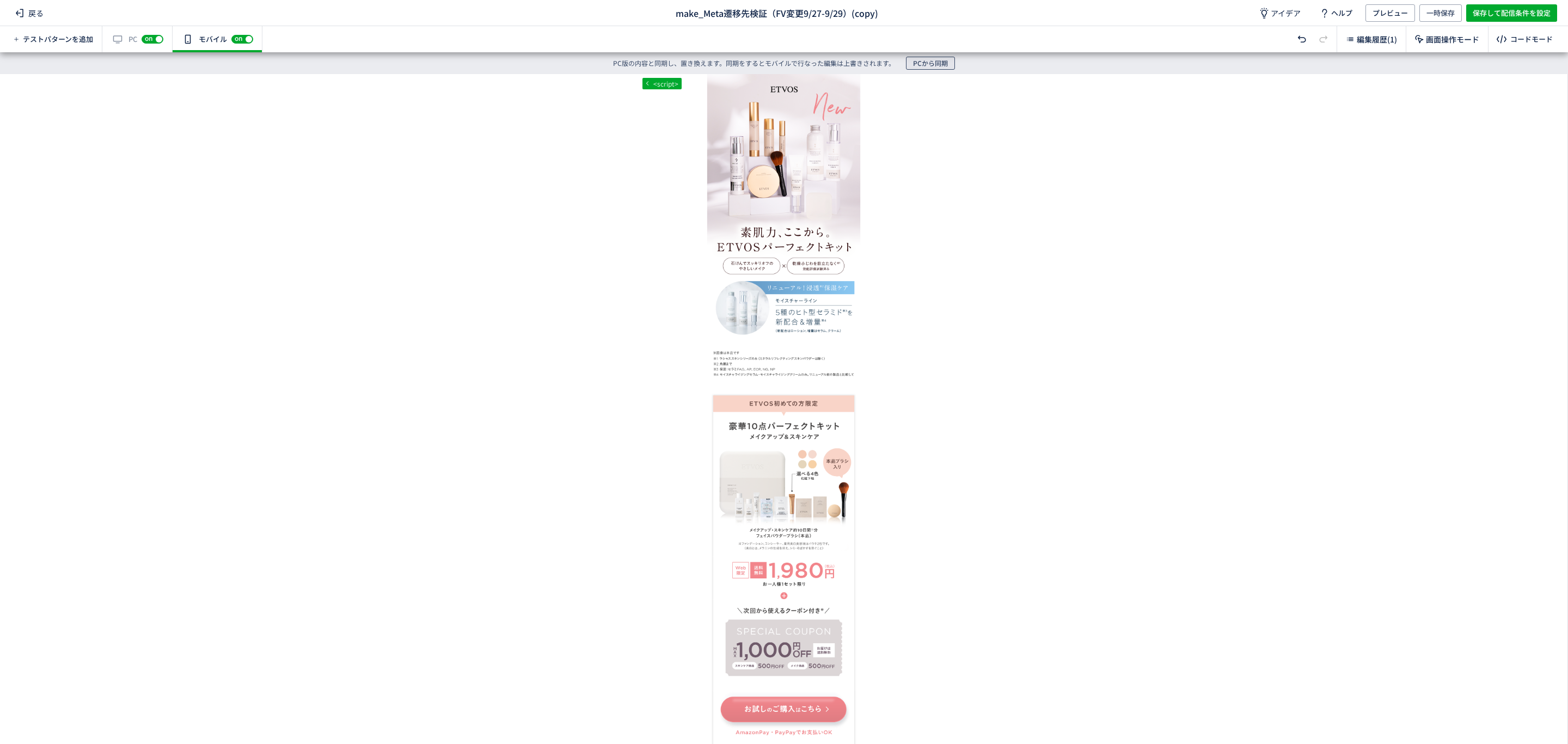
click at [947, 62] on span "PCから同期" at bounding box center [930, 63] width 35 height 13
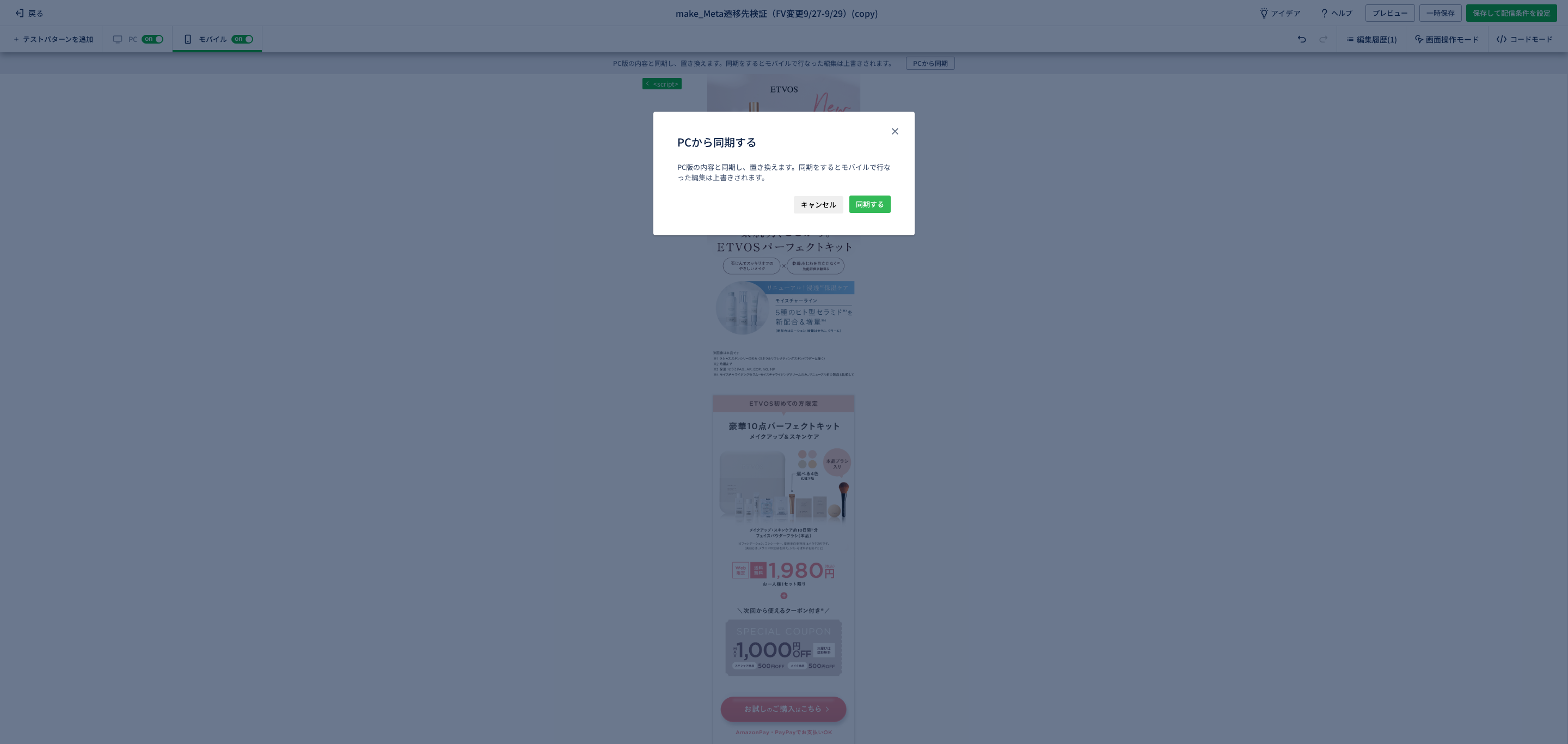
click at [864, 201] on span "同期する" at bounding box center [870, 204] width 29 height 18
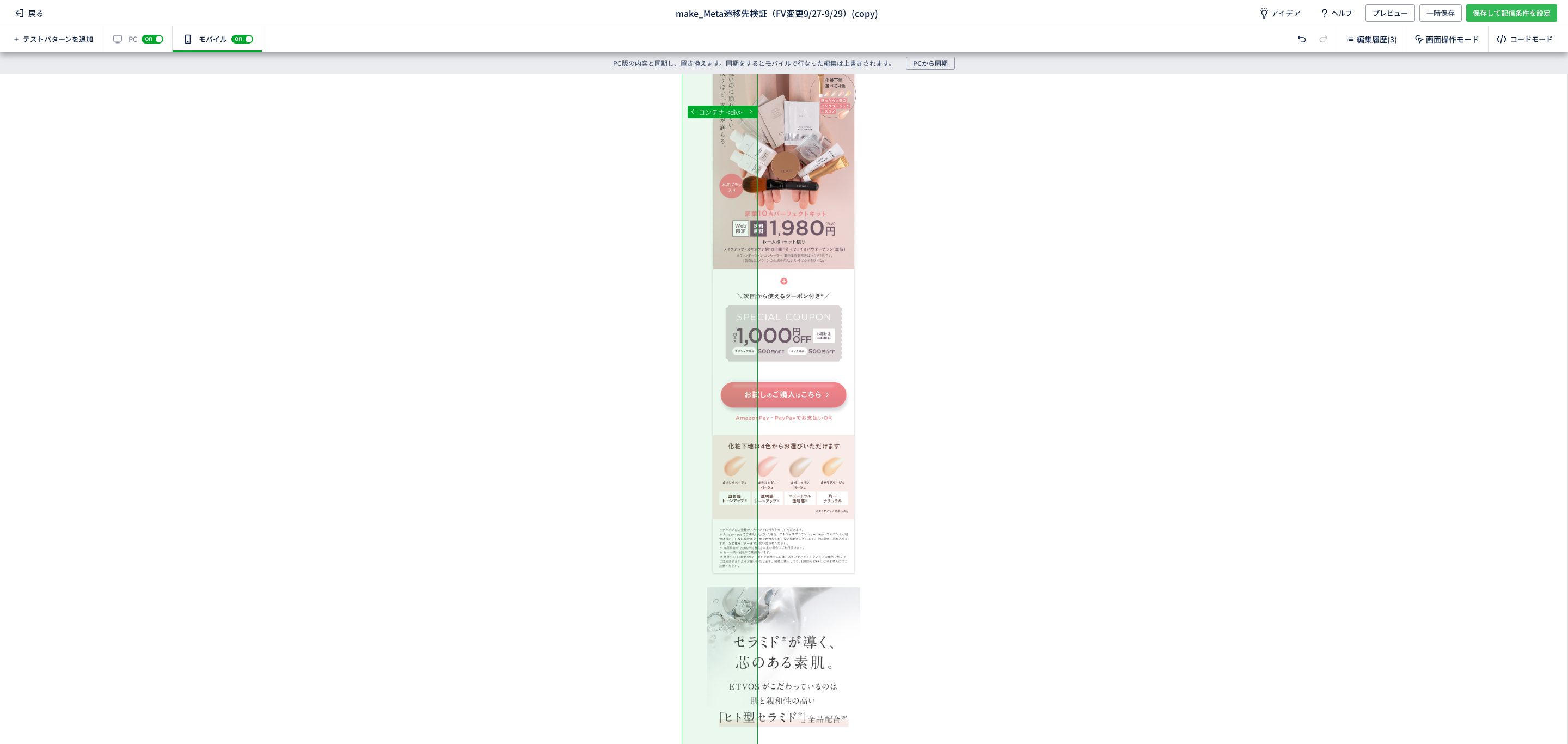
click at [1483, 12] on span "保存して配信条件を設定" at bounding box center [1511, 13] width 78 height 18
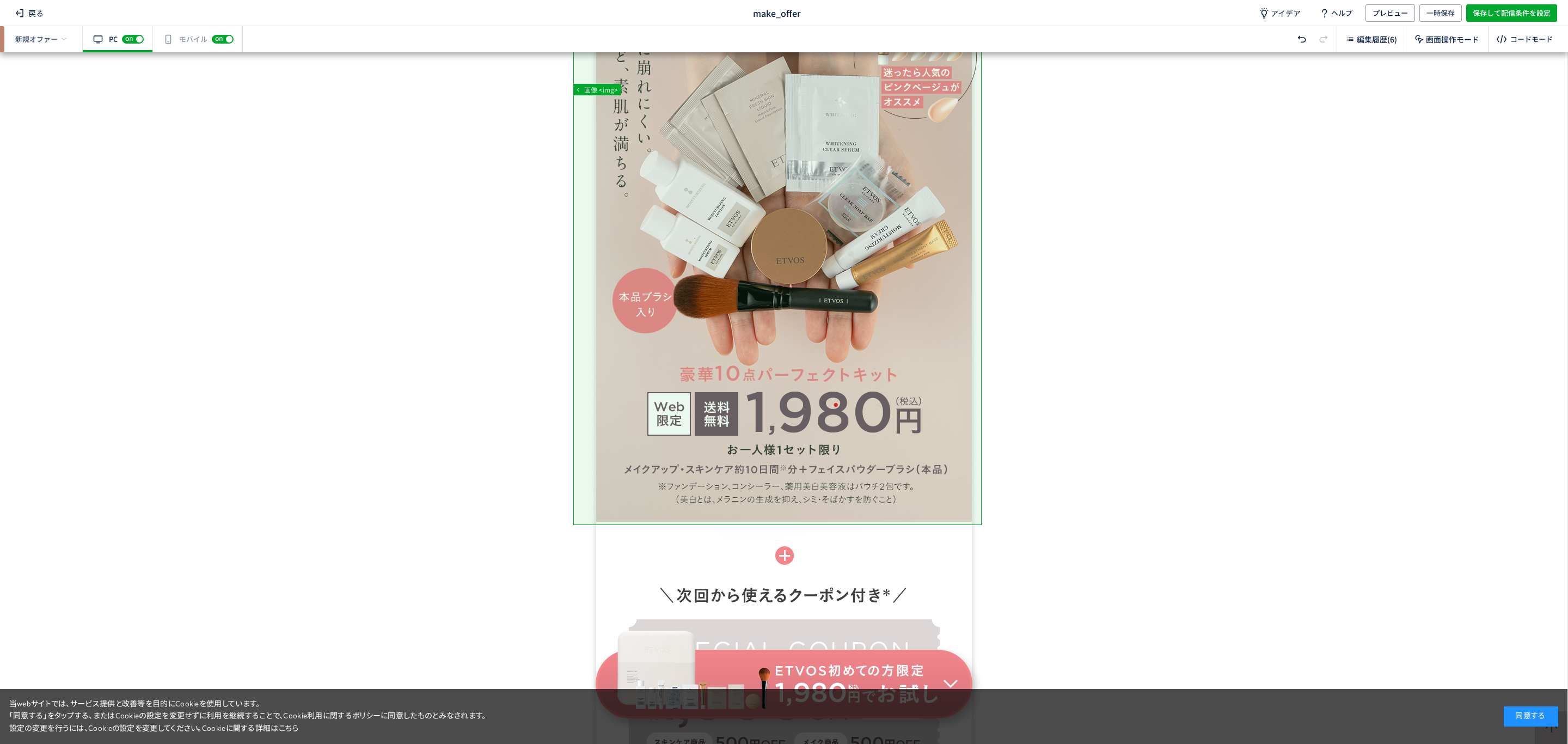
scroll to position [1028, 0]
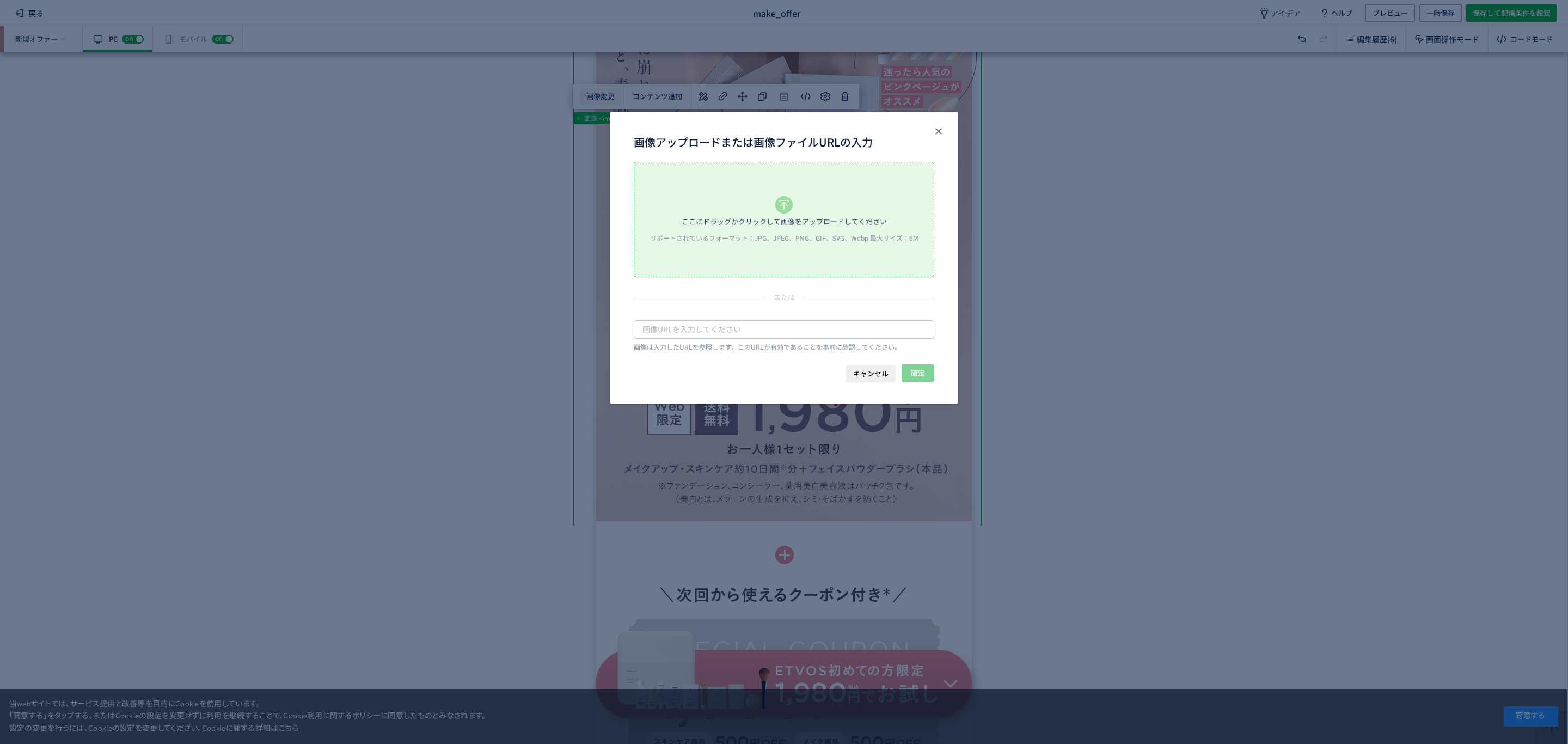
click at [586, 93] on body "戻る make_offer アイデア ヘルプ プレビュー 一時保存 保存して配信条件を設定 新規オファー 有効な編集箇所が確認されません PC off on …" at bounding box center [784, 372] width 1568 height 744
click at [719, 202] on div "ここにドラッグかクリックして画像をアップロードしてください サポートされているフォーマット：JPG、JPEG、PNG、GIF、SVG、Webp 最大サイズ：6M" at bounding box center [784, 220] width 299 height 114
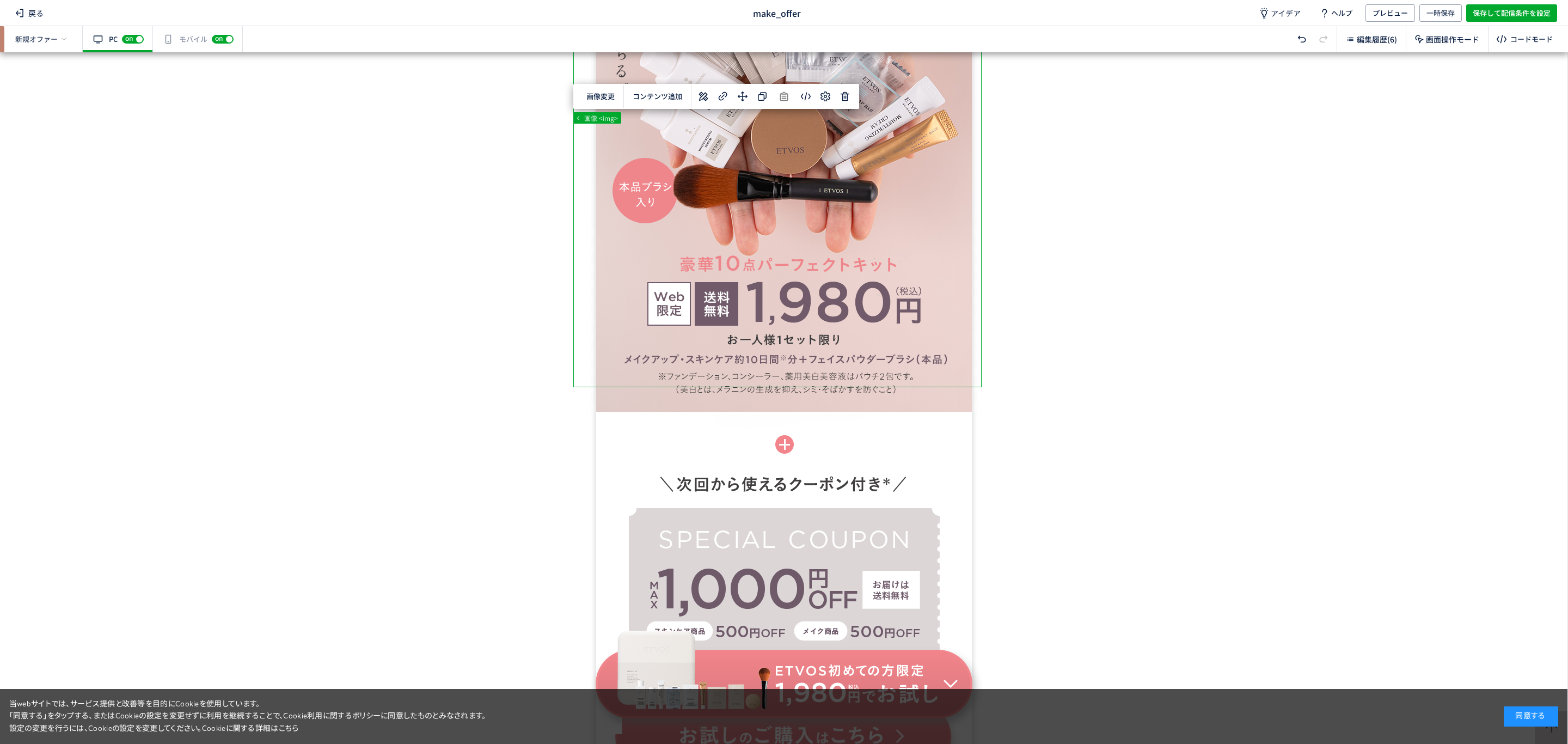
scroll to position [1248, 0]
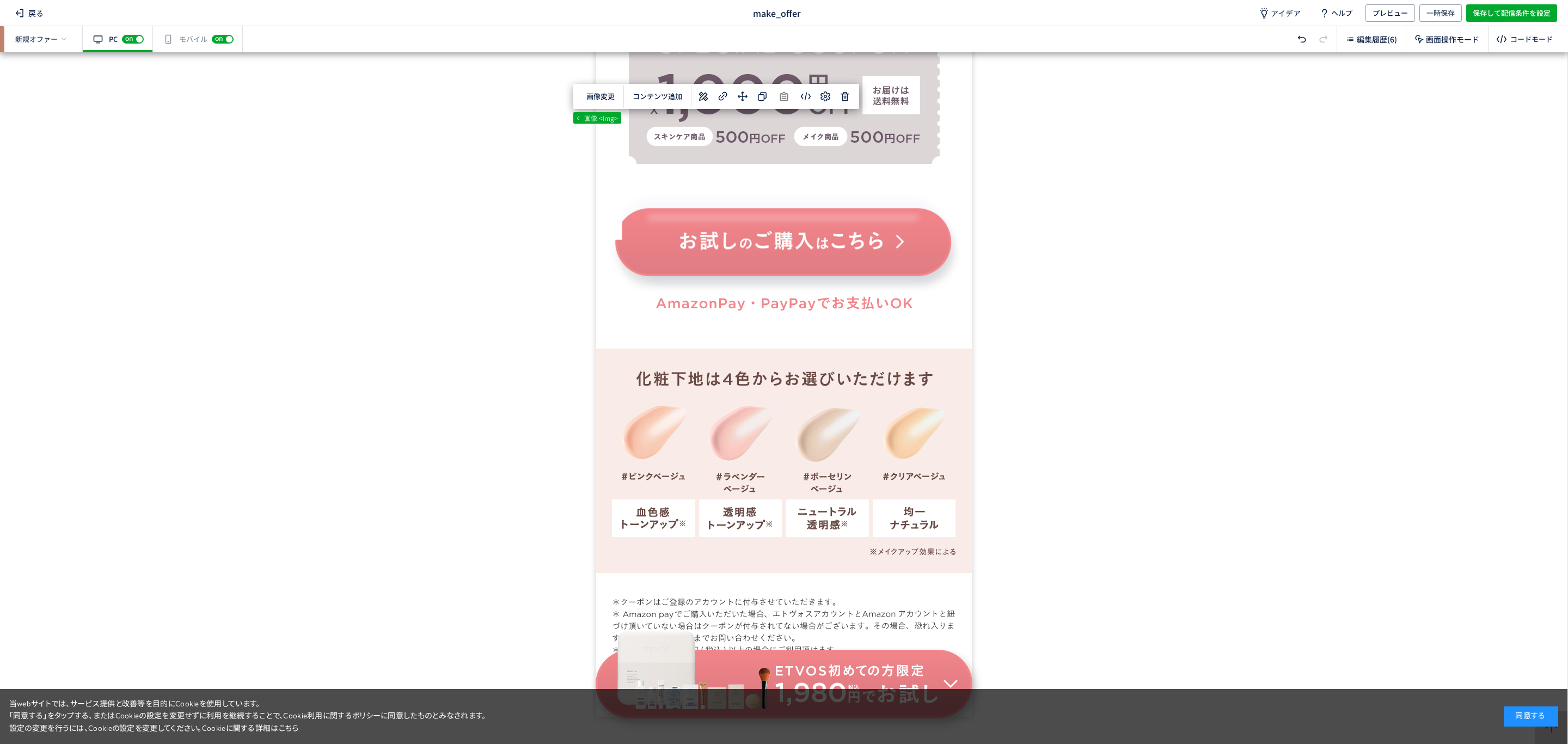
click at [189, 32] on div "有効な編集箇所が確認されません モバイル off on" at bounding box center [198, 39] width 90 height 26
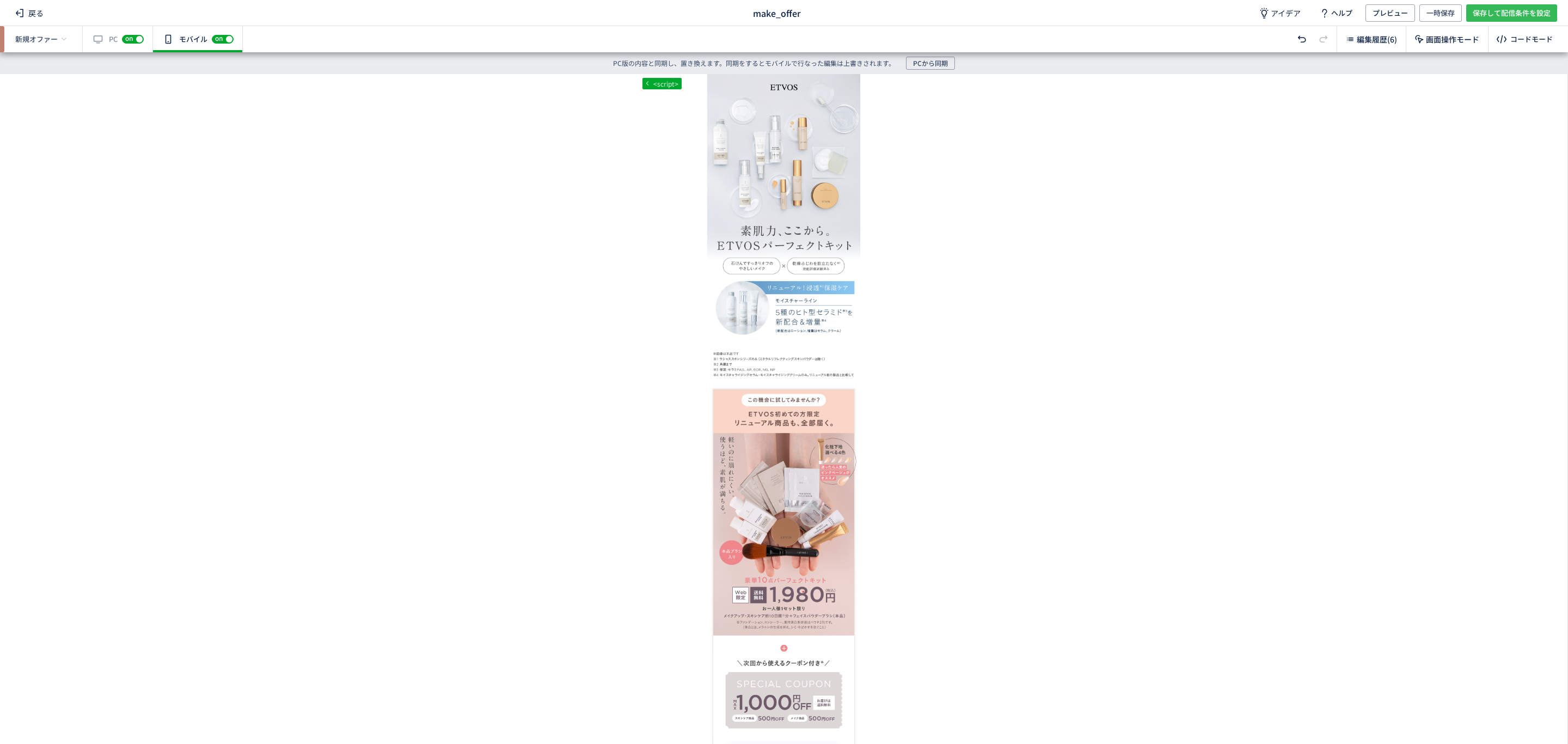
click at [1483, 13] on span "保存して配信条件を設定" at bounding box center [1511, 13] width 78 height 18
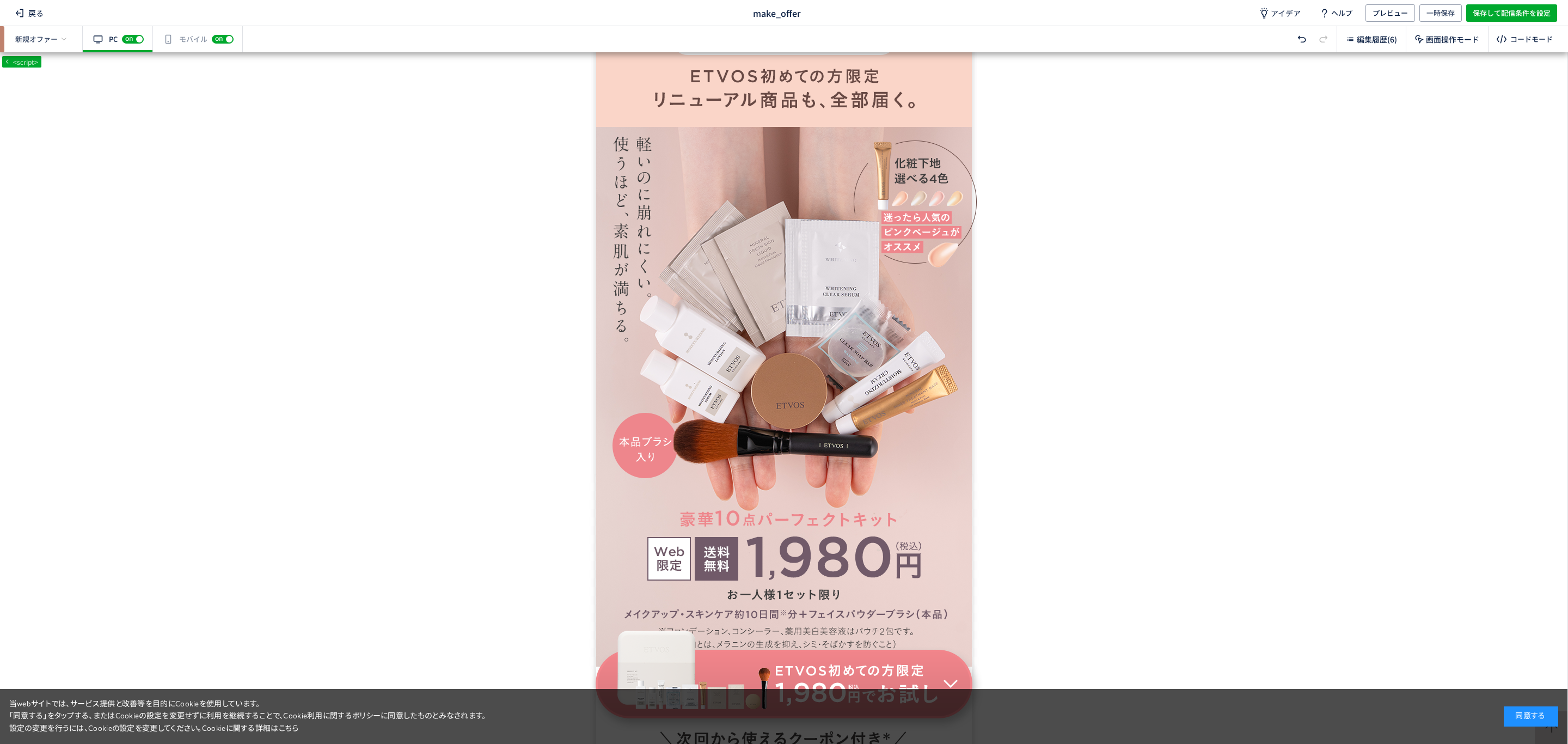
scroll to position [883, 0]
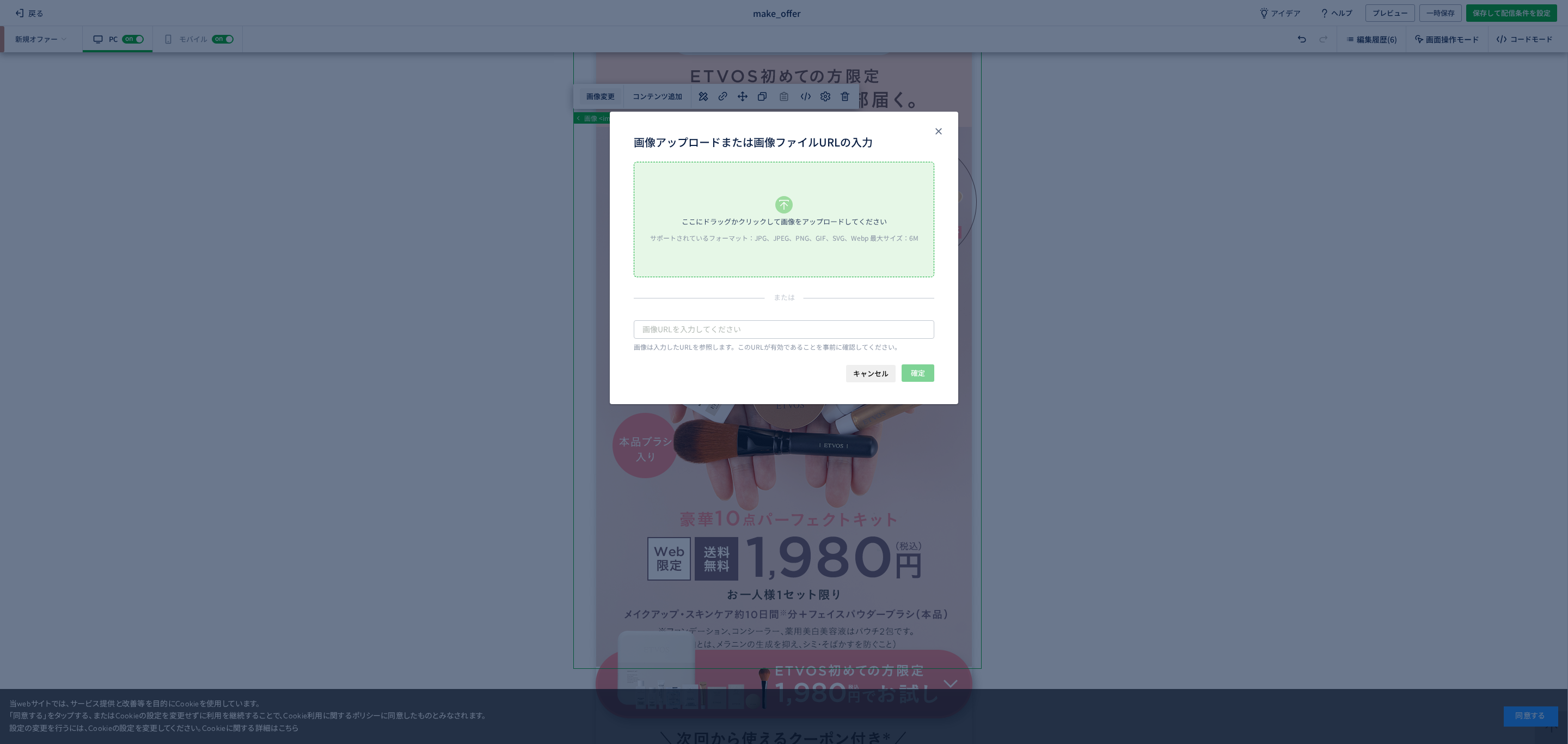
click at [597, 100] on body "戻る make_offer アイデア ヘルプ プレビュー 一時保存 保存して配信条件を設定 新規オファー 有効な編集箇所が確認されません PC off on …" at bounding box center [784, 372] width 1568 height 744
click at [858, 371] on span "キャンセル" at bounding box center [871, 373] width 35 height 18
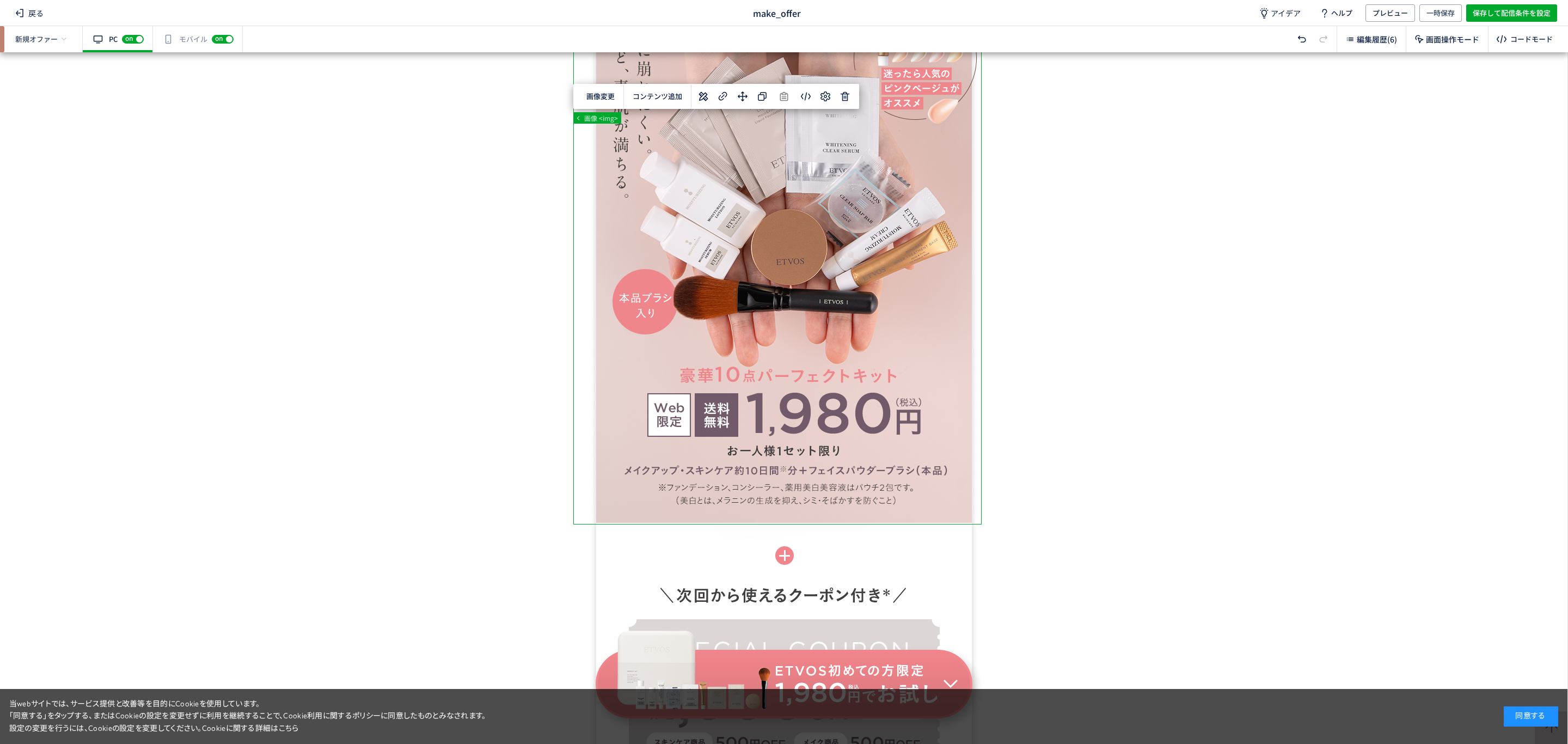
scroll to position [1028, 0]
click at [188, 43] on div "有効な編集箇所が確認されません モバイル off on" at bounding box center [198, 39] width 90 height 26
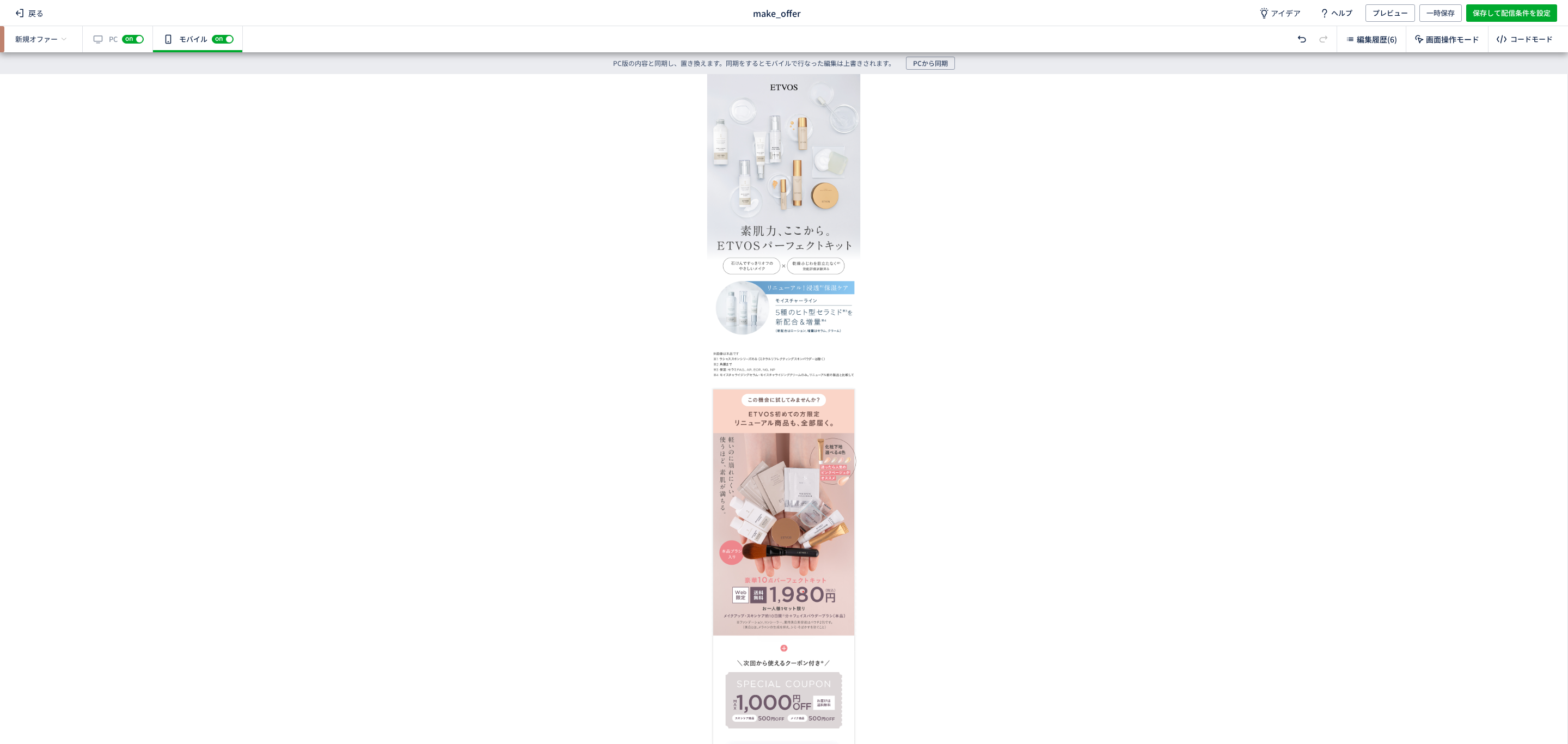
scroll to position [0, 0]
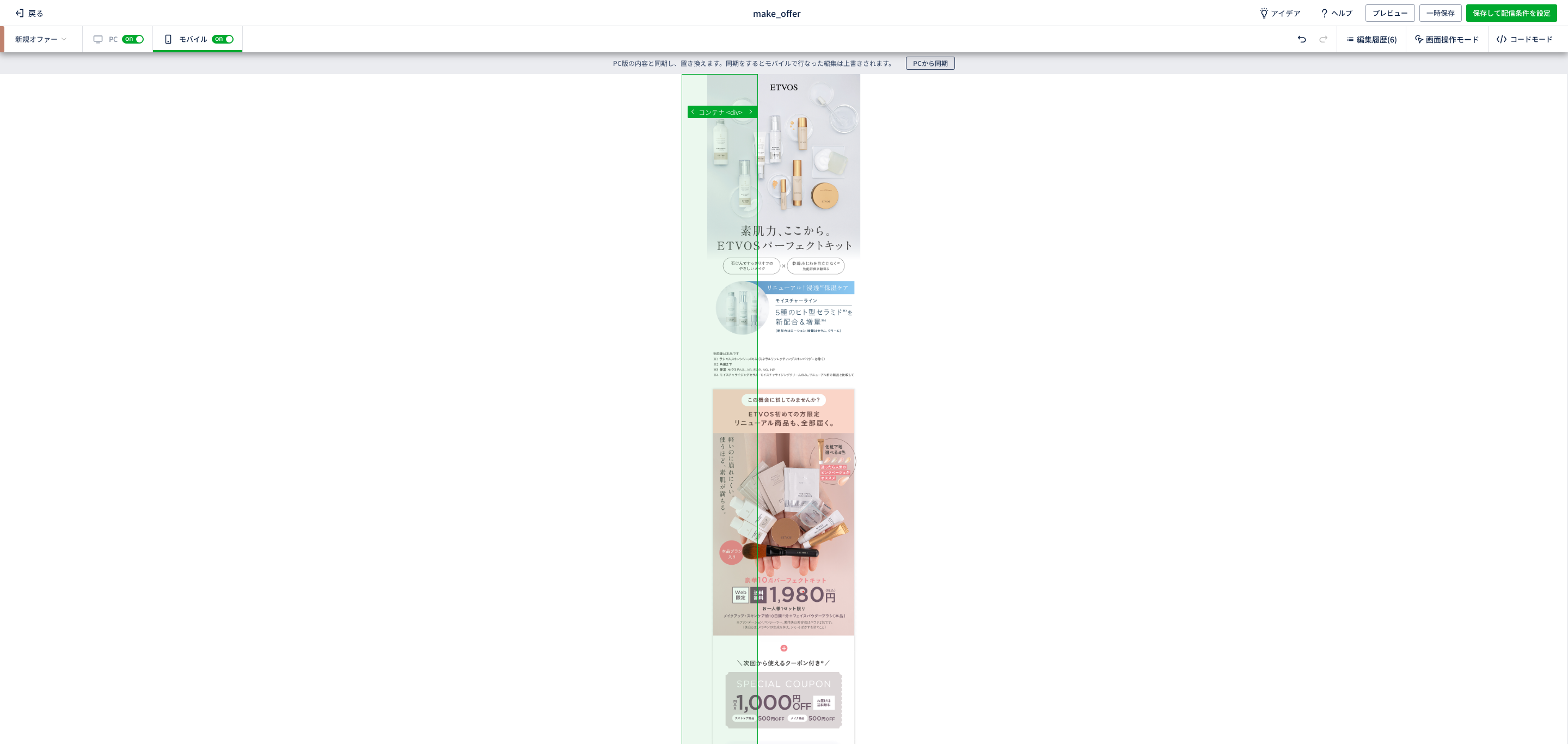
click at [936, 61] on span "PCから同期" at bounding box center [930, 63] width 35 height 13
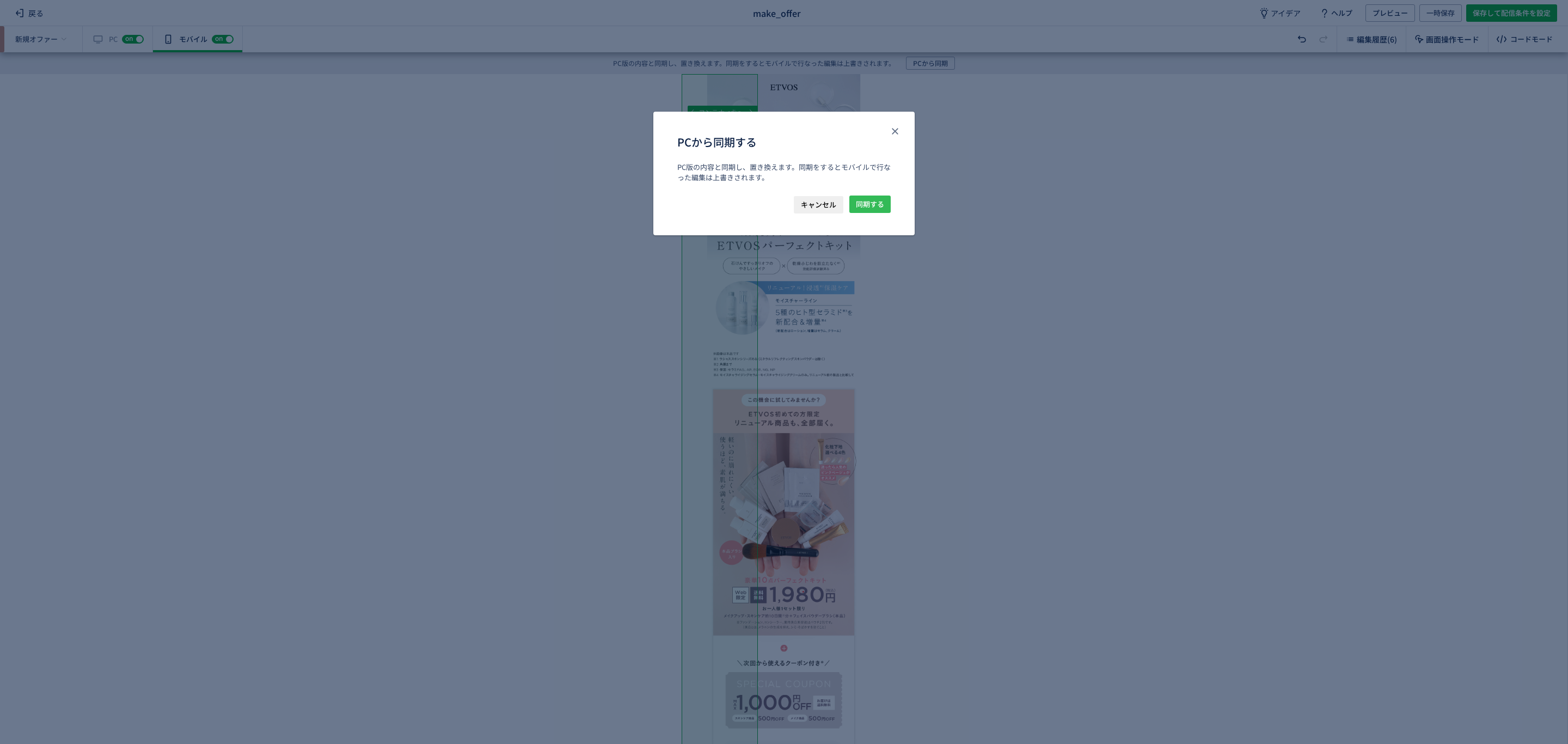
click at [866, 204] on span "同期する" at bounding box center [870, 204] width 29 height 18
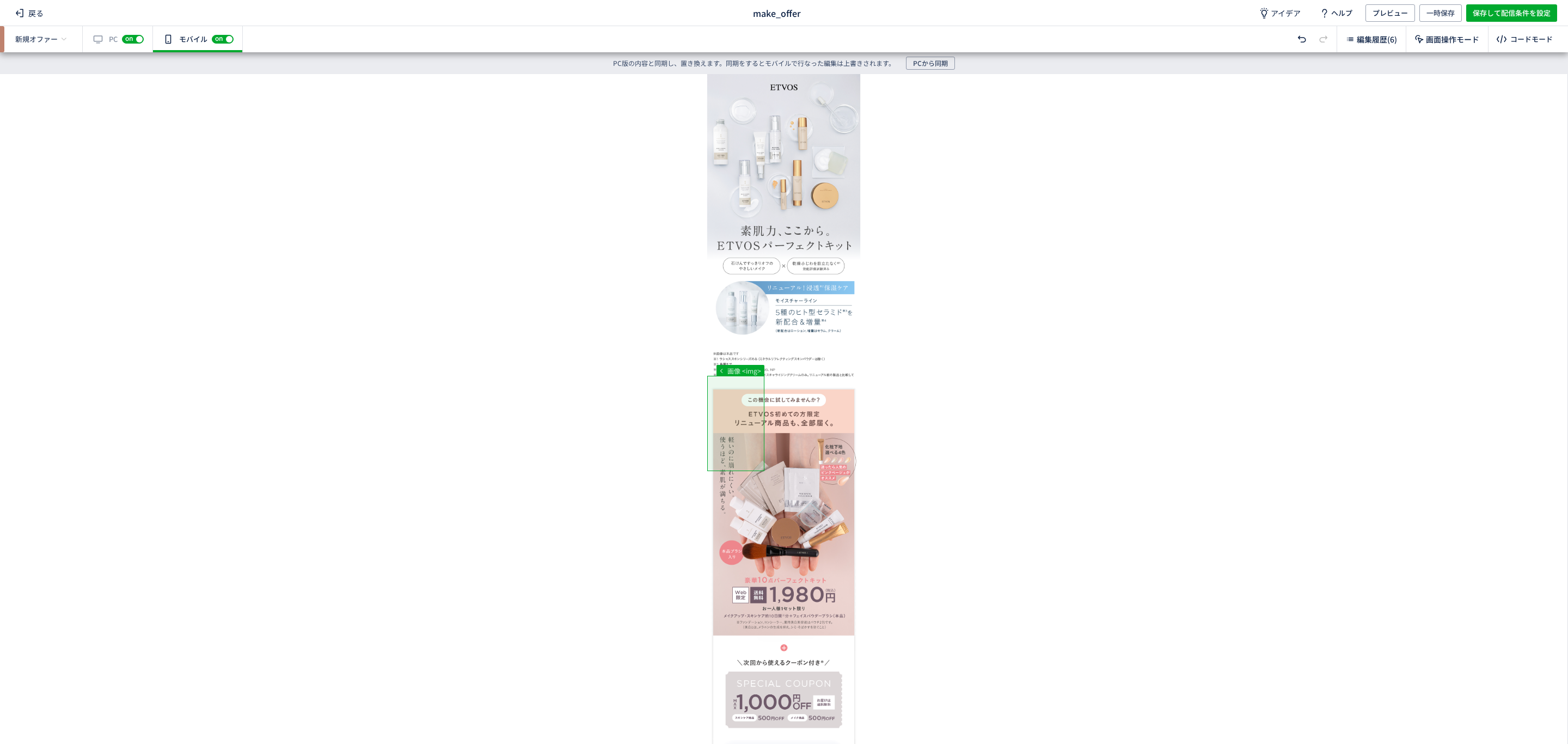
scroll to position [29, 0]
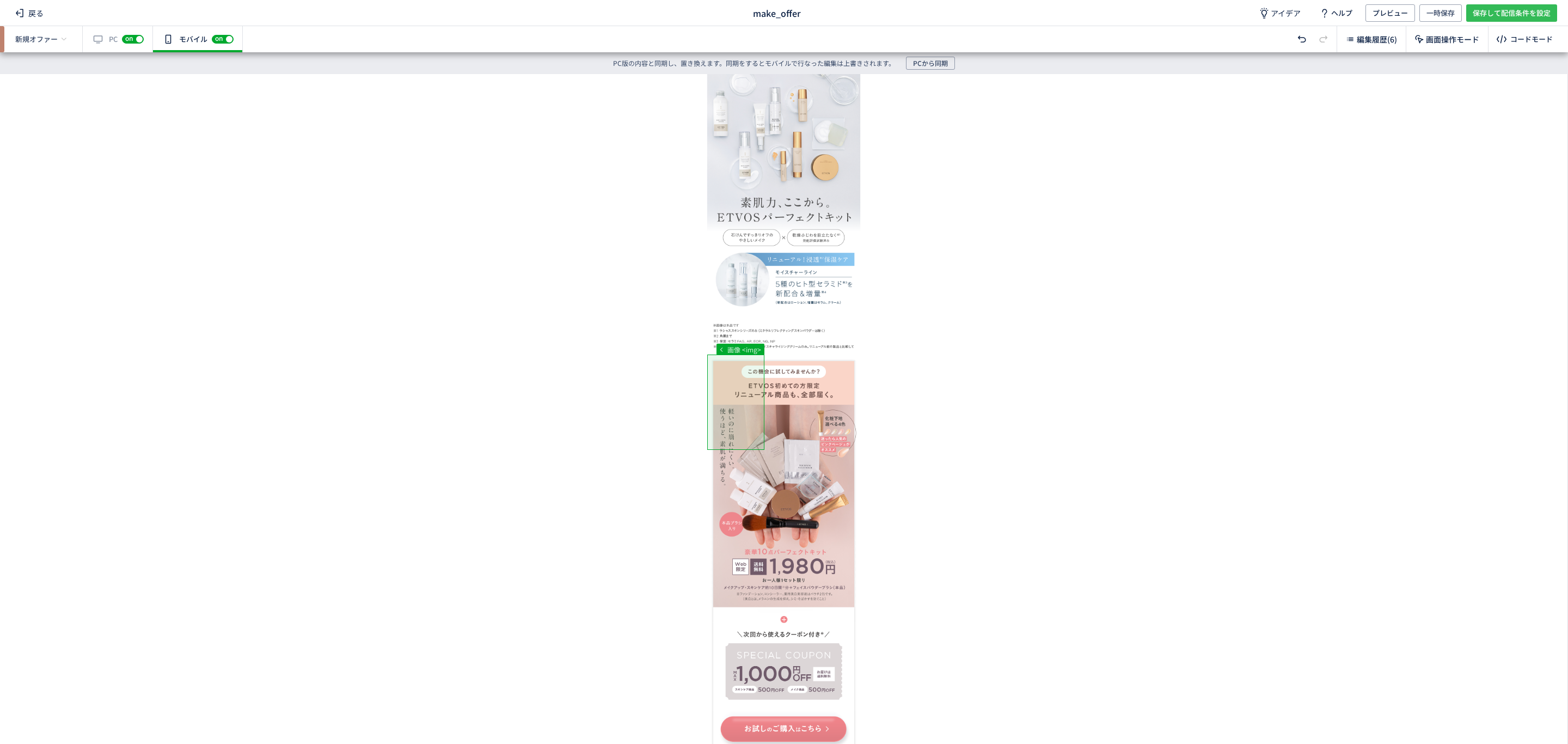
click at [1473, 18] on span "保存して配信条件を設定" at bounding box center [1511, 13] width 78 height 18
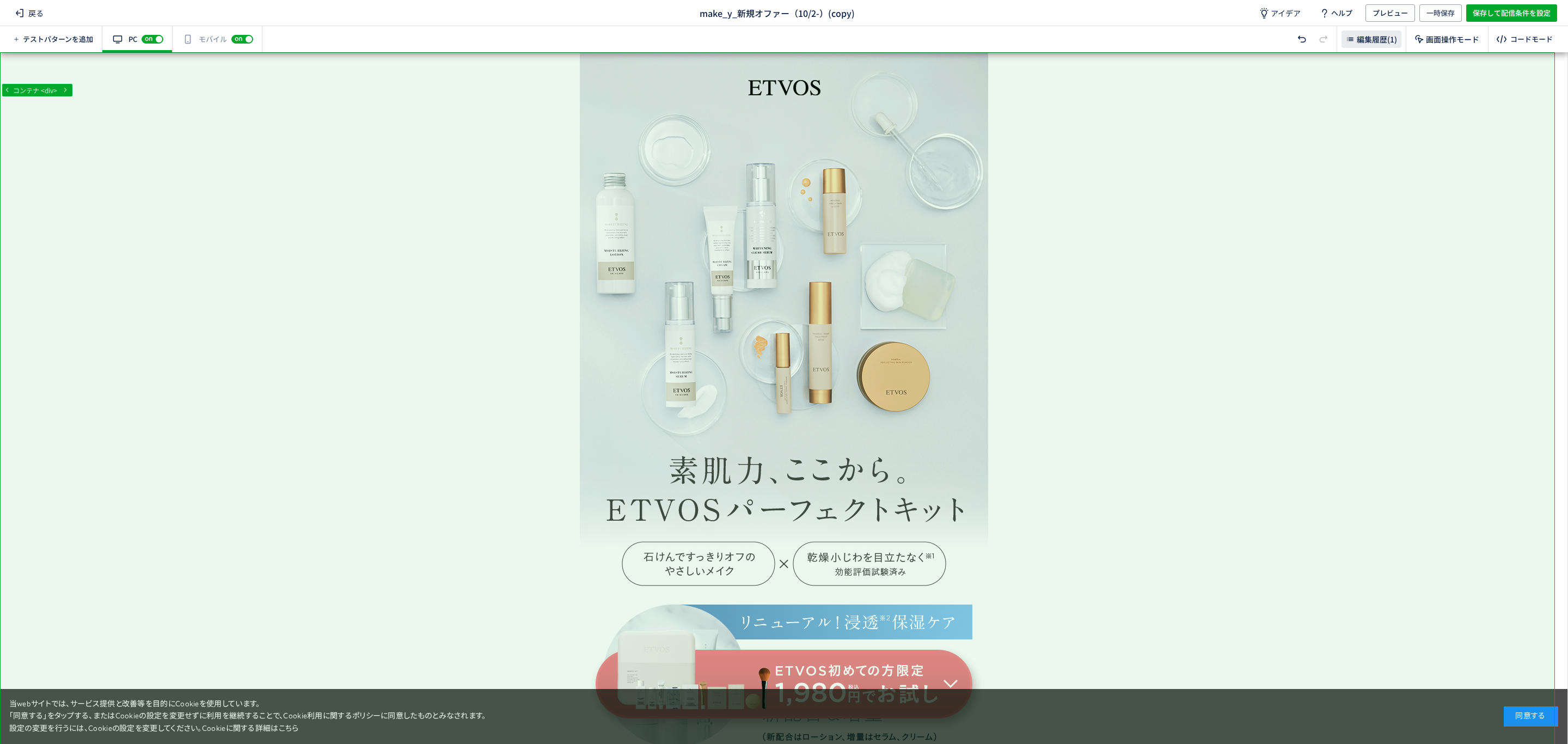
click at [1371, 33] on span "編集履歴(1)" at bounding box center [1377, 39] width 40 height 11
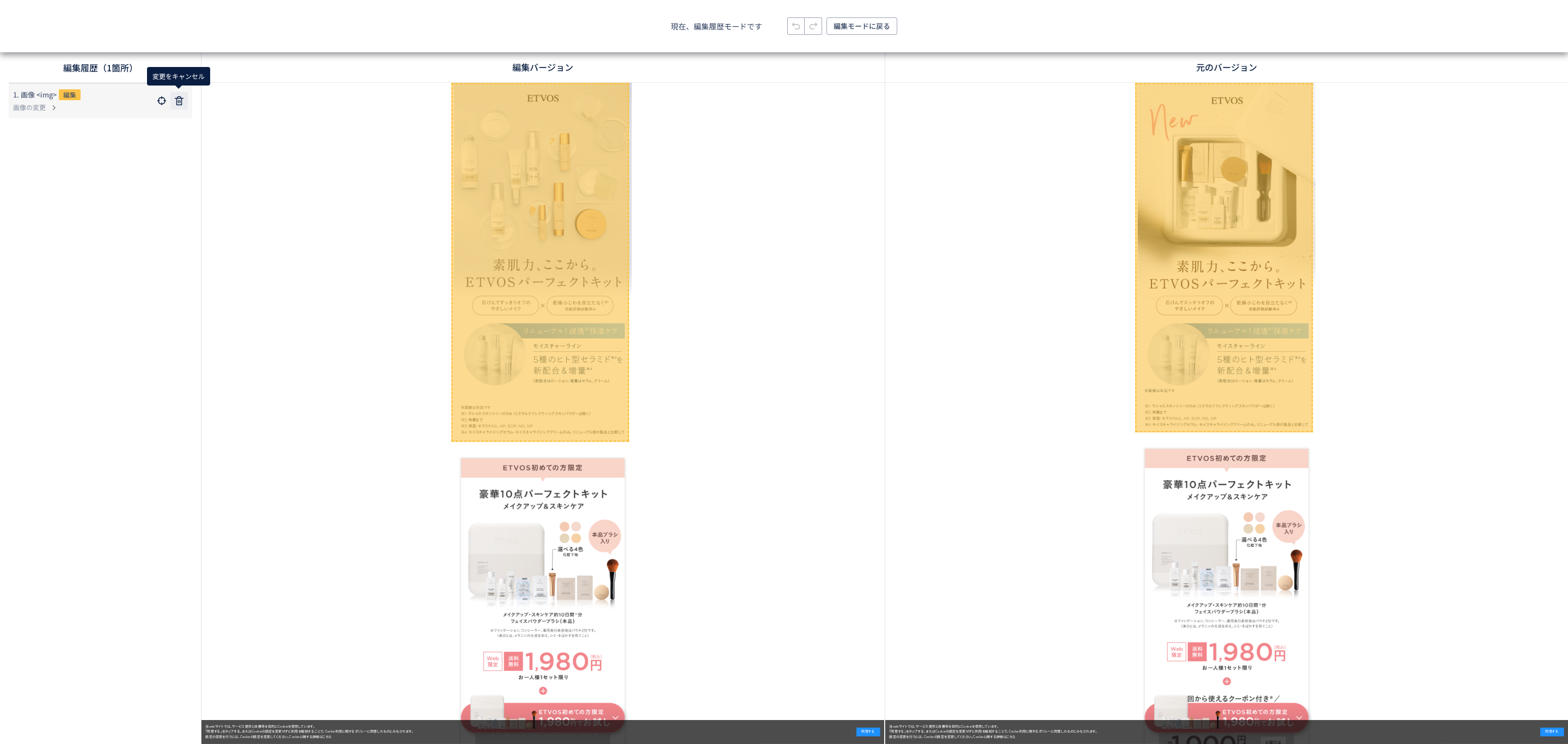
click at [181, 101] on use at bounding box center [179, 100] width 9 height 9
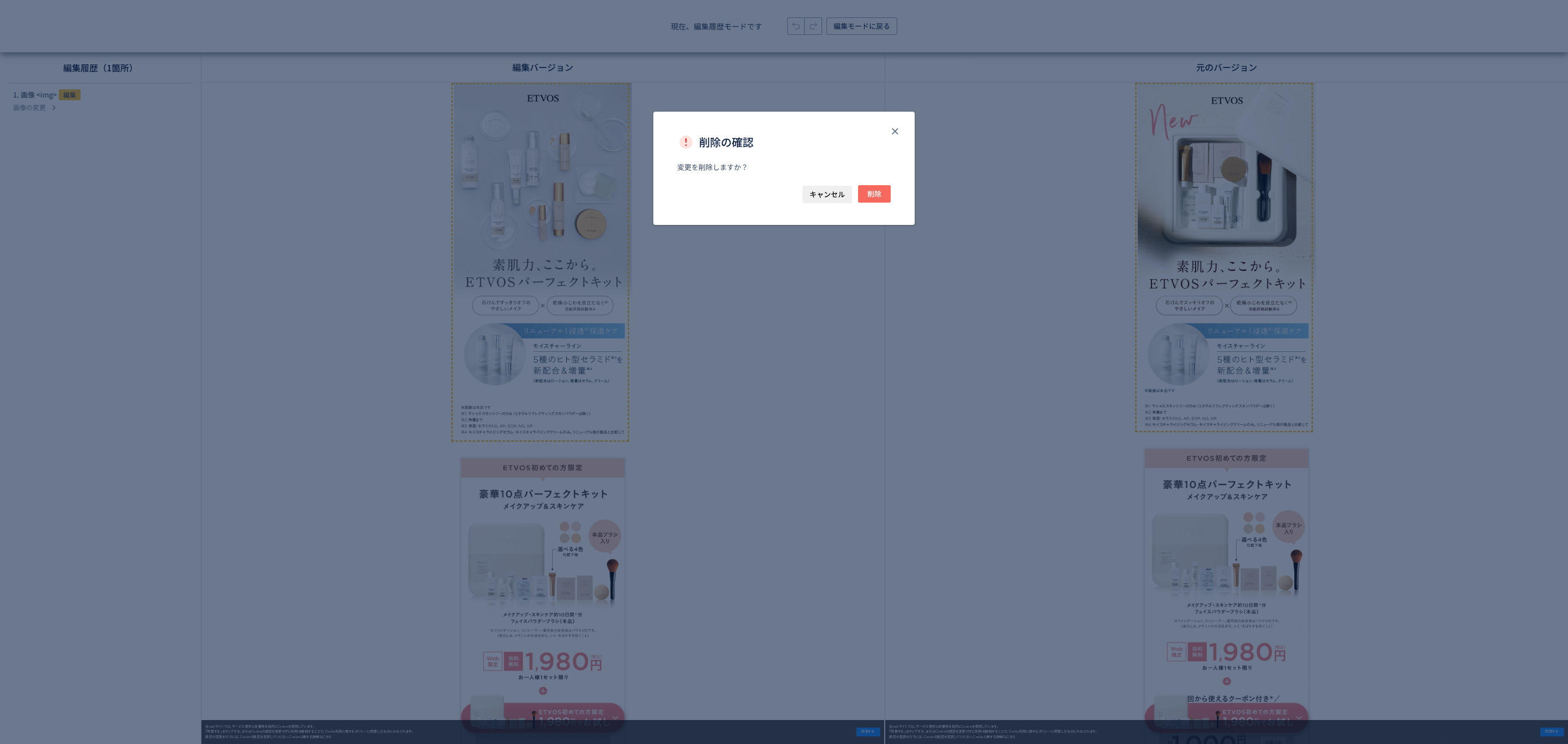
click at [880, 196] on span "削除" at bounding box center [874, 194] width 14 height 18
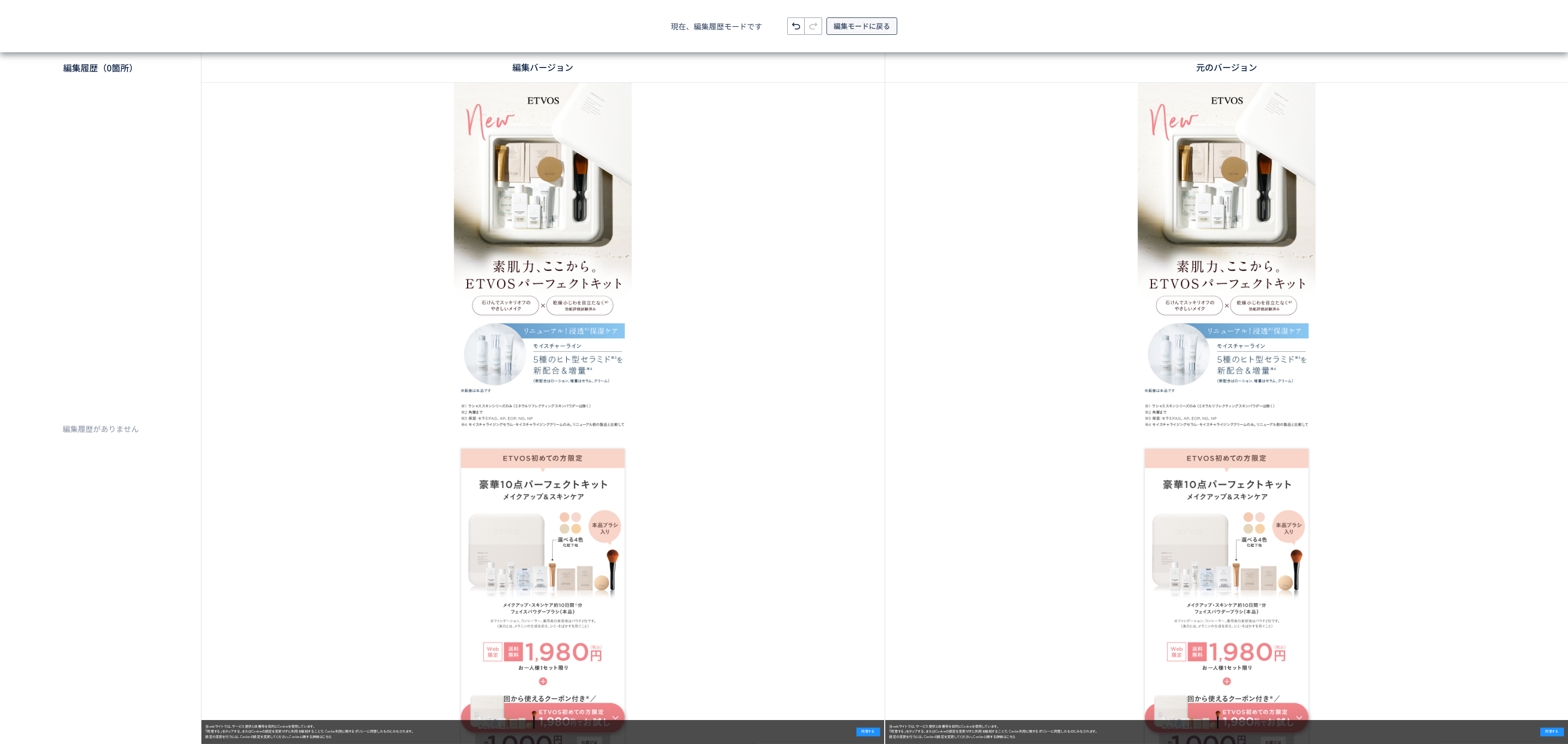
click at [861, 29] on span "編集モードに戻る" at bounding box center [861, 26] width 57 height 18
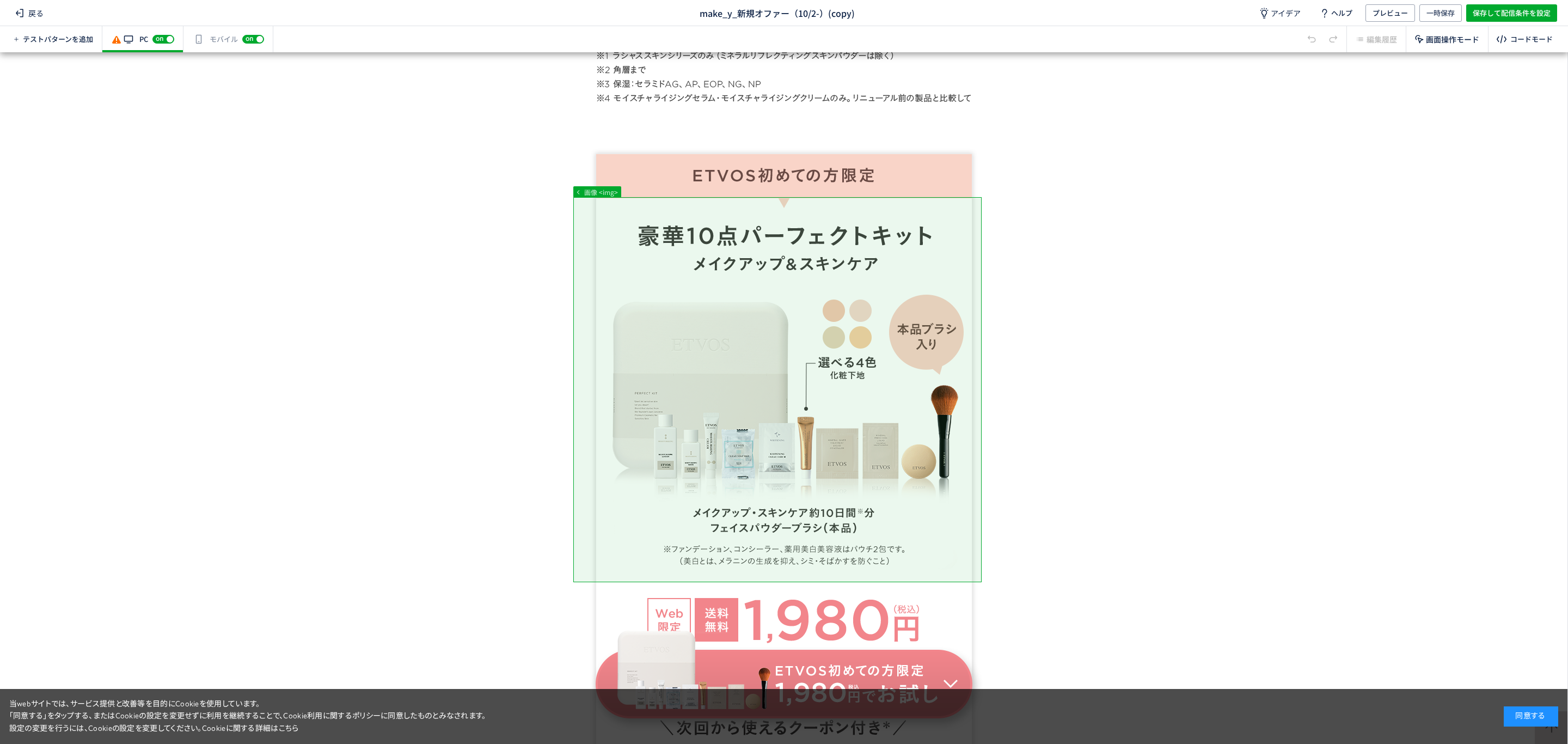
scroll to position [740, 0]
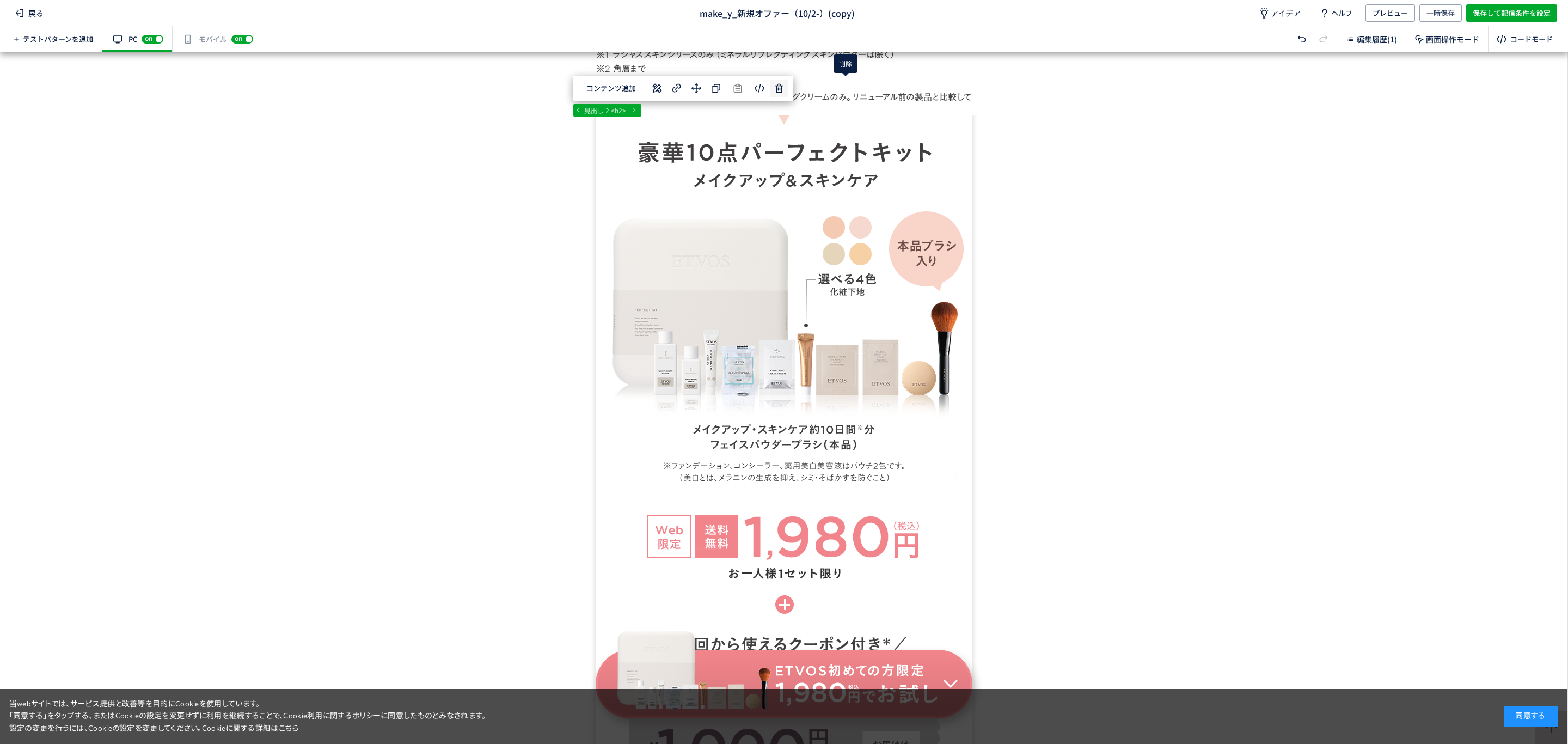
click at [845, 87] on div "... div div#wrap div#content section 見出し 2 <h2> 選択した要素の前 選択した要素の後 選択した領域内の先頭 選択…" at bounding box center [783, 398] width 1567 height 692
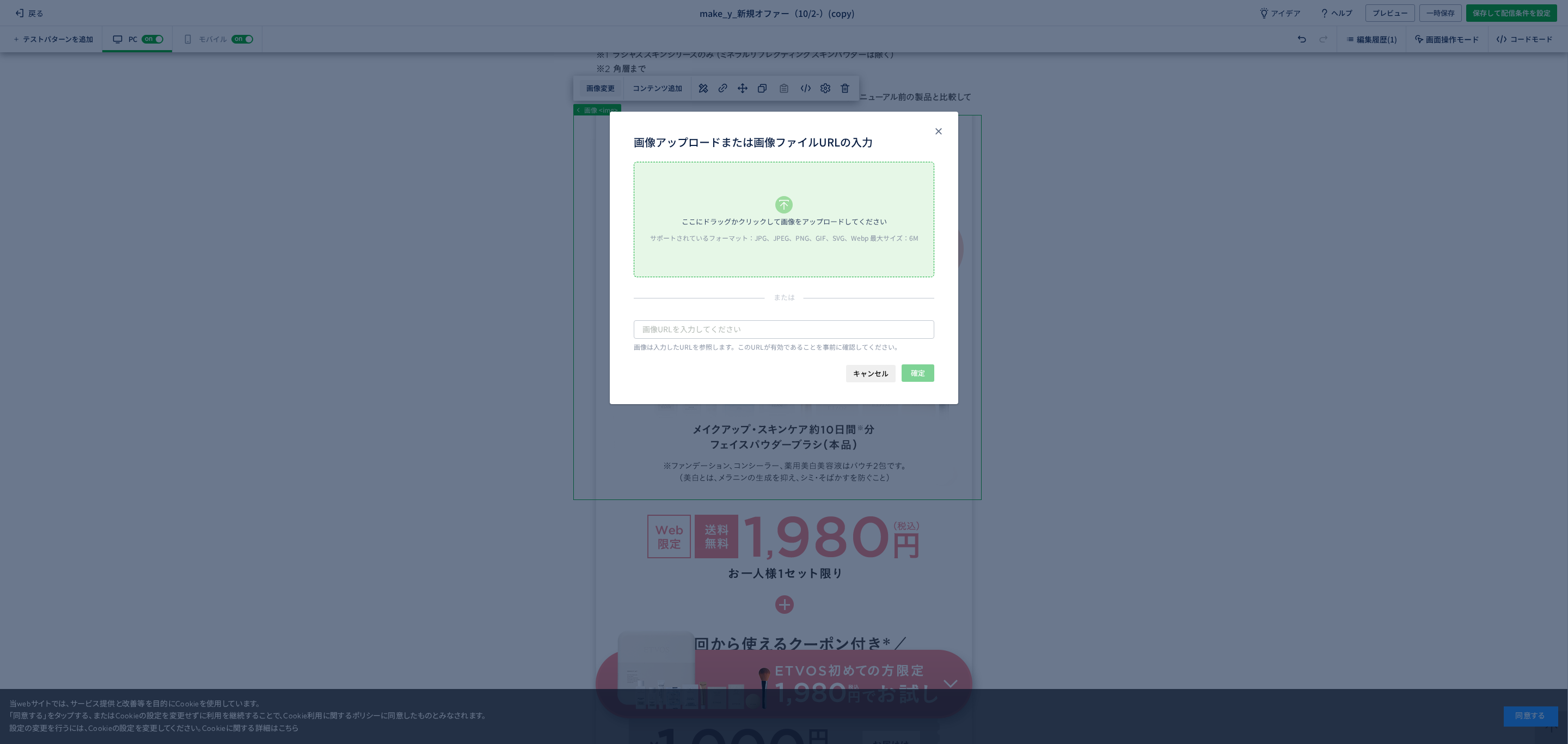
click at [606, 89] on body "戻る make_y_新規オファー（10/2-）(copy) アイデア ヘルプ プレビュー 一時保存 保存して配信条件を設定 テストパターンを追加 有効な編集箇…" at bounding box center [784, 372] width 1568 height 744
click at [751, 236] on div "サポートされているフォーマット：JPG、JPEG、PNG、GIF、SVG、Webp 最大サイズ：6M" at bounding box center [784, 237] width 279 height 9
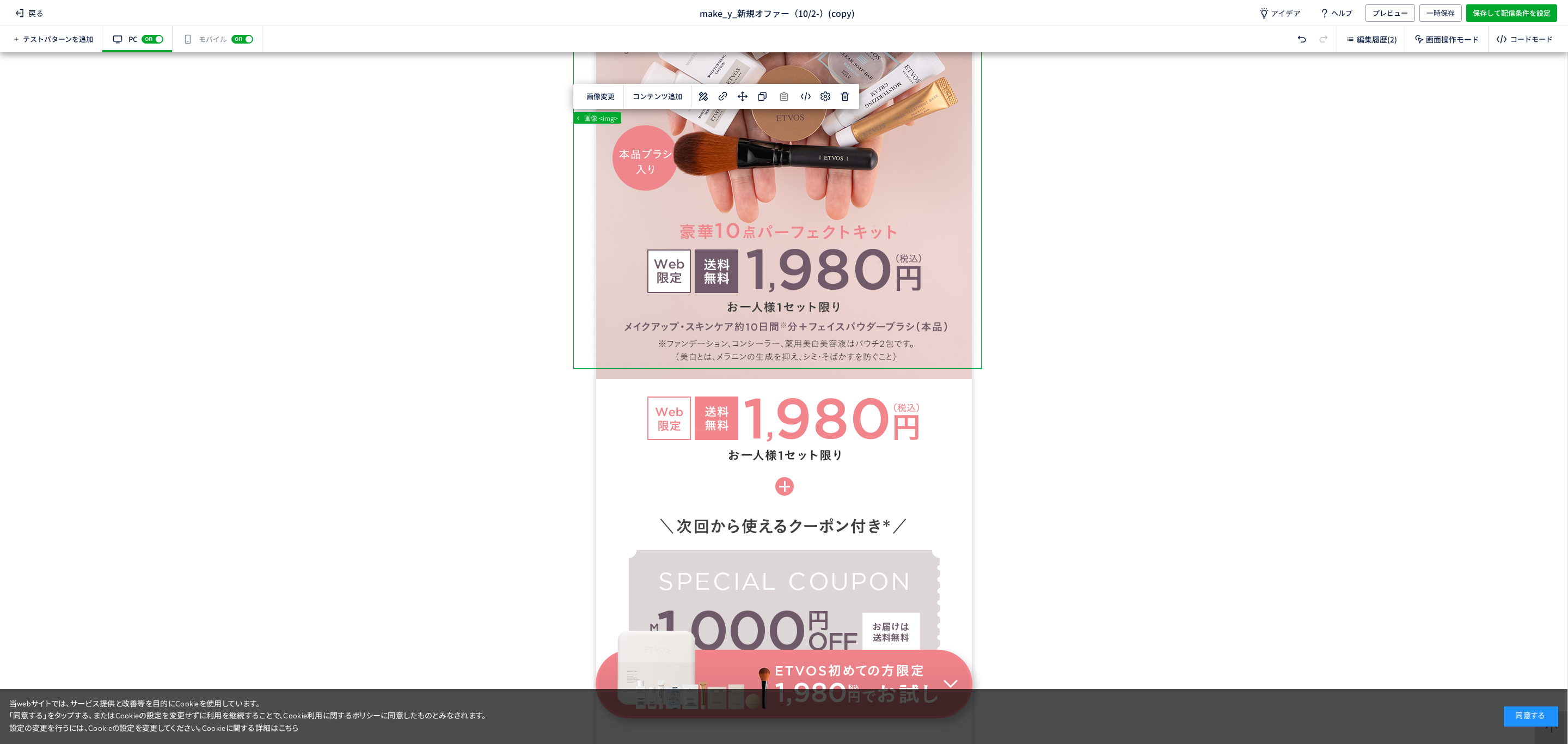
scroll to position [0, 0]
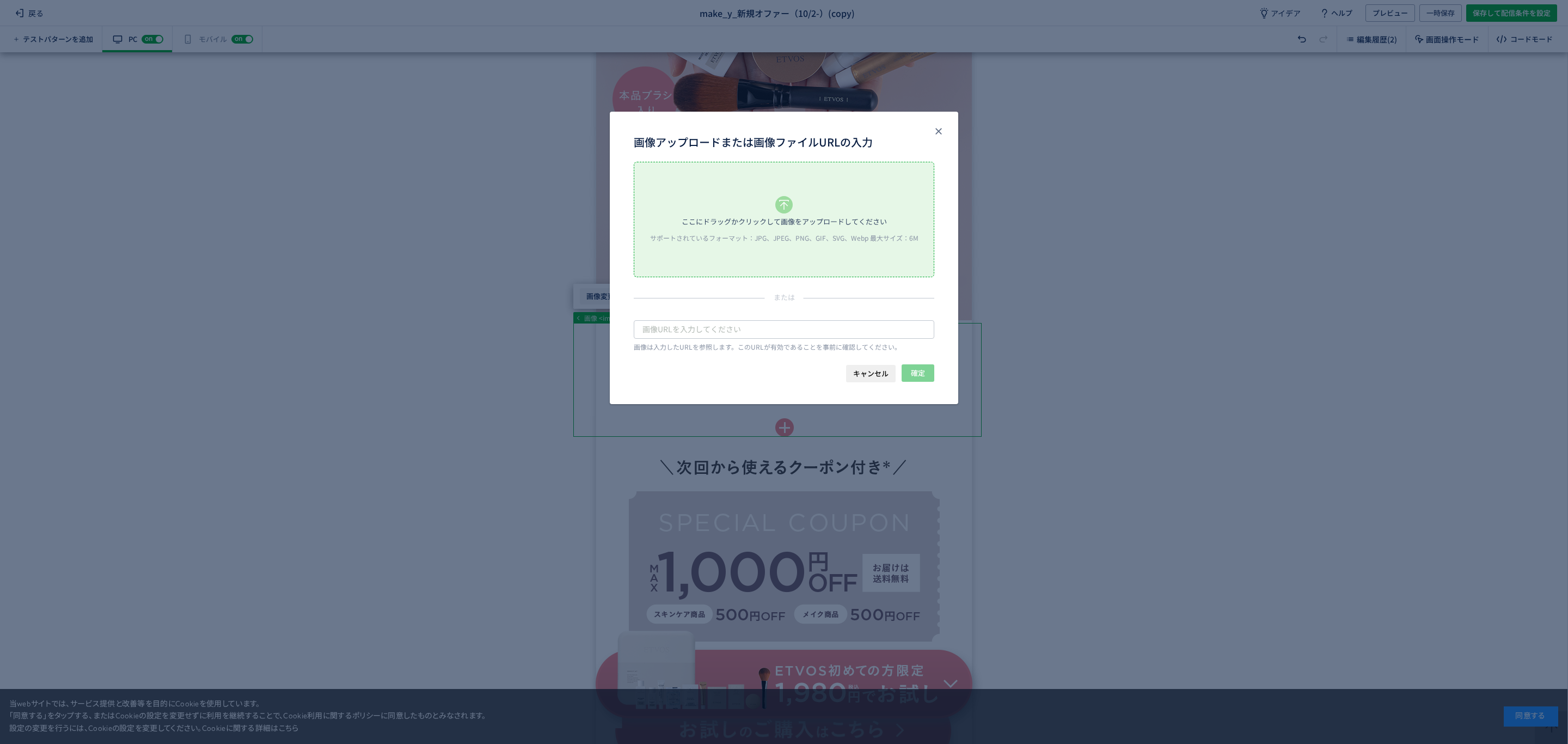
click at [611, 297] on body "戻る make_y_新規オファー（10/2-）(copy) アイデア ヘルプ プレビュー 一時保存 保存して配信条件を設定 テストパターンを追加 有効な編集箇…" at bounding box center [784, 372] width 1568 height 744
click at [782, 209] on icon "画像アップロードまたは画像ファイルURLの入力" at bounding box center [784, 205] width 18 height 18
click at [605, 300] on body "戻る make_y_新規オファー（10/2-）(copy) アイデア ヘルプ プレビュー 一時保存 保存して配信条件を設定 テストパターンを追加 有効な編集箇…" at bounding box center [784, 372] width 1568 height 744
click at [723, 234] on div "サポートされているフォーマット：JPG、JPEG、PNG、GIF、SVG、Webp 最大サイズ：6M" at bounding box center [784, 237] width 279 height 9
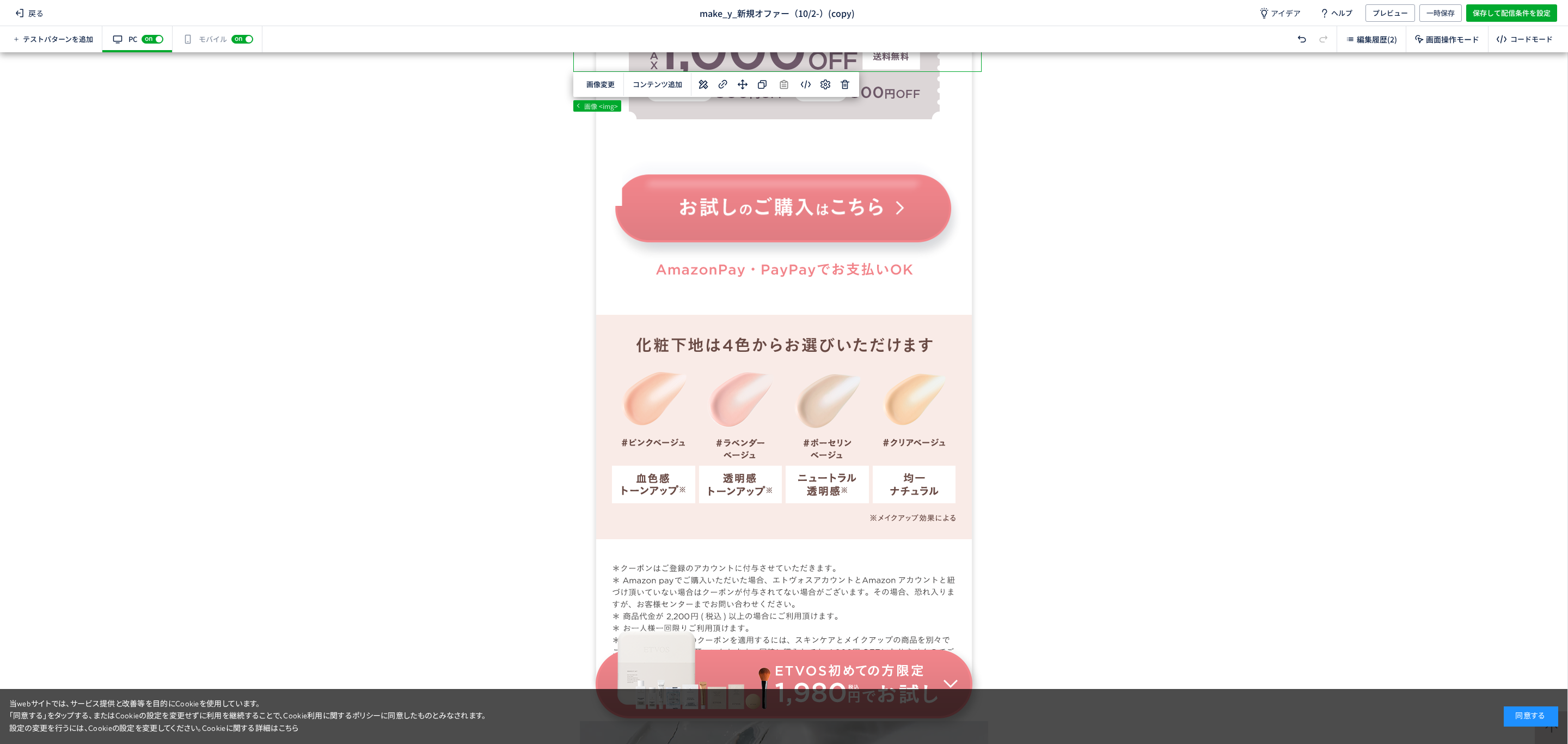
scroll to position [1366, 0]
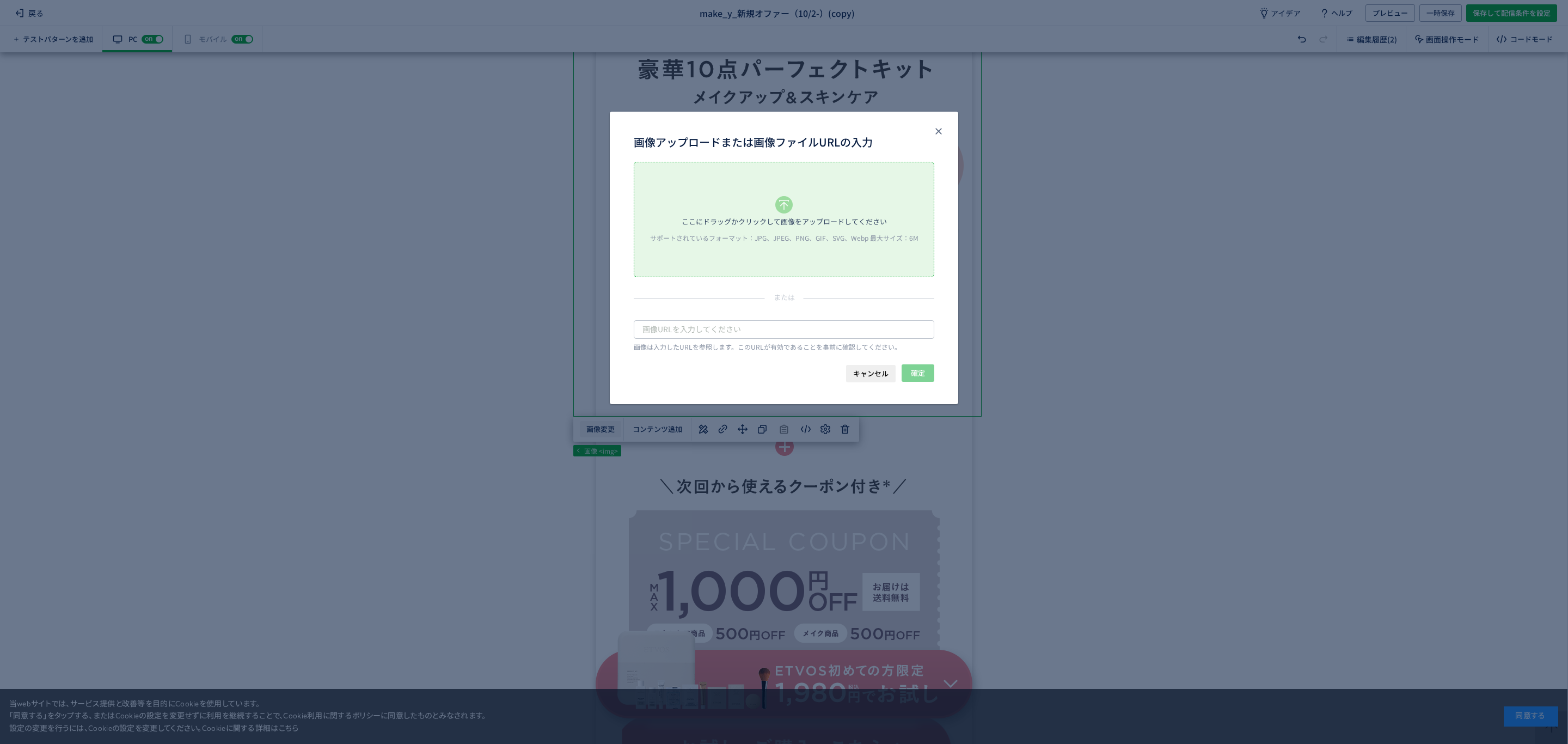
click at [603, 428] on body "戻る make_y_新規オファー（10/2-）(copy) アイデア ヘルプ プレビュー 一時保存 保存して配信条件を設定 テストパターンを追加 有効な編集箇…" at bounding box center [784, 372] width 1568 height 744
click at [740, 211] on div "ここにドラッグかクリックして画像をアップロードしてください サポートされているフォーマット：JPG、JPEG、PNG、GIF、SVG、Webp 最大サイズ：6M" at bounding box center [784, 220] width 299 height 114
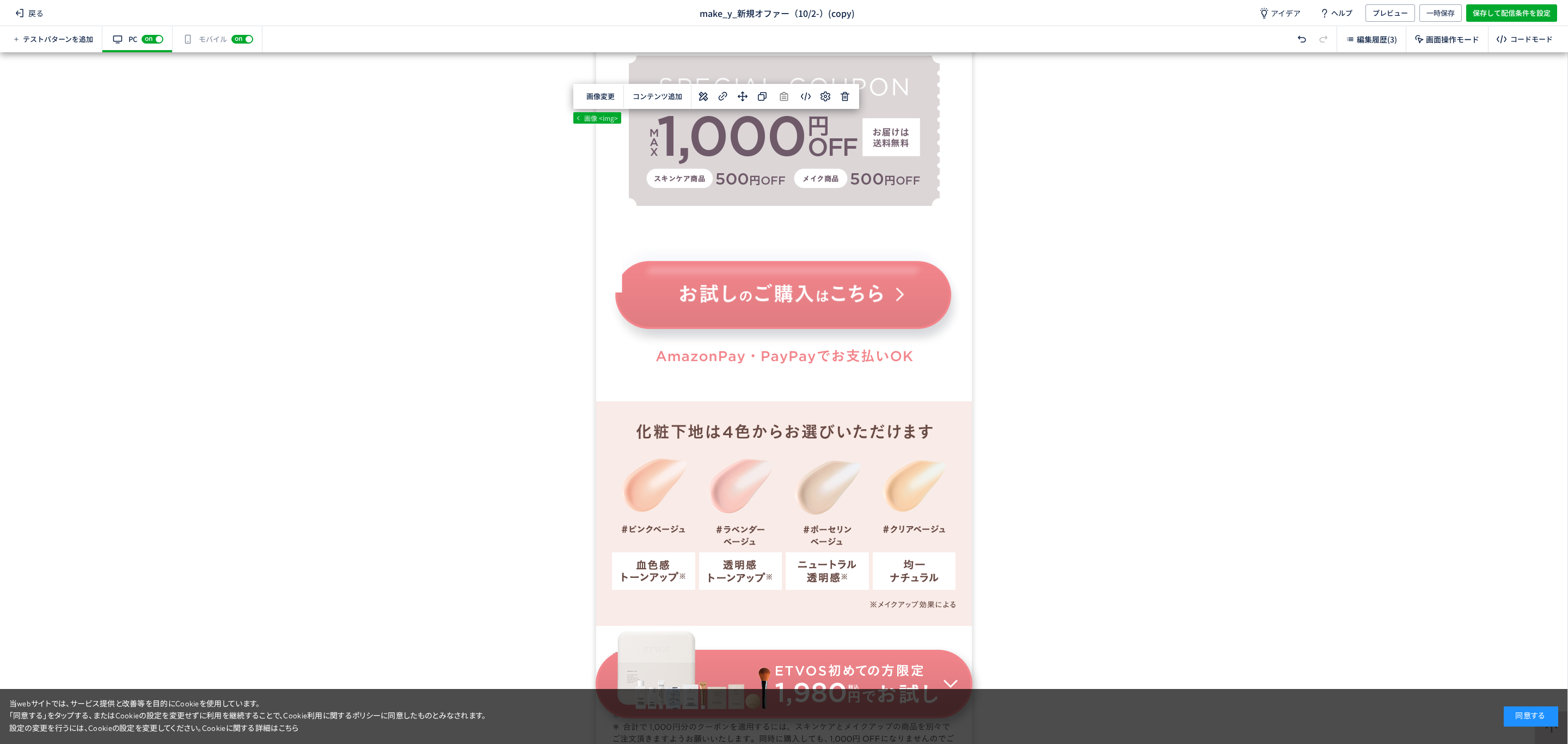
click at [193, 47] on div "有効な編集箇所が確認されません モバイル off on" at bounding box center [218, 39] width 90 height 26
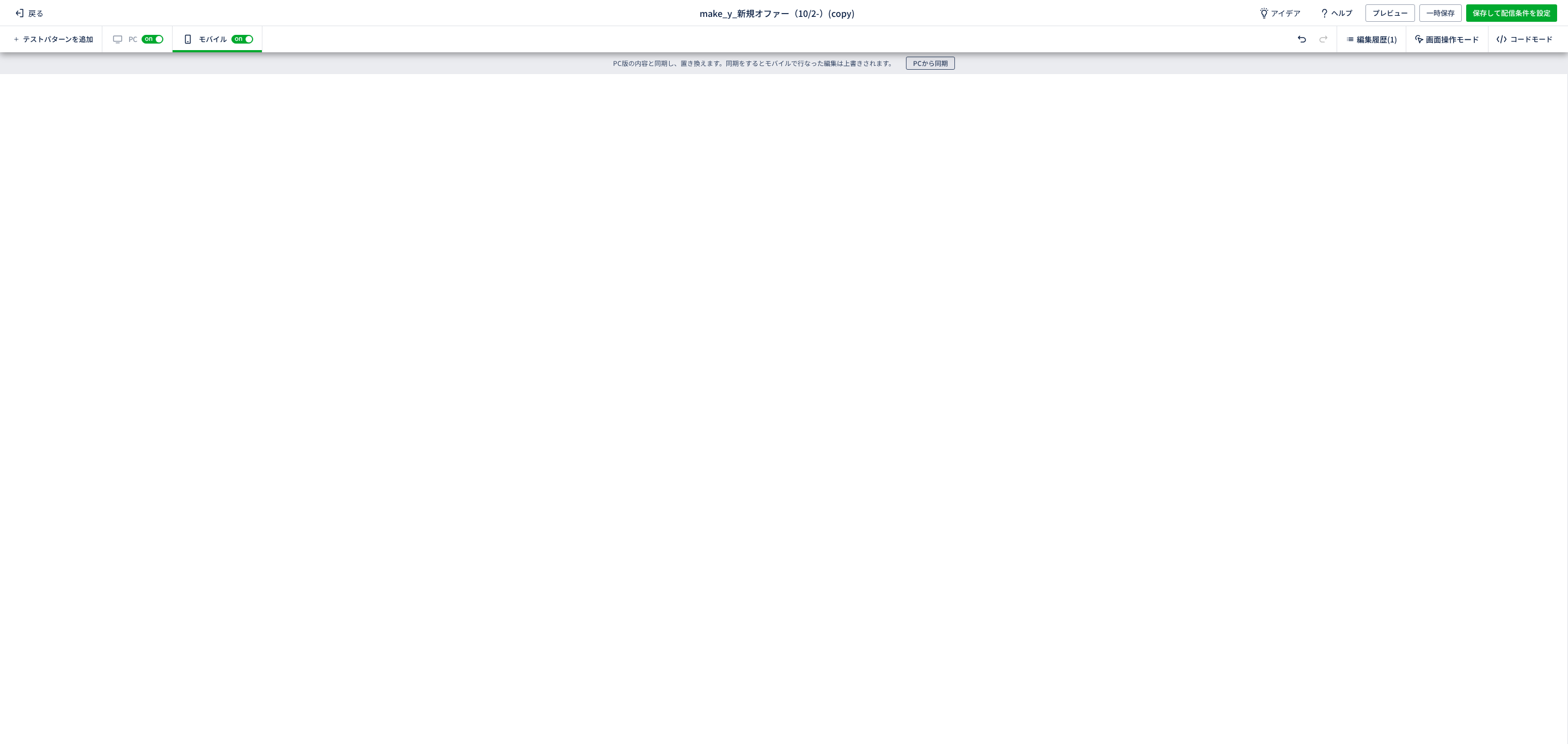
click at [931, 60] on span "PCから同期" at bounding box center [930, 63] width 35 height 13
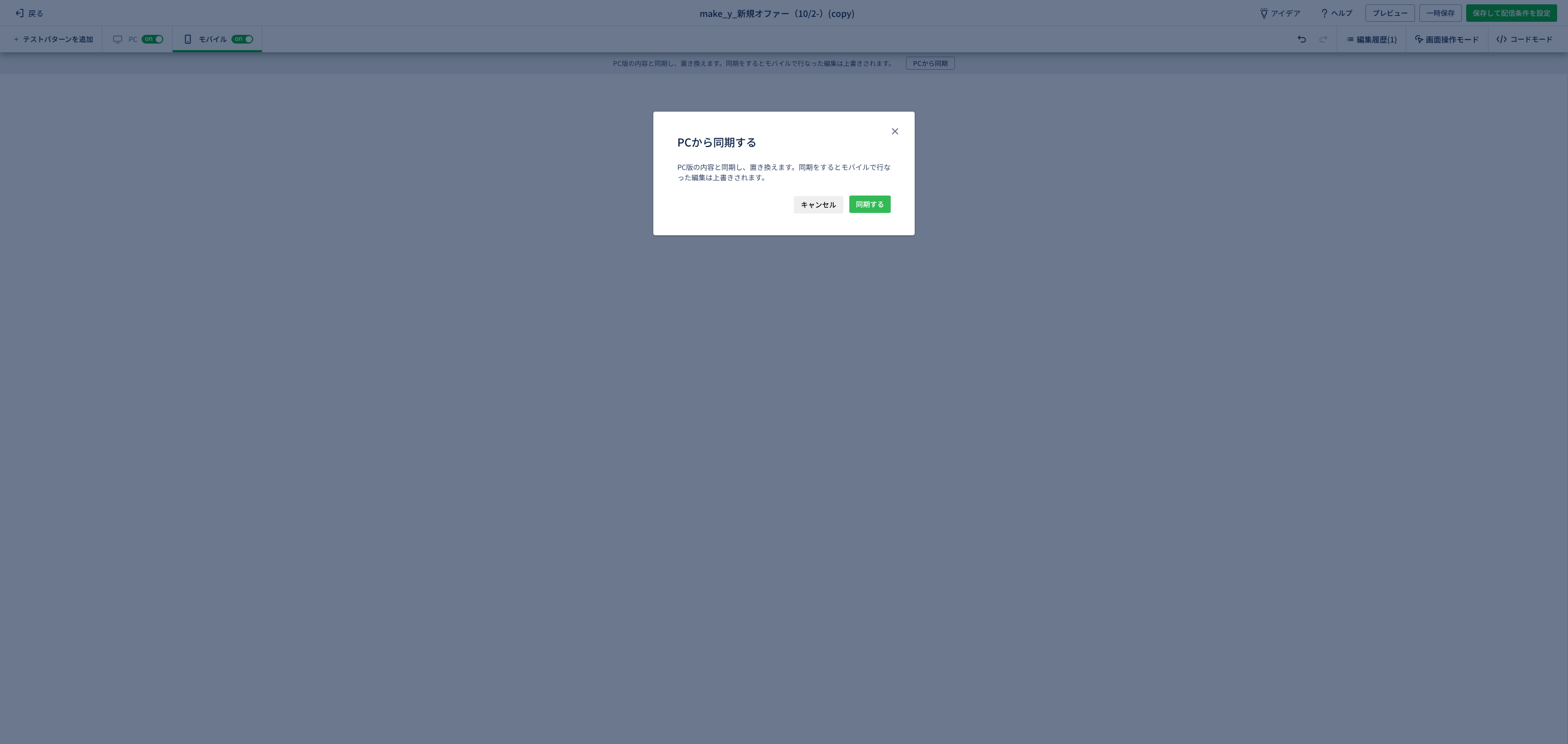
click at [869, 208] on span "同期する" at bounding box center [870, 204] width 29 height 18
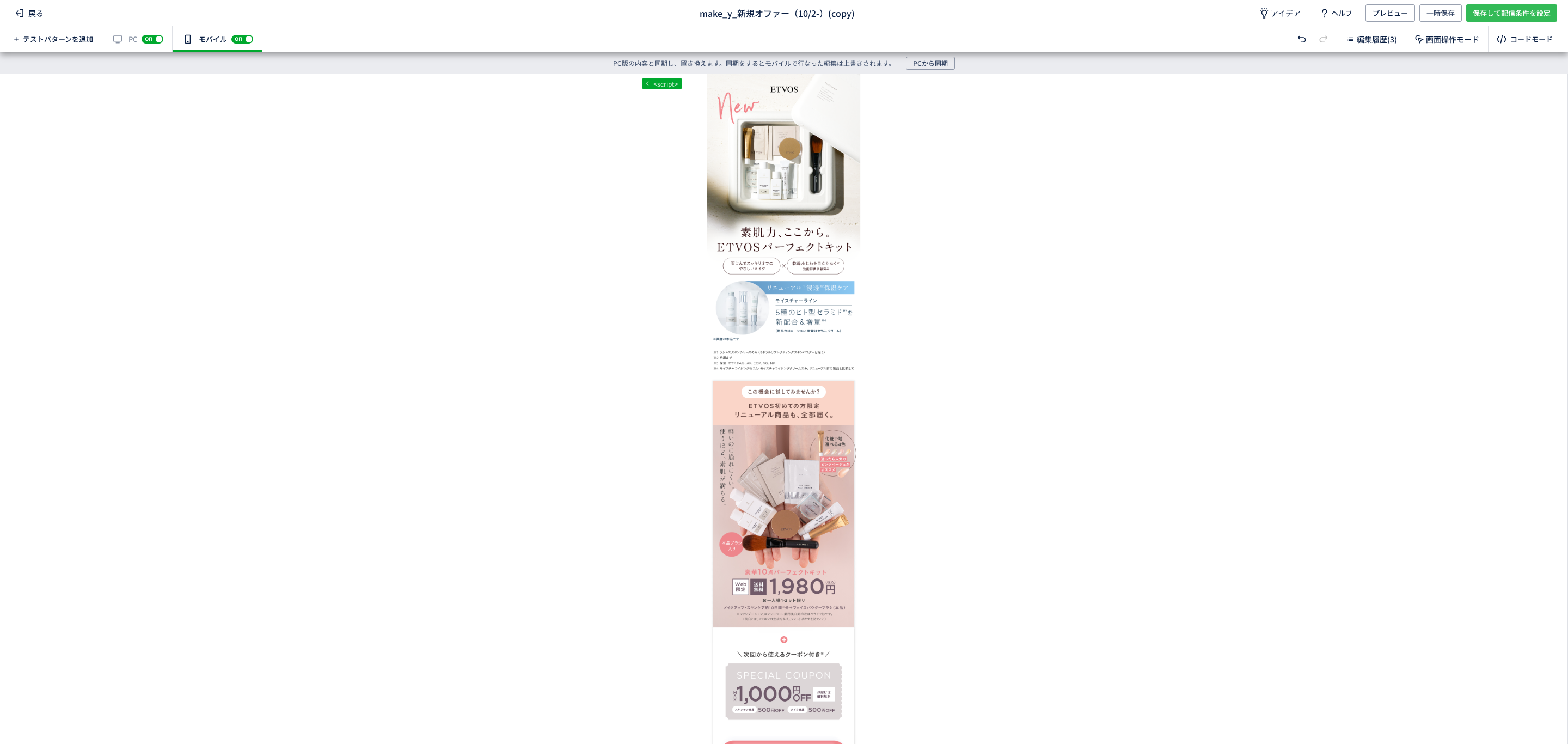
click at [1479, 18] on span "保存して配信条件を設定" at bounding box center [1511, 13] width 78 height 18
